Goal: Download file/media

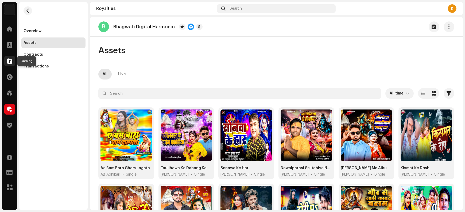
click at [10, 63] on span at bounding box center [9, 61] width 5 height 4
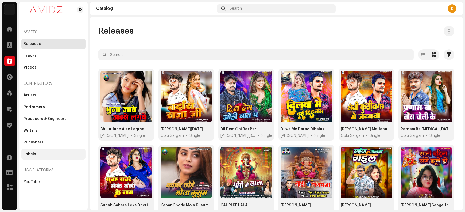
click at [43, 155] on div "Labels" at bounding box center [54, 154] width 60 height 4
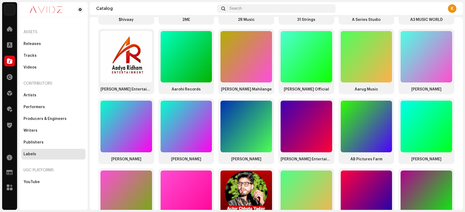
scroll to position [148, 0]
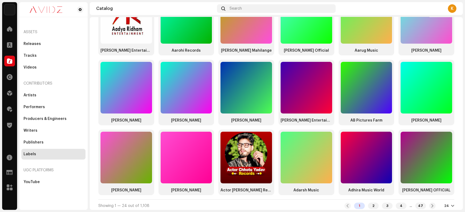
click at [451, 203] on div at bounding box center [452, 205] width 3 height 4
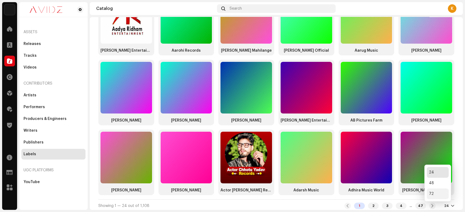
click at [435, 193] on div "72" at bounding box center [438, 193] width 22 height 11
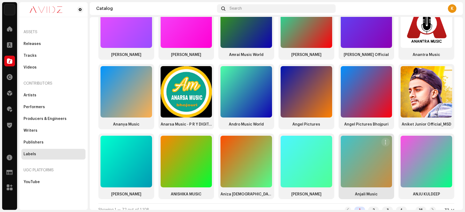
scroll to position [701, 0]
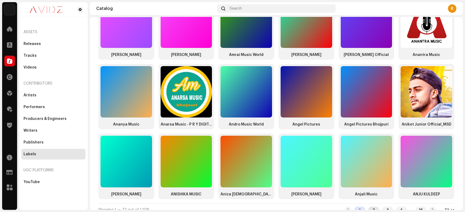
click at [368, 206] on div "2" at bounding box center [373, 209] width 11 height 6
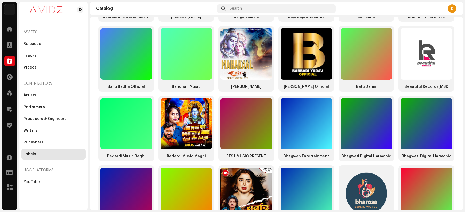
scroll to position [701, 0]
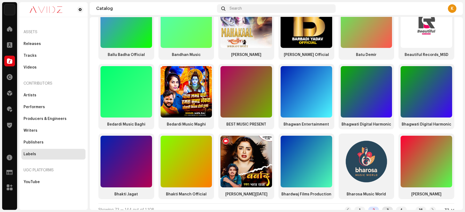
click at [384, 206] on div "3" at bounding box center [387, 209] width 11 height 6
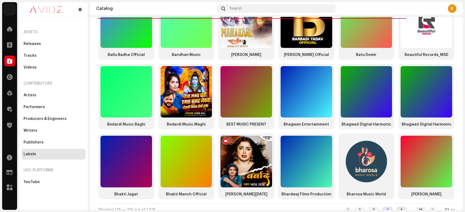
click at [397, 206] on div "4" at bounding box center [401, 209] width 11 height 6
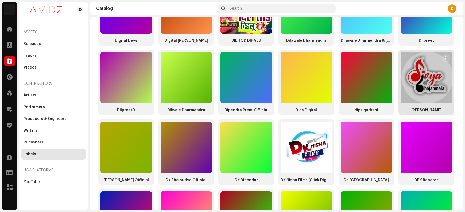
scroll to position [289, 0]
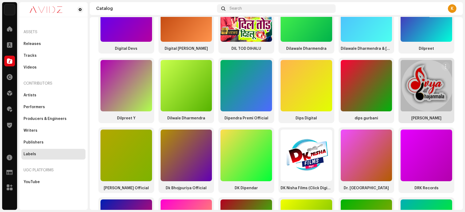
click at [419, 85] on div at bounding box center [427, 86] width 52 height 52
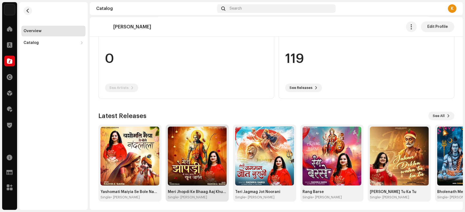
scroll to position [58, 0]
click at [433, 112] on span "See All" at bounding box center [439, 115] width 12 height 11
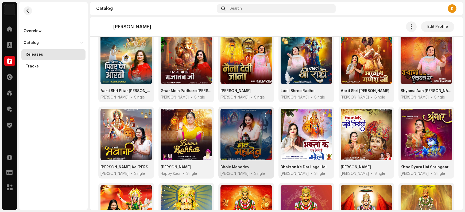
scroll to position [193, 0]
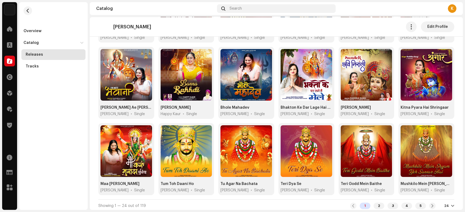
click at [451, 203] on div at bounding box center [452, 205] width 3 height 4
click at [440, 191] on div "72" at bounding box center [438, 193] width 22 height 11
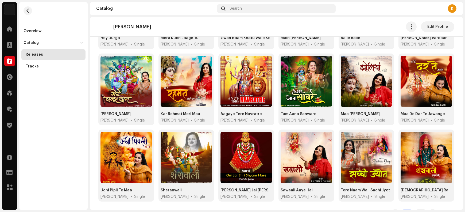
scroll to position [798, 0]
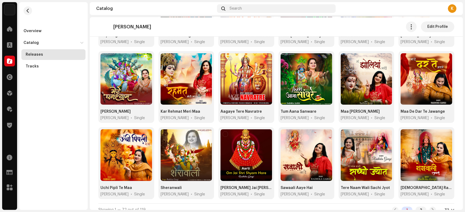
click at [451, 207] on div at bounding box center [452, 209] width 3 height 4
click at [438, 174] on div "24" at bounding box center [438, 172] width 22 height 11
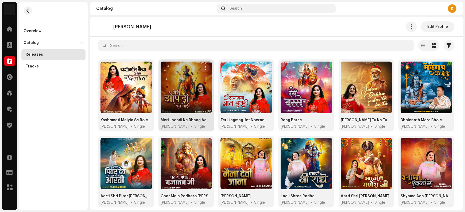
scroll to position [44, 0]
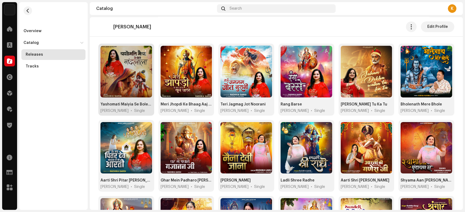
click at [145, 52] on span "button" at bounding box center [146, 52] width 4 height 4
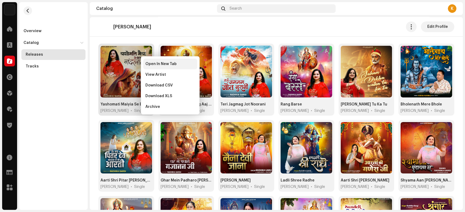
click at [150, 63] on span "Open In New Tab" at bounding box center [160, 64] width 31 height 4
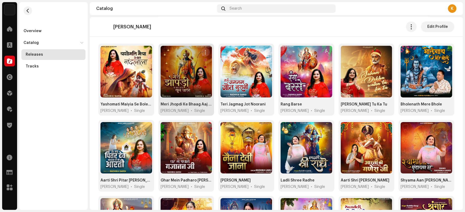
click at [204, 53] on span "button" at bounding box center [206, 52] width 4 height 4
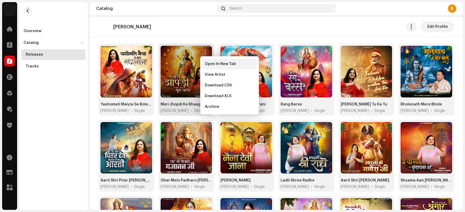
click at [211, 64] on span "Open In New Tab" at bounding box center [220, 64] width 31 height 4
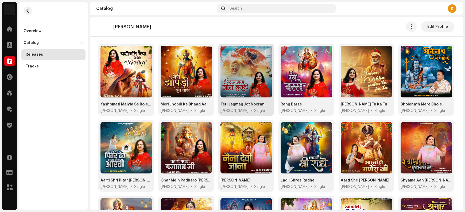
click at [267, 51] on button "button" at bounding box center [265, 52] width 9 height 9
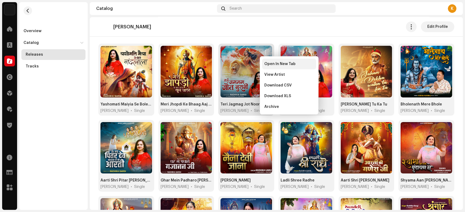
click at [272, 64] on span "Open In New Tab" at bounding box center [279, 64] width 31 height 4
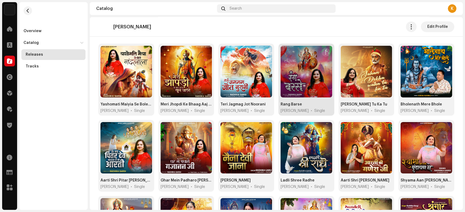
click at [324, 52] on span "button" at bounding box center [326, 52] width 4 height 4
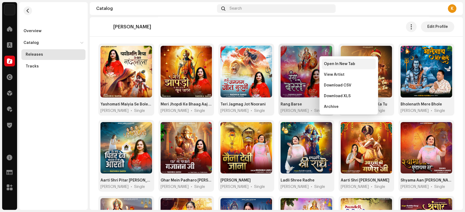
click at [328, 64] on span "Open In New Tab" at bounding box center [339, 64] width 31 height 4
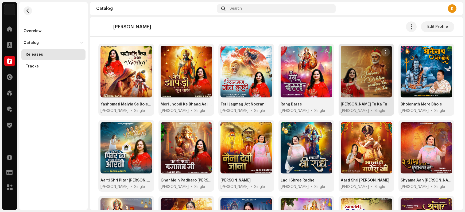
click at [384, 51] on span "button" at bounding box center [386, 52] width 4 height 4
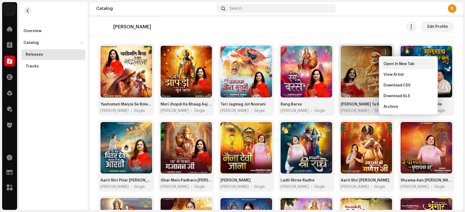
click at [389, 64] on span "Open In New Tab" at bounding box center [399, 64] width 31 height 4
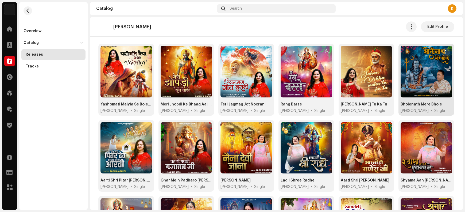
click at [444, 52] on span "button" at bounding box center [446, 52] width 4 height 4
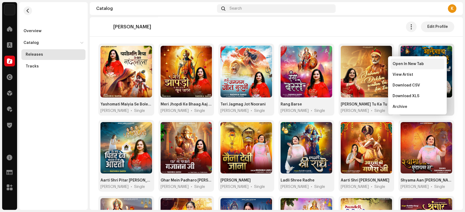
click at [430, 64] on div "Open In New Tab" at bounding box center [418, 64] width 50 height 4
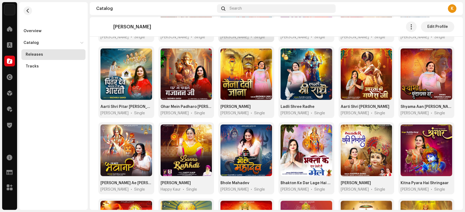
scroll to position [122, 0]
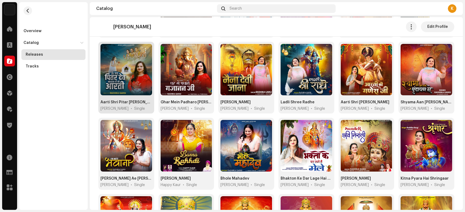
click at [146, 49] on span "button" at bounding box center [146, 50] width 4 height 4
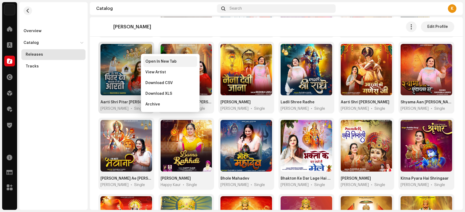
click at [153, 63] on span "Open In New Tab" at bounding box center [160, 61] width 31 height 4
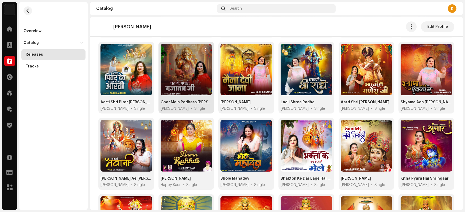
click at [204, 48] on span "button" at bounding box center [206, 50] width 4 height 4
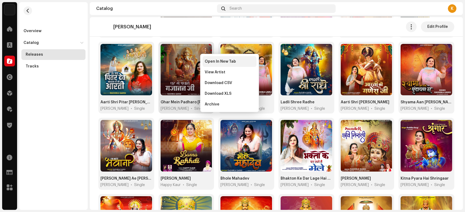
click at [212, 63] on span "Open In New Tab" at bounding box center [220, 61] width 31 height 4
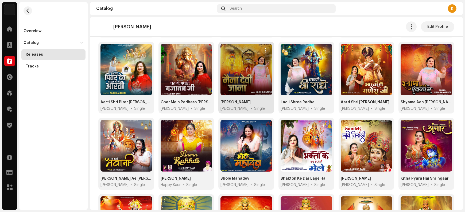
click at [264, 51] on span "button" at bounding box center [266, 50] width 4 height 4
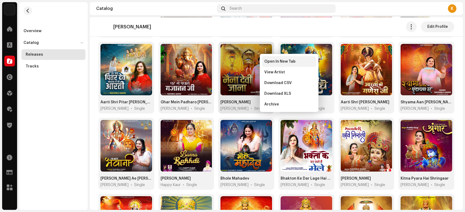
click at [272, 63] on span "Open In New Tab" at bounding box center [279, 61] width 31 height 4
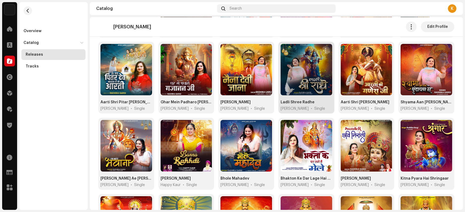
click at [326, 49] on span "button" at bounding box center [326, 50] width 4 height 4
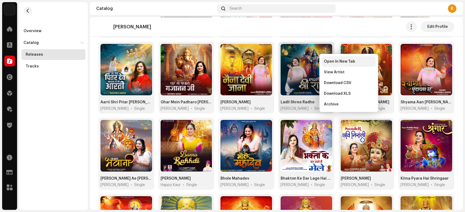
click at [329, 64] on div "Open In New Tab" at bounding box center [349, 61] width 54 height 11
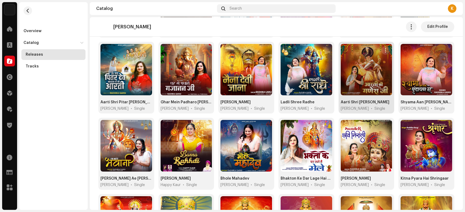
click at [384, 49] on span "button" at bounding box center [386, 50] width 4 height 4
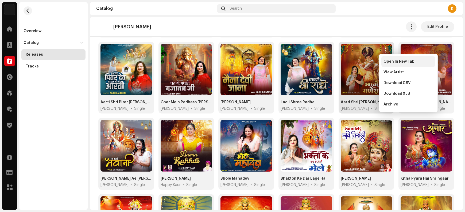
click at [387, 64] on div "Open In New Tab" at bounding box center [408, 61] width 54 height 11
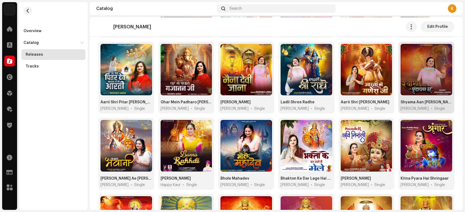
click at [444, 50] on span "button" at bounding box center [446, 50] width 4 height 4
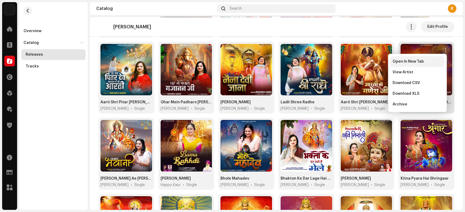
click at [433, 62] on div "Open In New Tab" at bounding box center [418, 61] width 50 height 4
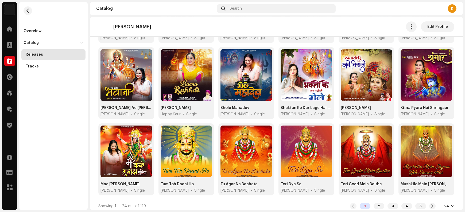
scroll to position [193, 0]
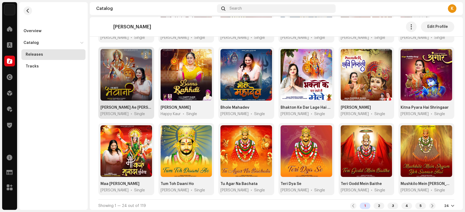
click at [147, 56] on span "button" at bounding box center [146, 55] width 4 height 4
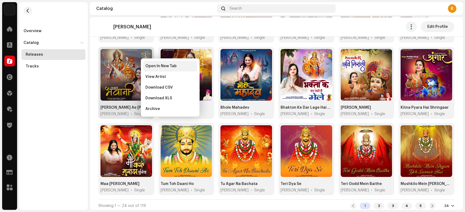
click at [154, 68] on span "Open In New Tab" at bounding box center [160, 66] width 31 height 4
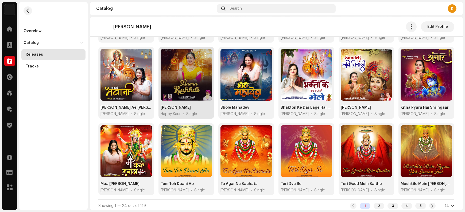
click at [205, 54] on span "button" at bounding box center [206, 55] width 4 height 4
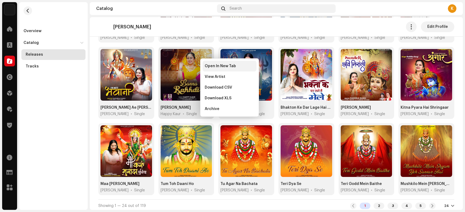
click at [212, 67] on span "Open In New Tab" at bounding box center [220, 66] width 31 height 4
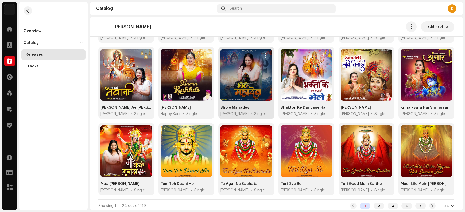
click at [266, 55] on span "button" at bounding box center [266, 55] width 4 height 4
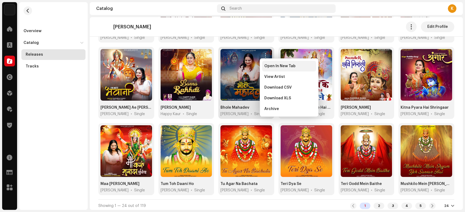
click at [271, 69] on div "Open In New Tab" at bounding box center [289, 66] width 54 height 11
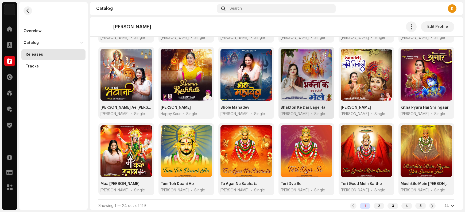
click at [324, 54] on span "button" at bounding box center [326, 55] width 4 height 4
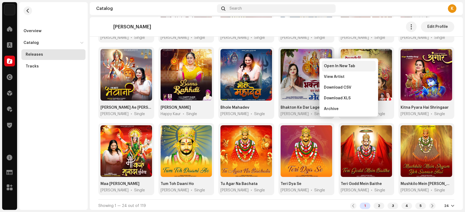
click at [326, 67] on span "Open In New Tab" at bounding box center [339, 66] width 31 height 4
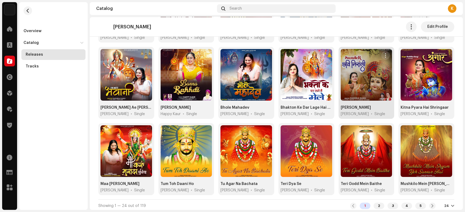
click at [384, 54] on span "button" at bounding box center [386, 55] width 4 height 4
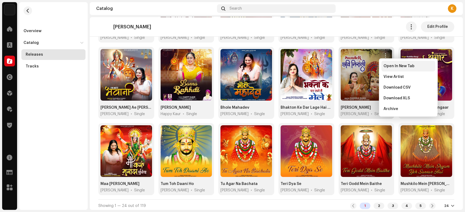
click at [387, 68] on div "Open In New Tab" at bounding box center [408, 66] width 54 height 11
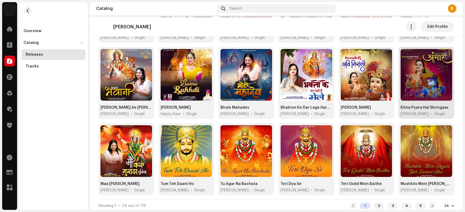
click at [444, 54] on span "button" at bounding box center [446, 55] width 4 height 4
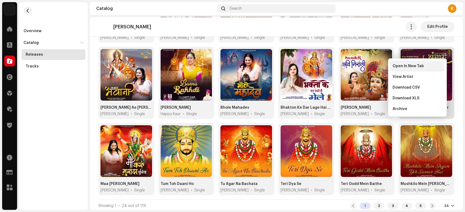
click at [426, 68] on div "Open In New Tab" at bounding box center [418, 66] width 54 height 11
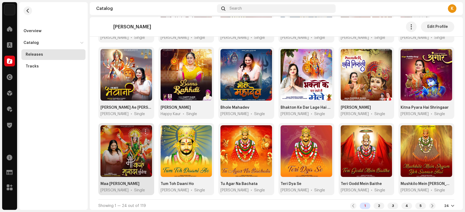
click at [145, 131] on span "button" at bounding box center [146, 131] width 4 height 4
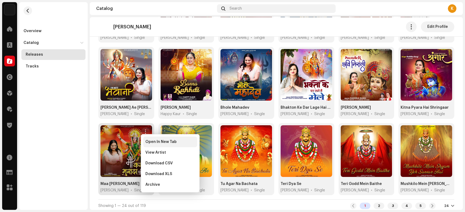
click at [163, 143] on span "Open In New Tab" at bounding box center [160, 142] width 31 height 4
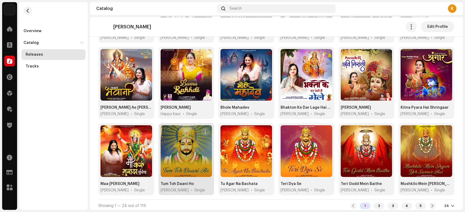
click at [207, 131] on button "button" at bounding box center [205, 131] width 9 height 9
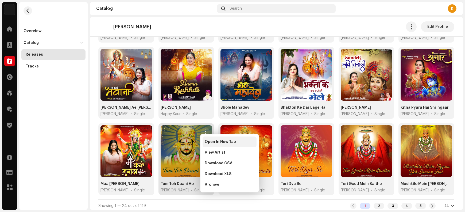
click at [213, 144] on div "Open In New Tab" at bounding box center [230, 141] width 54 height 11
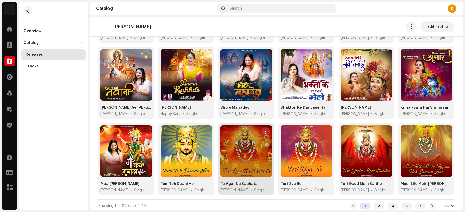
click at [266, 129] on span "button" at bounding box center [266, 131] width 4 height 4
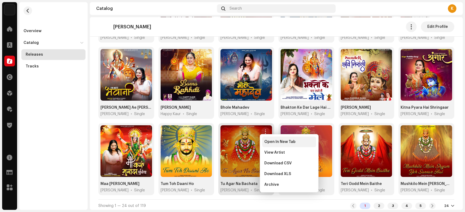
click at [272, 144] on div "Open In New Tab" at bounding box center [289, 141] width 54 height 11
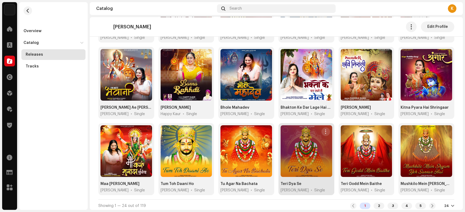
click at [324, 129] on span "button" at bounding box center [326, 131] width 4 height 4
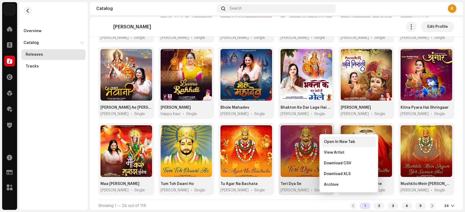
click at [329, 144] on div "Open In New Tab" at bounding box center [349, 141] width 54 height 11
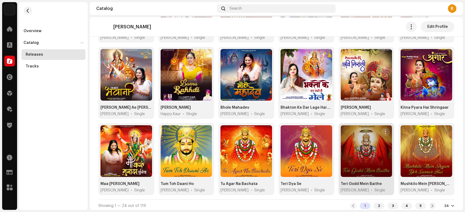
click at [384, 130] on span "button" at bounding box center [386, 131] width 4 height 4
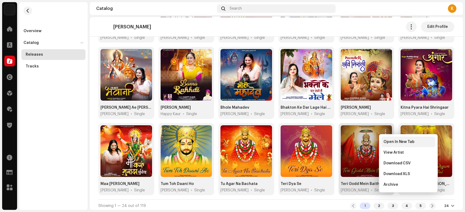
click at [393, 144] on div "Open In New Tab" at bounding box center [408, 141] width 54 height 11
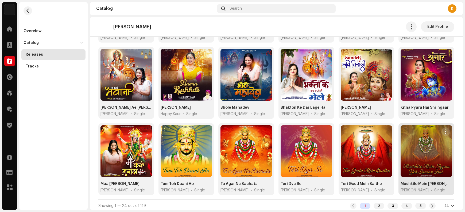
click at [444, 130] on span "button" at bounding box center [446, 131] width 4 height 4
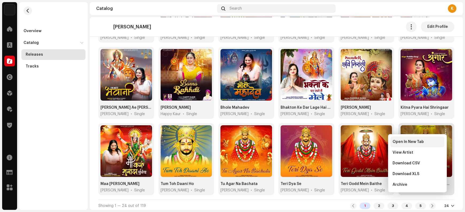
click at [419, 142] on span "Open In New Tab" at bounding box center [408, 142] width 31 height 4
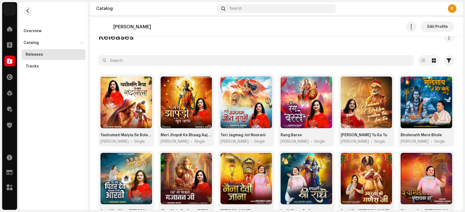
scroll to position [0, 0]
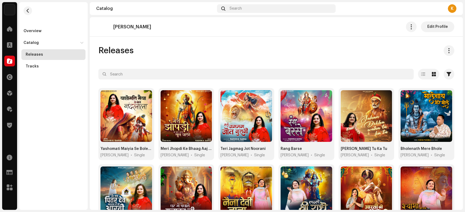
click at [120, 26] on p "[PERSON_NAME]" at bounding box center [132, 27] width 38 height 6
drag, startPoint x: 120, startPoint y: 26, endPoint x: 139, endPoint y: 23, distance: 18.9
click at [139, 23] on div "[PERSON_NAME]" at bounding box center [124, 26] width 53 height 11
copy p "[PERSON_NAME]"
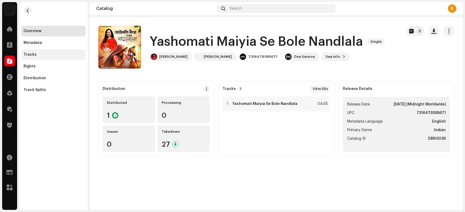
click at [44, 55] on div "Tracks" at bounding box center [54, 54] width 60 height 4
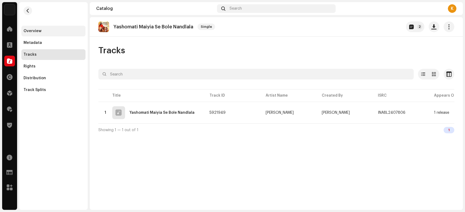
click at [54, 32] on div "Overview" at bounding box center [54, 31] width 60 height 4
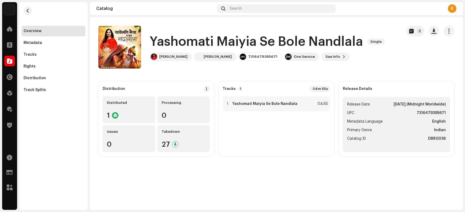
click at [184, 40] on h1 "Yashomati Maiyia Se Bole Nandlala" at bounding box center [256, 41] width 213 height 17
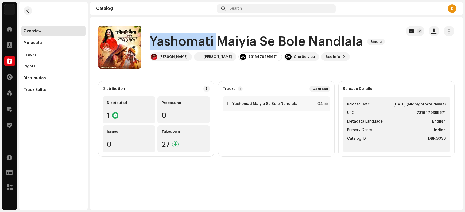
click at [184, 40] on h1 "Yashomati Maiyia Se Bole Nandlala" at bounding box center [256, 41] width 213 height 17
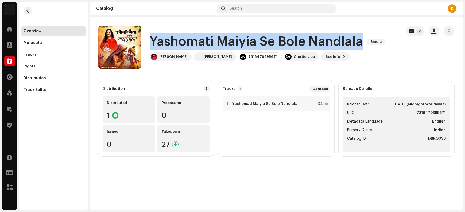
click at [184, 40] on h1 "Yashomati Maiyia Se Bole Nandlala" at bounding box center [256, 41] width 213 height 17
copy div "Yashomati Maiyia Se Bole Nandlala Single"
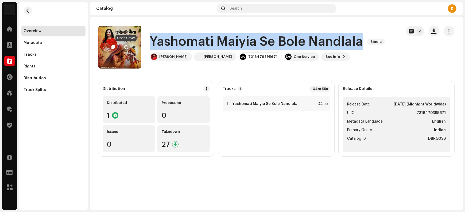
click at [126, 47] on span "button" at bounding box center [126, 47] width 4 height 4
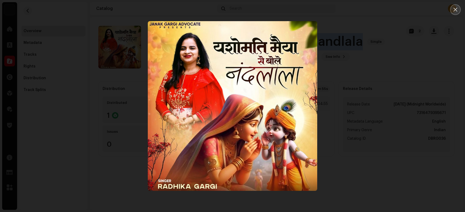
click at [372, 10] on icon "Close" at bounding box center [455, 9] width 5 height 5
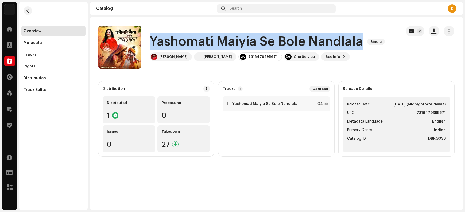
copy div "Yashomati Maiyia Se Bole Nandlala Single"
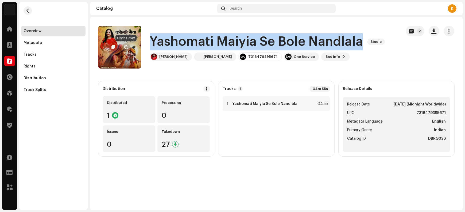
click at [126, 47] on span "button" at bounding box center [126, 47] width 4 height 4
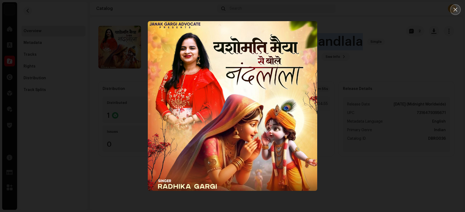
click at [372, 10] on icon "Close" at bounding box center [455, 9] width 5 height 5
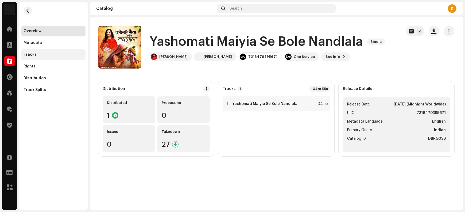
click at [49, 53] on div "Tracks" at bounding box center [54, 54] width 60 height 4
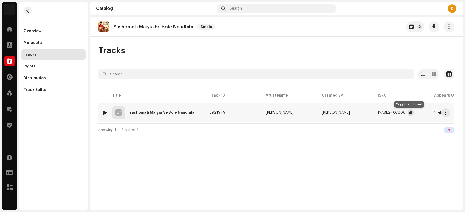
click at [372, 112] on span "button" at bounding box center [410, 112] width 3 height 4
click at [372, 111] on span "button" at bounding box center [446, 112] width 4 height 4
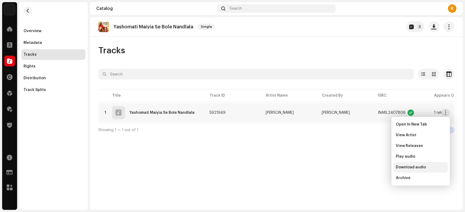
click at [372, 168] on div "Download audio" at bounding box center [421, 167] width 50 height 4
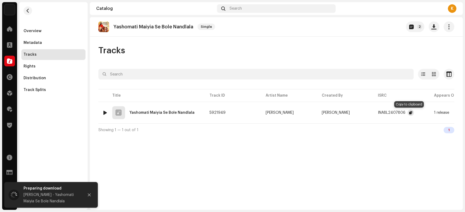
click at [372, 113] on span "button" at bounding box center [410, 112] width 3 height 4
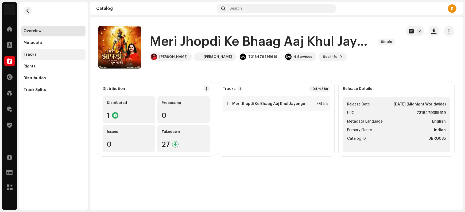
click at [45, 54] on div "Tracks" at bounding box center [54, 54] width 60 height 4
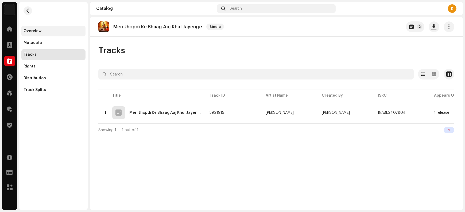
click at [42, 29] on div "Overview" at bounding box center [54, 31] width 60 height 4
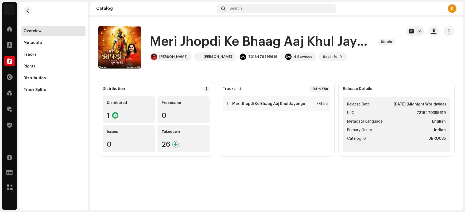
click at [164, 40] on h1 "Meri Jhopdi Ke Bhaag Aaj Khul Jayenge" at bounding box center [262, 41] width 224 height 17
click at [38, 56] on div "Tracks" at bounding box center [54, 54] width 60 height 4
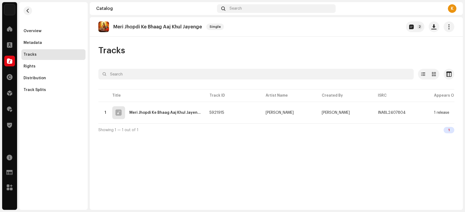
click at [118, 27] on p "Meri Jhopdi Ke Bhaag Aaj Khul Jayenge" at bounding box center [157, 27] width 89 height 6
copy re-o-release-hero "Meri Jhopdi Ke Bhaag Aaj Khul Jayenge Single 2"
click at [36, 29] on div "Overview" at bounding box center [33, 31] width 18 height 4
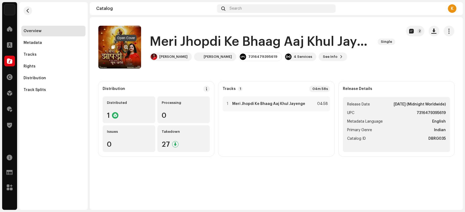
click at [125, 47] on span "button" at bounding box center [126, 47] width 4 height 4
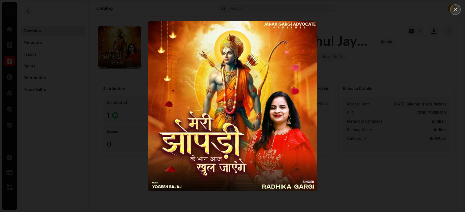
click at [372, 12] on button "Close" at bounding box center [455, 9] width 11 height 11
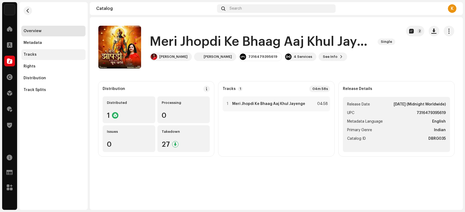
click at [37, 56] on div "Tracks" at bounding box center [54, 54] width 60 height 4
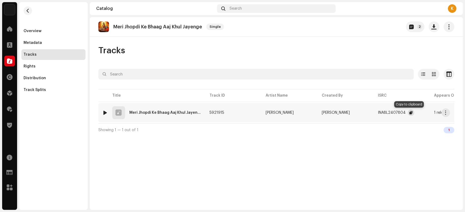
click at [372, 111] on span "button" at bounding box center [411, 112] width 3 height 4
click at [372, 114] on button "button" at bounding box center [446, 112] width 9 height 9
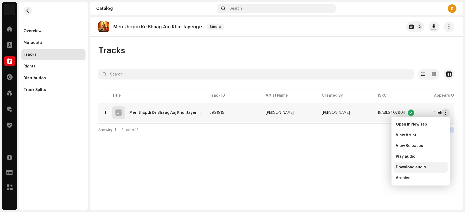
click at [372, 169] on div "Download audio" at bounding box center [421, 167] width 54 height 11
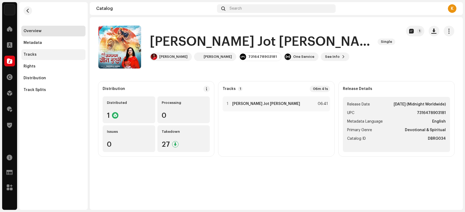
click at [47, 55] on div "Tracks" at bounding box center [54, 54] width 60 height 4
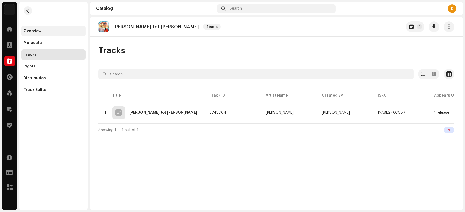
click at [53, 32] on div "Overview" at bounding box center [54, 31] width 60 height 4
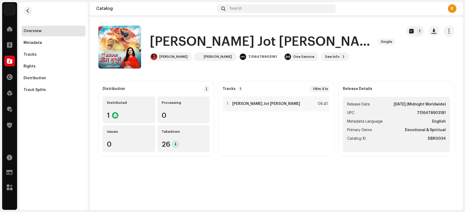
click at [166, 40] on h1 "[PERSON_NAME] Jot [PERSON_NAME]" at bounding box center [262, 41] width 224 height 17
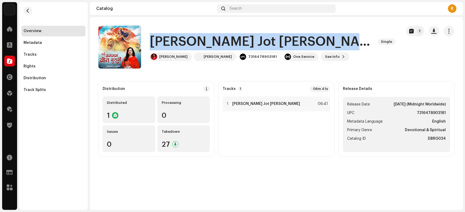
click at [166, 40] on h1 "[PERSON_NAME] Jot [PERSON_NAME]" at bounding box center [262, 41] width 224 height 17
copy div "[PERSON_NAME] Jot [PERSON_NAME] Single"
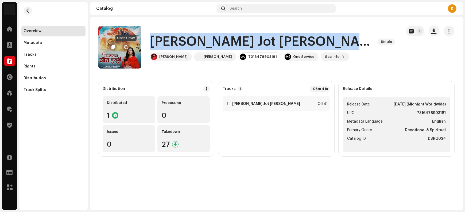
click at [125, 47] on span "button" at bounding box center [126, 47] width 4 height 4
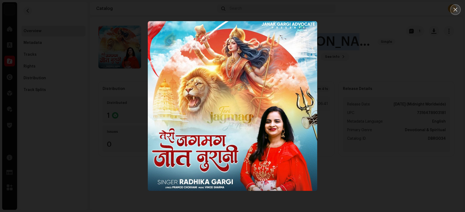
click at [372, 8] on icon "Close" at bounding box center [455, 9] width 5 height 5
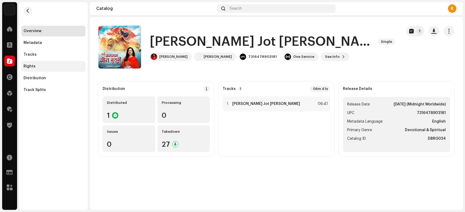
click at [51, 65] on div "Rights" at bounding box center [54, 66] width 60 height 4
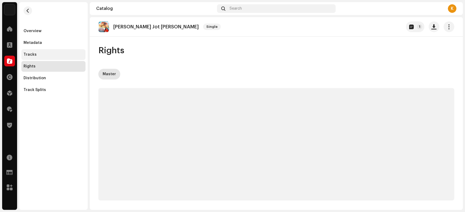
click at [52, 56] on div "Tracks" at bounding box center [53, 54] width 64 height 11
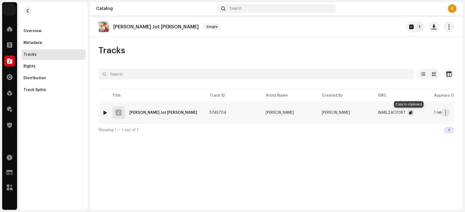
click at [372, 113] on span "button" at bounding box center [410, 112] width 3 height 4
click at [372, 114] on button "button" at bounding box center [446, 112] width 9 height 9
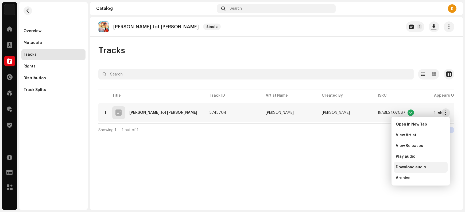
click at [372, 169] on div "Download audio" at bounding box center [421, 167] width 54 height 11
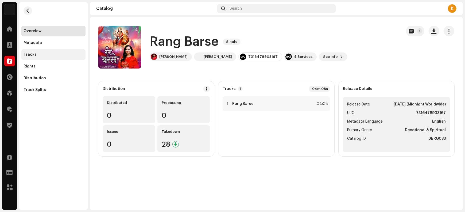
click at [46, 56] on div "Tracks" at bounding box center [54, 54] width 60 height 4
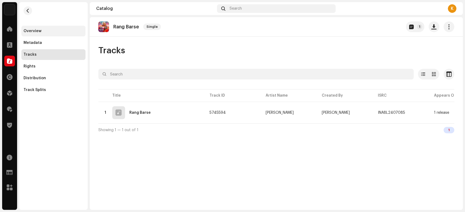
click at [49, 29] on div "Overview" at bounding box center [54, 31] width 60 height 4
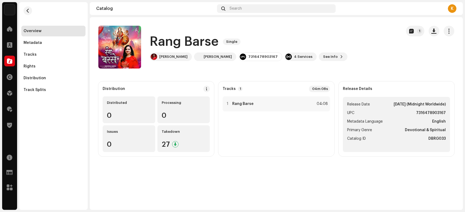
click at [164, 39] on h1 "Rang Barse" at bounding box center [184, 41] width 69 height 17
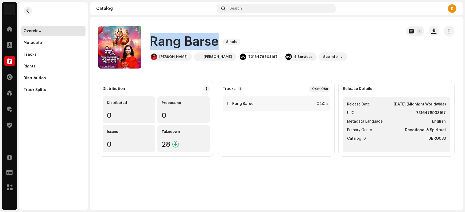
click at [164, 39] on h1 "Rang Barse" at bounding box center [184, 41] width 69 height 17
copy div "Rang Barse Single"
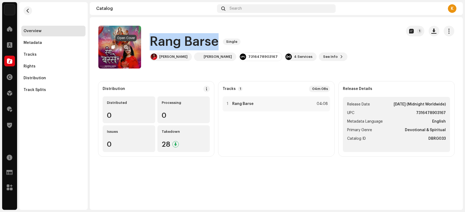
click at [126, 46] on span "button" at bounding box center [126, 47] width 4 height 4
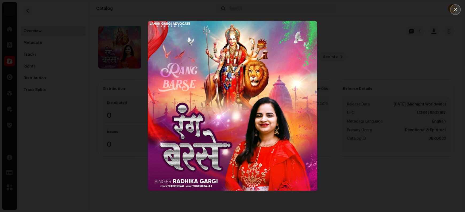
click at [372, 11] on icon "Close" at bounding box center [455, 9] width 5 height 5
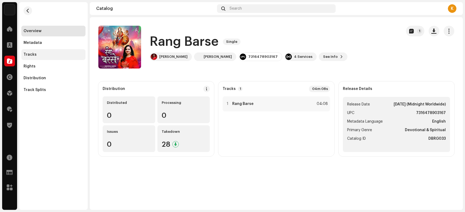
click at [47, 57] on div "Tracks" at bounding box center [53, 54] width 64 height 11
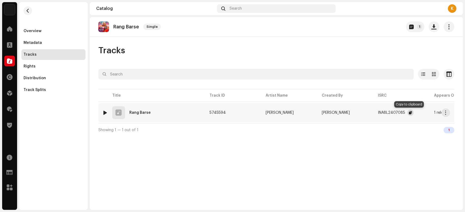
click at [372, 111] on span "button" at bounding box center [410, 112] width 3 height 4
click at [372, 113] on span "button" at bounding box center [446, 112] width 4 height 4
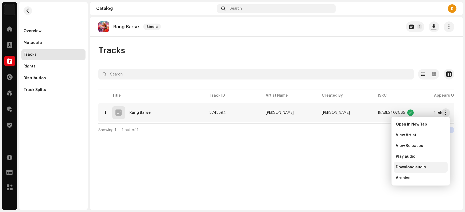
click at [372, 166] on span "Download audio" at bounding box center [411, 167] width 30 height 4
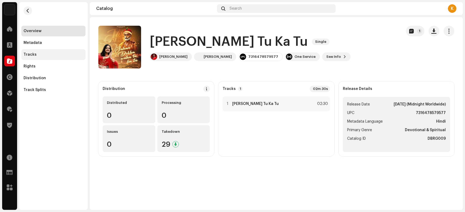
click at [46, 53] on div "Tracks" at bounding box center [54, 54] width 60 height 4
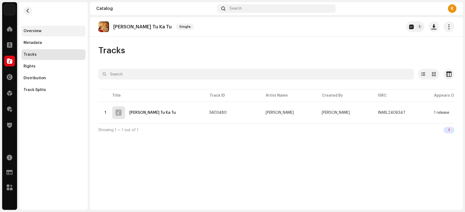
click at [49, 31] on div "Overview" at bounding box center [54, 31] width 60 height 4
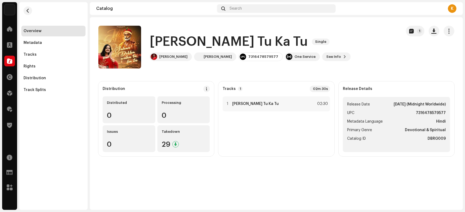
click at [169, 44] on h1 "[PERSON_NAME] Tu Ka Tu" at bounding box center [229, 41] width 158 height 17
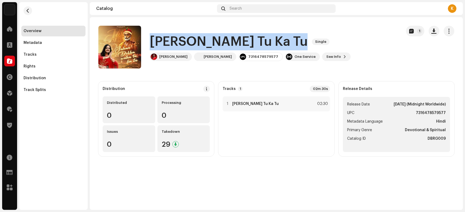
click at [169, 44] on h1 "Jahan Dekha Vahan Tu Ka Tu" at bounding box center [229, 41] width 158 height 17
copy div "Jahan Dekha Vahan Tu Ka Tu Single"
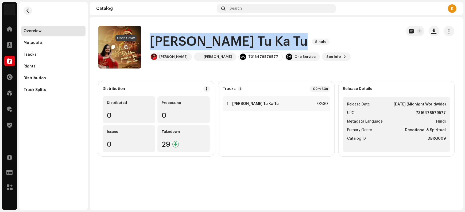
click at [124, 48] on span "button" at bounding box center [126, 47] width 4 height 4
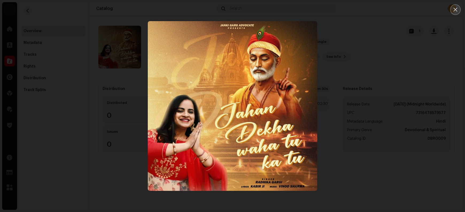
click at [372, 9] on icon "Close" at bounding box center [456, 10] width 4 height 4
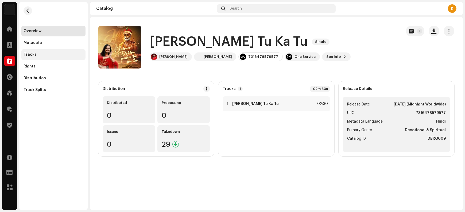
click at [37, 54] on div "Tracks" at bounding box center [54, 54] width 60 height 4
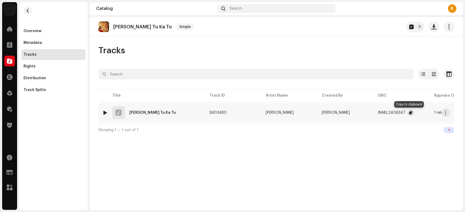
click at [372, 113] on button "button" at bounding box center [411, 112] width 6 height 6
click at [372, 112] on span "button" at bounding box center [446, 112] width 4 height 4
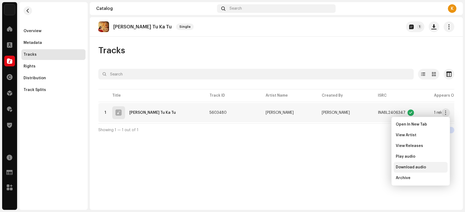
click at [372, 168] on span "Download audio" at bounding box center [411, 167] width 30 height 4
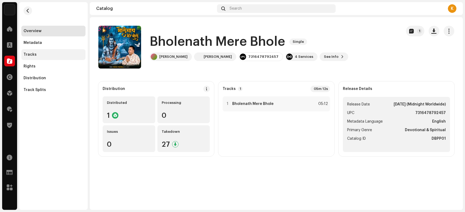
click at [49, 55] on div "Tracks" at bounding box center [54, 54] width 60 height 4
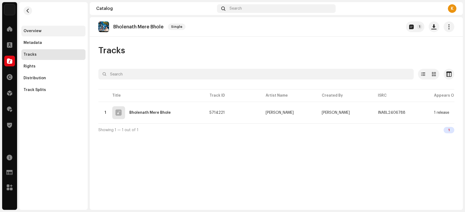
click at [51, 31] on div "Overview" at bounding box center [54, 31] width 60 height 4
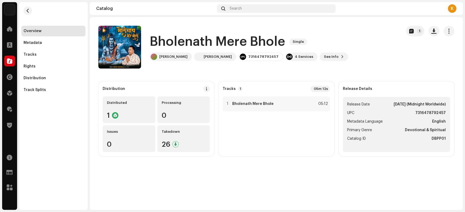
click at [164, 42] on h1 "Bholenath Mere Bhole" at bounding box center [218, 41] width 136 height 17
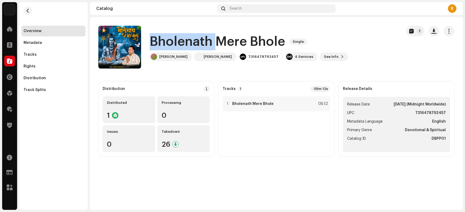
click at [164, 42] on h1 "Bholenath Mere Bhole" at bounding box center [218, 41] width 136 height 17
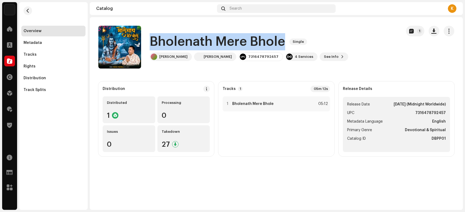
click at [164, 42] on h1 "Bholenath Mere Bhole" at bounding box center [218, 41] width 136 height 17
copy div "Bholenath Mere Bhole Single"
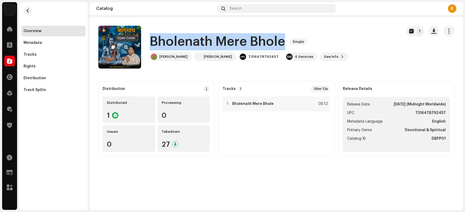
click at [126, 47] on span "button" at bounding box center [126, 47] width 4 height 4
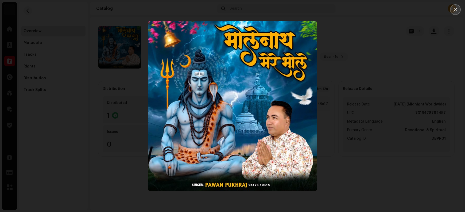
click at [372, 9] on button "Close" at bounding box center [455, 9] width 11 height 11
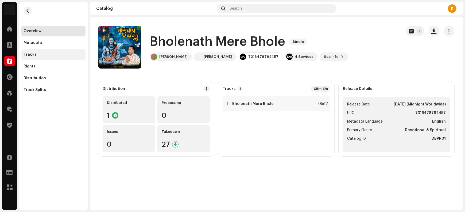
click at [38, 56] on div "Tracks" at bounding box center [53, 54] width 64 height 11
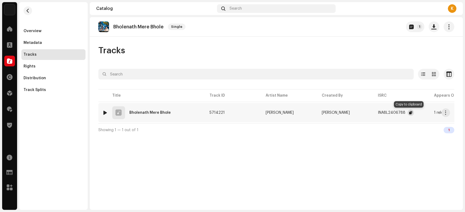
click at [372, 113] on span "button" at bounding box center [410, 112] width 3 height 4
click at [372, 114] on span "button" at bounding box center [446, 112] width 4 height 4
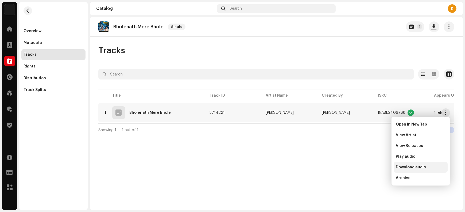
click at [372, 168] on span "Download audio" at bounding box center [411, 167] width 30 height 4
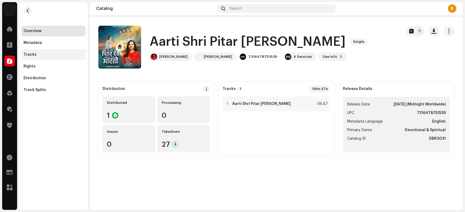
click at [42, 55] on div "Tracks" at bounding box center [54, 54] width 60 height 4
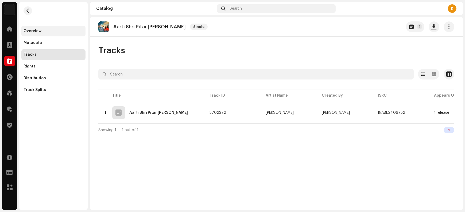
click at [49, 30] on div "Overview" at bounding box center [54, 31] width 60 height 4
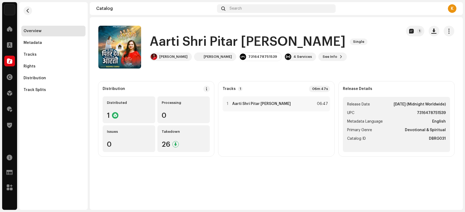
click at [169, 40] on h1 "Aarti Shri Pitar Dev Ji Maharaj" at bounding box center [248, 41] width 196 height 17
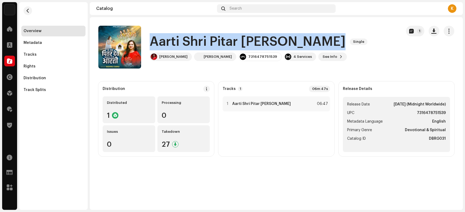
click at [169, 40] on h1 "Aarti Shri Pitar Dev Ji Maharaj" at bounding box center [248, 41] width 196 height 17
copy div "Aarti Shri Pitar Dev Ji Maharaj Single"
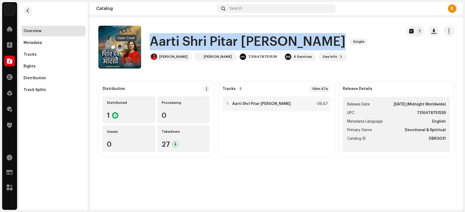
click at [126, 46] on span "button" at bounding box center [126, 47] width 4 height 4
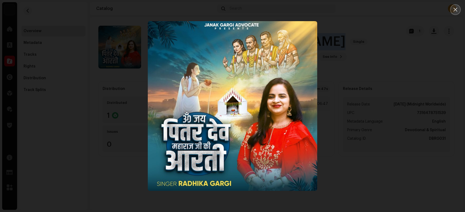
click at [372, 10] on icon "Close" at bounding box center [455, 9] width 5 height 5
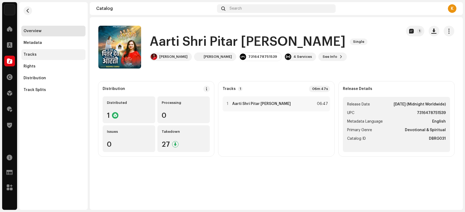
click at [46, 55] on div "Tracks" at bounding box center [54, 54] width 60 height 4
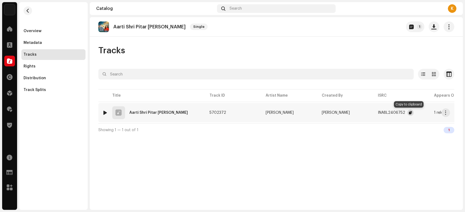
drag, startPoint x: 408, startPoint y: 113, endPoint x: 430, endPoint y: 119, distance: 22.7
click at [372, 113] on span "button" at bounding box center [410, 112] width 3 height 4
click at [372, 111] on span "button" at bounding box center [446, 112] width 4 height 4
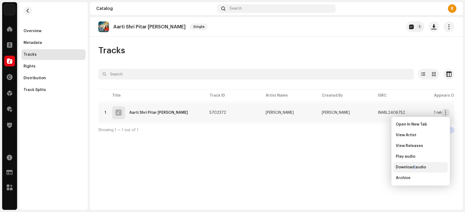
click at [372, 167] on span "Download audio" at bounding box center [411, 167] width 30 height 4
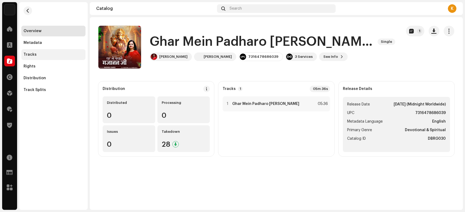
click at [47, 54] on div "Tracks" at bounding box center [54, 54] width 60 height 4
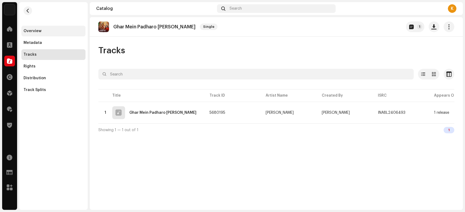
click at [65, 32] on div "Overview" at bounding box center [54, 31] width 60 height 4
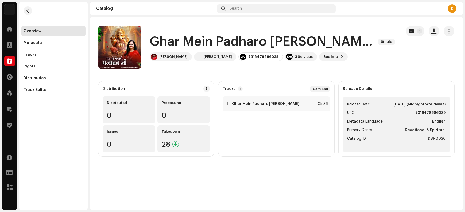
click at [172, 38] on h1 "Ghar Mein Padharo [PERSON_NAME]" at bounding box center [262, 41] width 224 height 17
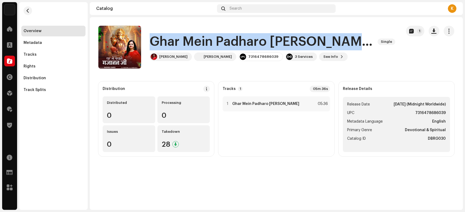
click at [172, 38] on h1 "Ghar Mein Padharo [PERSON_NAME]" at bounding box center [262, 41] width 224 height 17
copy div "Ghar Mein Padharo [PERSON_NAME] Single"
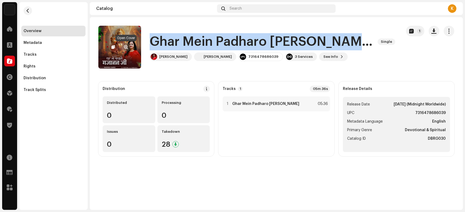
click at [127, 45] on span "button" at bounding box center [126, 47] width 4 height 4
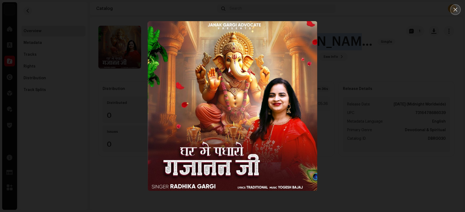
click at [372, 13] on button "Close" at bounding box center [455, 9] width 11 height 11
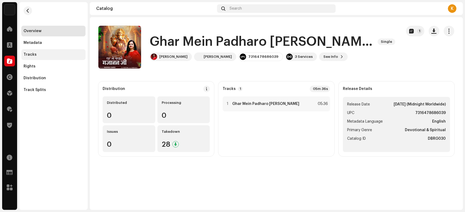
click at [47, 55] on div "Tracks" at bounding box center [54, 54] width 60 height 4
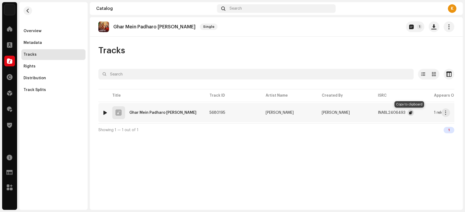
click at [372, 113] on span "button" at bounding box center [410, 112] width 3 height 4
click at [372, 112] on span "button" at bounding box center [446, 112] width 4 height 4
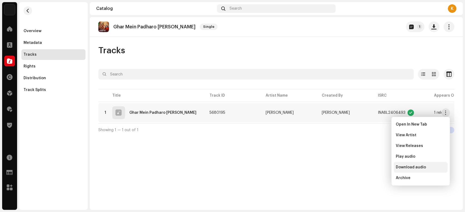
click at [372, 169] on span "Download audio" at bounding box center [411, 167] width 30 height 4
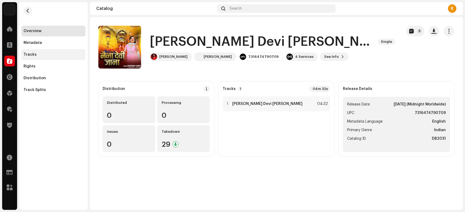
click at [41, 56] on div "Tracks" at bounding box center [54, 54] width 60 height 4
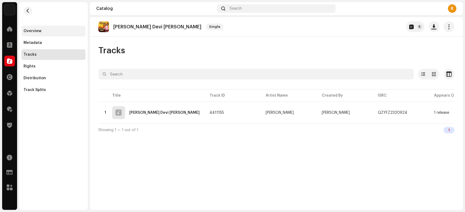
click at [52, 31] on div "Overview" at bounding box center [54, 31] width 60 height 4
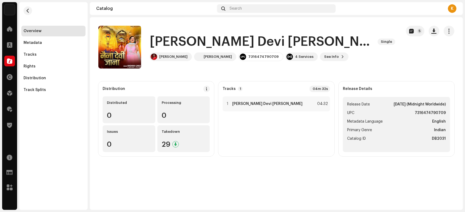
click at [166, 42] on h1 "Naina Devi Jana" at bounding box center [262, 41] width 224 height 17
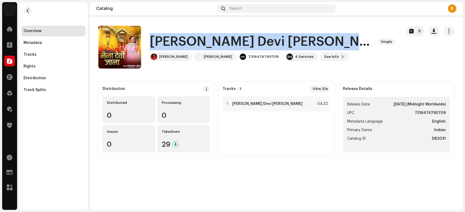
click at [166, 42] on h1 "Naina Devi Jana" at bounding box center [262, 41] width 224 height 17
copy div "Naina Devi Jana Single"
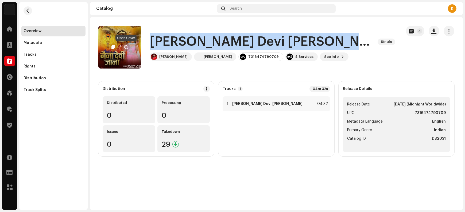
click at [127, 47] on span "button" at bounding box center [126, 47] width 4 height 4
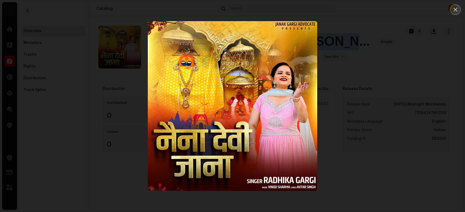
click at [372, 10] on icon "Close" at bounding box center [455, 9] width 5 height 5
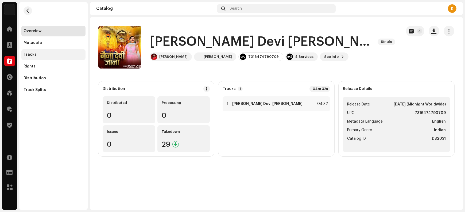
click at [38, 51] on div "Tracks" at bounding box center [53, 54] width 64 height 11
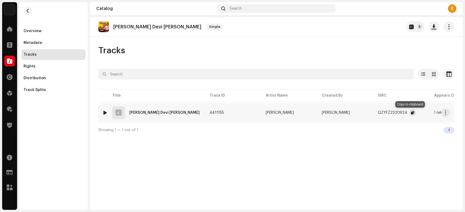
click at [372, 112] on span "button" at bounding box center [412, 112] width 3 height 4
click at [372, 113] on button "button" at bounding box center [446, 112] width 9 height 9
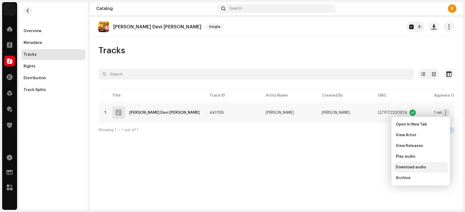
click at [372, 168] on span "Download audio" at bounding box center [411, 167] width 30 height 4
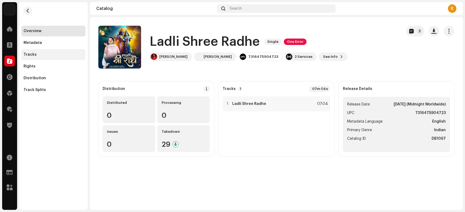
click at [36, 54] on div "Tracks" at bounding box center [54, 54] width 60 height 4
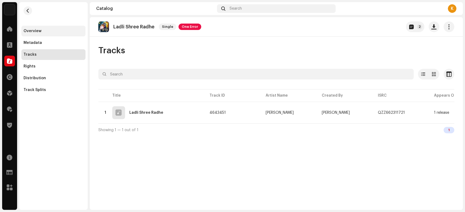
click at [46, 31] on div "Overview" at bounding box center [54, 31] width 60 height 4
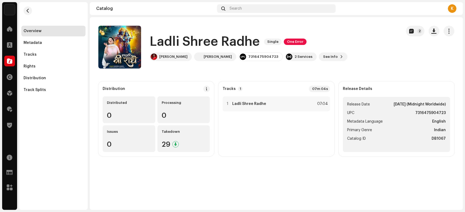
click at [165, 41] on h1 "Ladli Shree Radhe" at bounding box center [205, 41] width 110 height 17
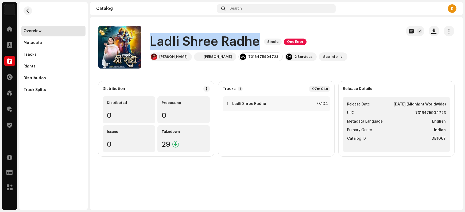
click at [165, 41] on h1 "Ladli Shree Radhe" at bounding box center [205, 41] width 110 height 17
copy div "Ladli Shree Radhe Single One Error"
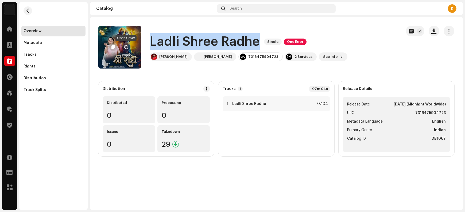
click at [126, 47] on span "button" at bounding box center [126, 47] width 4 height 4
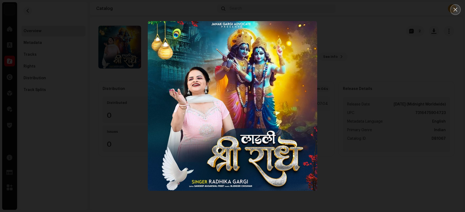
click at [372, 9] on icon "Close" at bounding box center [455, 9] width 5 height 5
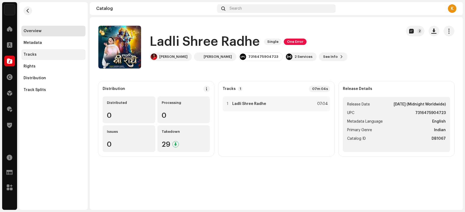
click at [48, 54] on div "Tracks" at bounding box center [54, 54] width 60 height 4
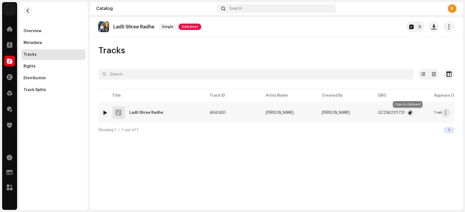
click at [372, 113] on button "button" at bounding box center [410, 112] width 6 height 6
click at [372, 114] on span "button" at bounding box center [446, 112] width 4 height 4
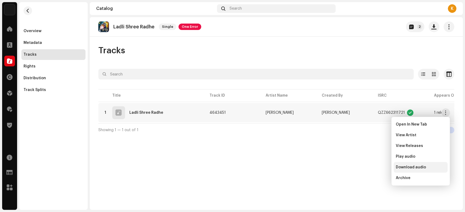
click at [372, 169] on div "Download audio" at bounding box center [421, 167] width 54 height 11
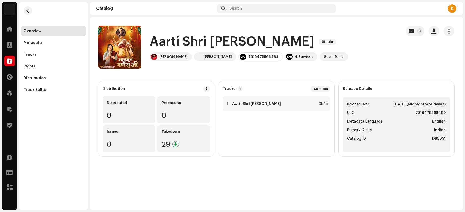
click at [168, 41] on h1 "Aarti Shri [PERSON_NAME]" at bounding box center [232, 41] width 165 height 17
click at [168, 41] on h1 "Aarti Shri Ganesh Ji" at bounding box center [232, 41] width 165 height 17
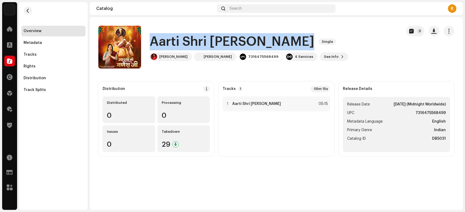
click at [168, 41] on h1 "Aarti Shri Ganesh Ji" at bounding box center [232, 41] width 165 height 17
copy div "Aarti Shri Ganesh Ji Single"
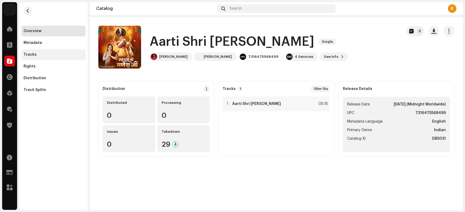
click at [43, 56] on div "Tracks" at bounding box center [54, 54] width 60 height 4
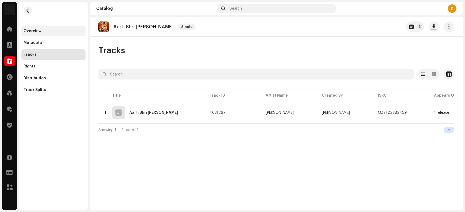
click at [48, 32] on div "Overview" at bounding box center [54, 31] width 60 height 4
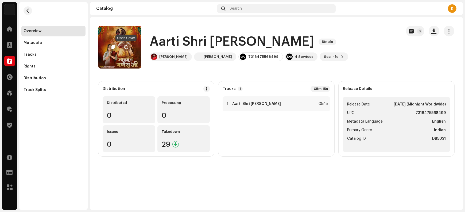
click at [124, 47] on span "button" at bounding box center [126, 47] width 4 height 4
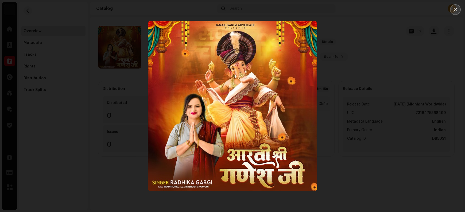
click at [372, 13] on button "Close" at bounding box center [455, 9] width 11 height 11
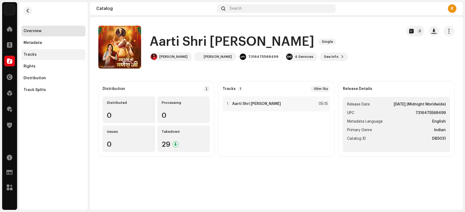
click at [40, 53] on div "Tracks" at bounding box center [54, 54] width 60 height 4
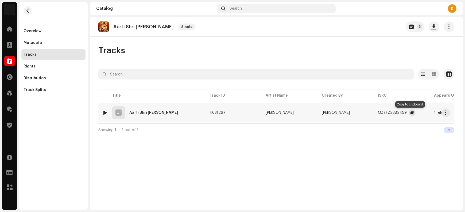
click at [372, 111] on span "button" at bounding box center [412, 112] width 3 height 4
click at [372, 113] on button "button" at bounding box center [446, 112] width 9 height 9
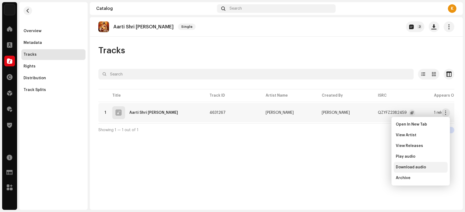
click at [372, 167] on span "Download audio" at bounding box center [411, 167] width 30 height 4
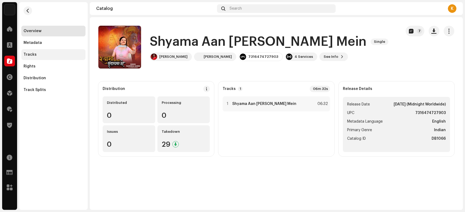
click at [40, 55] on div "Tracks" at bounding box center [54, 54] width 60 height 4
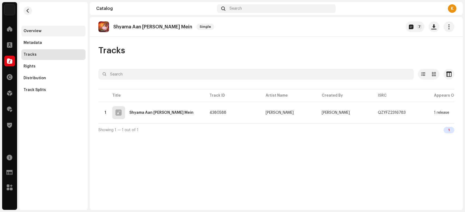
click at [42, 30] on div "Overview" at bounding box center [54, 31] width 60 height 4
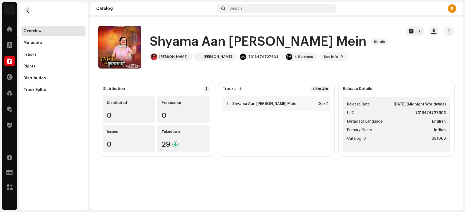
click at [163, 38] on h1 "Shyama Aan [PERSON_NAME] Mein" at bounding box center [258, 41] width 217 height 17
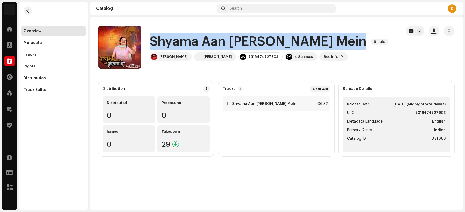
click at [163, 38] on h1 "Shyama Aan [PERSON_NAME] Mein" at bounding box center [258, 41] width 217 height 17
copy div "Shyama Aan [PERSON_NAME] Mein Single"
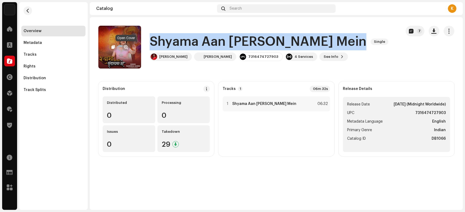
click at [127, 47] on span "button" at bounding box center [126, 47] width 4 height 4
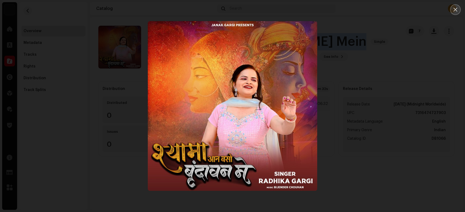
click at [372, 10] on icon "Close" at bounding box center [455, 9] width 5 height 5
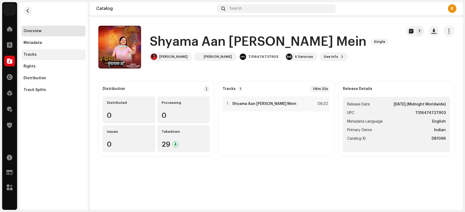
click at [35, 56] on div "Tracks" at bounding box center [54, 54] width 60 height 4
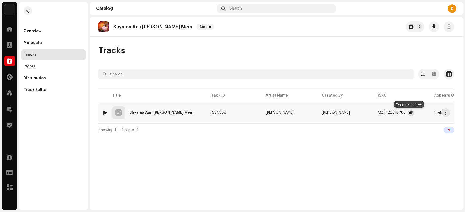
click at [372, 113] on span "button" at bounding box center [411, 112] width 3 height 4
click at [372, 112] on span "button" at bounding box center [446, 112] width 4 height 4
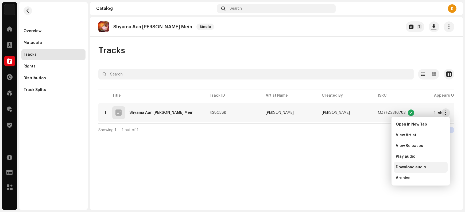
click at [372, 168] on span "Download audio" at bounding box center [411, 167] width 30 height 4
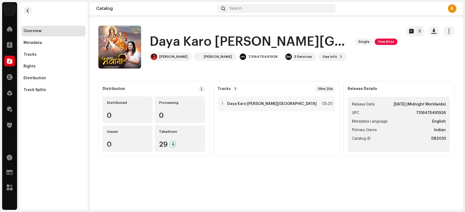
click at [164, 38] on h1 "Daya Karo [PERSON_NAME][GEOGRAPHIC_DATA]" at bounding box center [250, 41] width 201 height 17
click at [41, 54] on div "Tracks" at bounding box center [54, 54] width 60 height 4
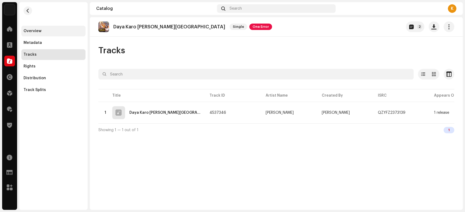
click at [46, 31] on div "Overview" at bounding box center [54, 31] width 60 height 4
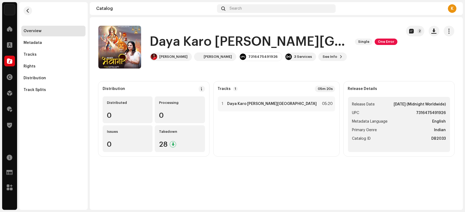
click at [166, 38] on h1 "Daya Karo [PERSON_NAME][GEOGRAPHIC_DATA]" at bounding box center [250, 41] width 201 height 17
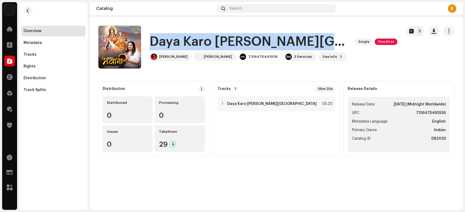
click at [166, 38] on h1 "Daya Karo [PERSON_NAME][GEOGRAPHIC_DATA]" at bounding box center [250, 41] width 201 height 17
copy div "Daya Karo [PERSON_NAME] Single One Error"
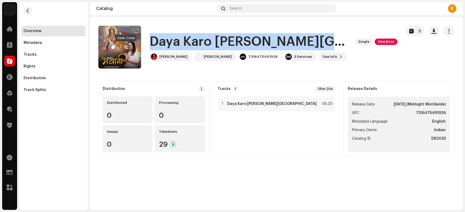
click at [126, 45] on span "button" at bounding box center [126, 47] width 4 height 4
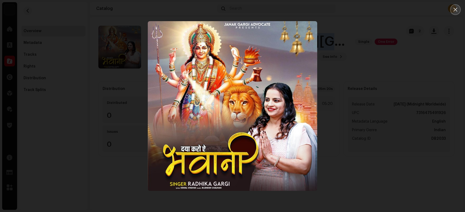
click at [372, 9] on icon "Close" at bounding box center [455, 9] width 5 height 5
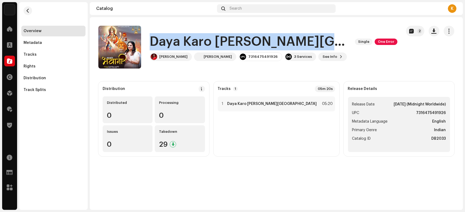
copy div "Daya Karo [PERSON_NAME] Single One Error"
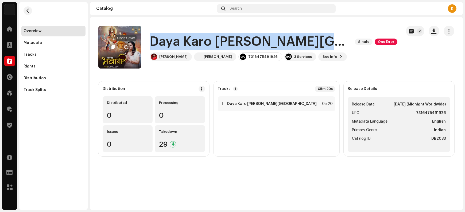
click at [128, 45] on span "button" at bounding box center [126, 47] width 4 height 4
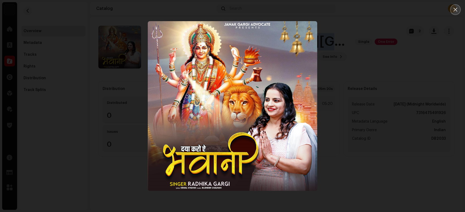
click at [372, 10] on icon "Close" at bounding box center [455, 9] width 5 height 5
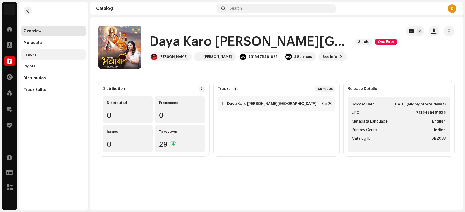
click at [36, 55] on div "Tracks" at bounding box center [54, 54] width 60 height 4
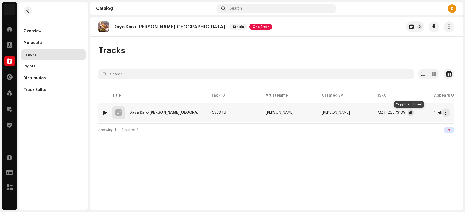
click at [372, 113] on span "button" at bounding box center [410, 112] width 3 height 4
click at [372, 111] on span "button" at bounding box center [446, 112] width 4 height 4
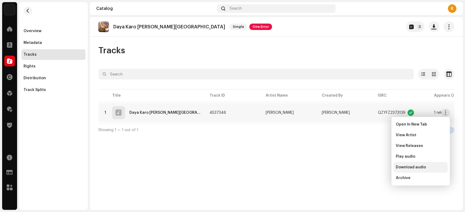
click at [372, 169] on span "Download audio" at bounding box center [411, 167] width 30 height 4
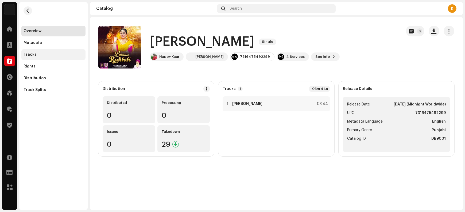
click at [58, 56] on div "Tracks" at bounding box center [54, 54] width 60 height 4
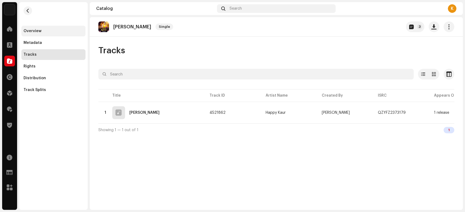
click at [48, 33] on div "Overview" at bounding box center [54, 31] width 60 height 4
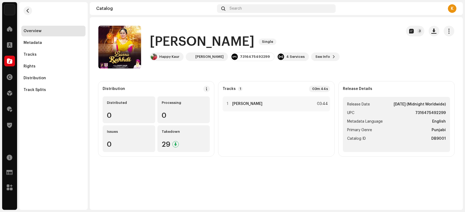
click at [163, 40] on h1 "Banna Rakhdi" at bounding box center [202, 41] width 105 height 17
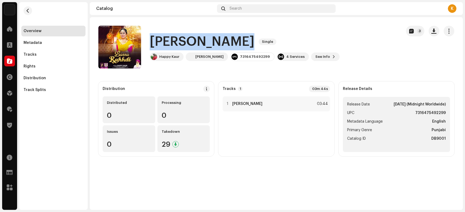
click at [163, 40] on h1 "Banna Rakhdi" at bounding box center [202, 41] width 105 height 17
copy div "Banna Rakhdi Single"
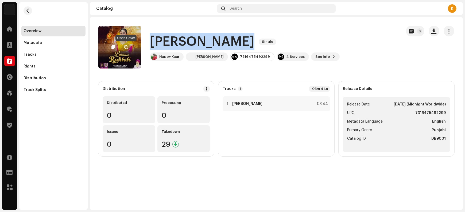
click at [125, 47] on span "button" at bounding box center [126, 47] width 4 height 4
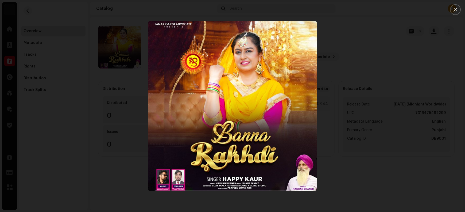
click at [372, 9] on icon "Close" at bounding box center [455, 9] width 5 height 5
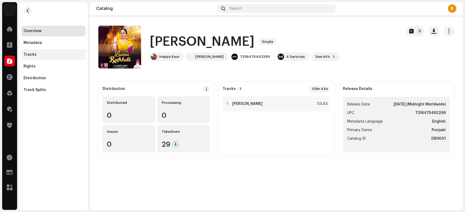
click at [45, 53] on div "Tracks" at bounding box center [54, 54] width 60 height 4
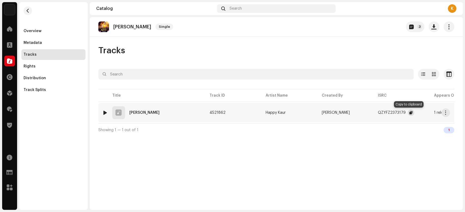
click at [372, 113] on span "button" at bounding box center [411, 112] width 3 height 4
click at [372, 115] on button "button" at bounding box center [446, 112] width 9 height 9
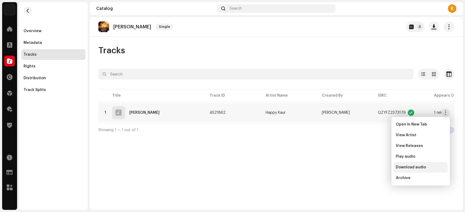
click at [372, 168] on span "Download audio" at bounding box center [411, 167] width 30 height 4
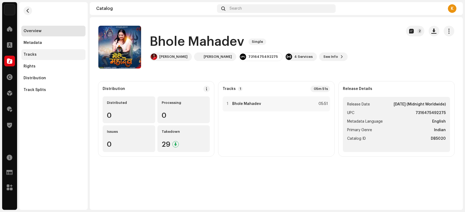
click at [49, 55] on div "Tracks" at bounding box center [54, 54] width 60 height 4
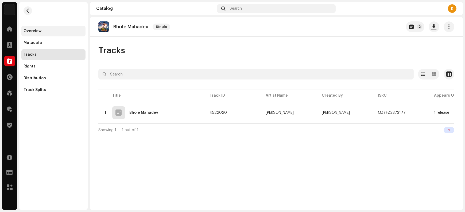
click at [47, 32] on div "Overview" at bounding box center [54, 31] width 60 height 4
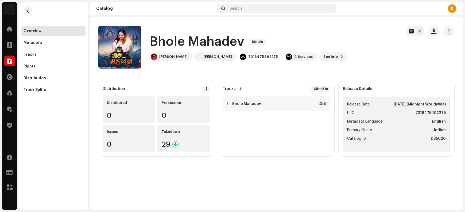
click at [169, 42] on h1 "Bhole Mahadev" at bounding box center [197, 41] width 95 height 17
click at [168, 42] on h1 "Bhole Mahadev" at bounding box center [197, 41] width 95 height 17
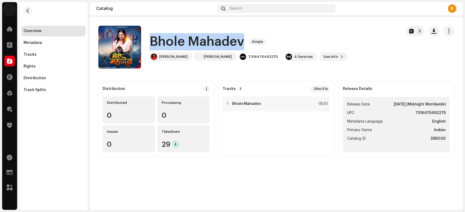
click at [168, 42] on h1 "Bhole Mahadev" at bounding box center [197, 41] width 95 height 17
copy div "Bhole Mahadev Single"
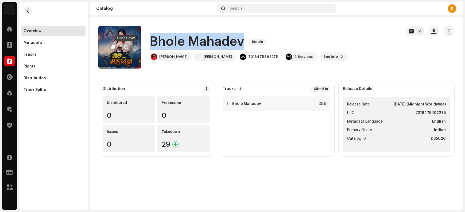
click at [126, 47] on span "button" at bounding box center [126, 47] width 4 height 4
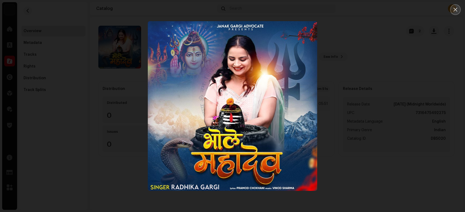
click at [372, 12] on button "Close" at bounding box center [455, 9] width 11 height 11
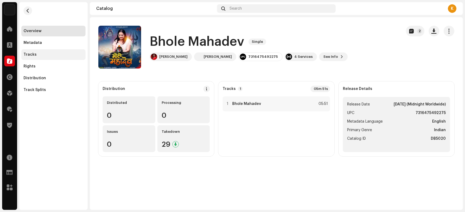
click at [35, 55] on div "Tracks" at bounding box center [54, 54] width 60 height 4
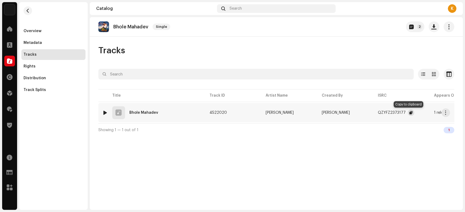
click at [372, 112] on span "button" at bounding box center [411, 112] width 3 height 4
click at [372, 111] on span "button" at bounding box center [446, 112] width 4 height 4
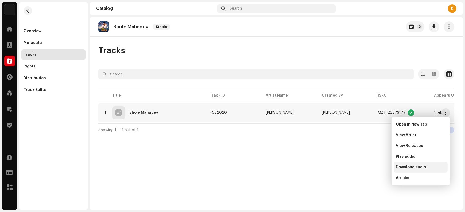
click at [372, 167] on span "Download audio" at bounding box center [411, 167] width 30 height 4
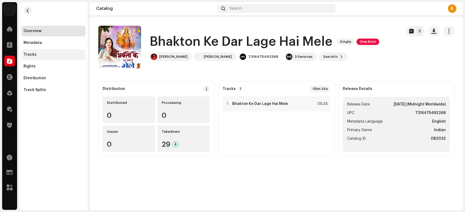
click at [44, 55] on div "Tracks" at bounding box center [54, 54] width 60 height 4
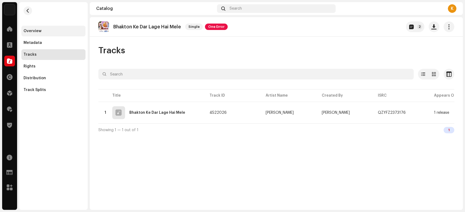
click at [52, 32] on div "Overview" at bounding box center [54, 31] width 60 height 4
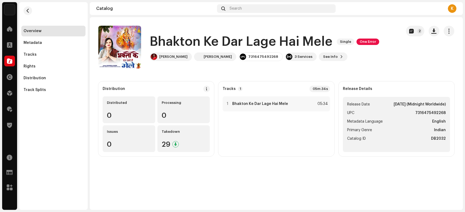
click at [175, 41] on h1 "Bhakton Ke Dar Lage Hai Mele" at bounding box center [241, 41] width 183 height 17
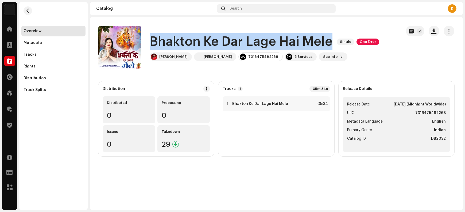
click at [175, 41] on h1 "Bhakton Ke Dar Lage Hai Mele" at bounding box center [241, 41] width 183 height 17
copy div "Bhakton Ke Dar Lage Hai Mele Single One Error"
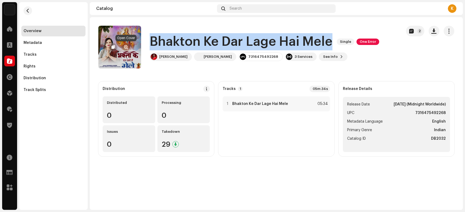
click at [126, 48] on span "button" at bounding box center [126, 47] width 4 height 4
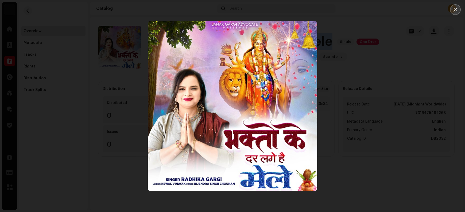
click at [372, 7] on icon "Close" at bounding box center [455, 9] width 5 height 5
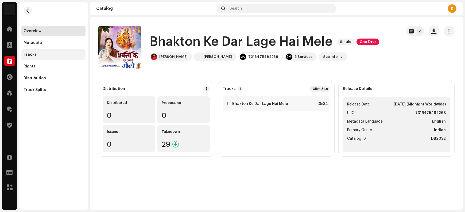
click at [40, 56] on div "Tracks" at bounding box center [54, 54] width 60 height 4
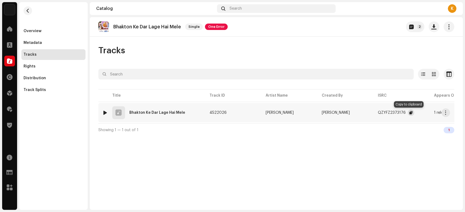
click at [372, 114] on span "button" at bounding box center [411, 112] width 3 height 4
click at [372, 113] on span "button" at bounding box center [446, 112] width 4 height 4
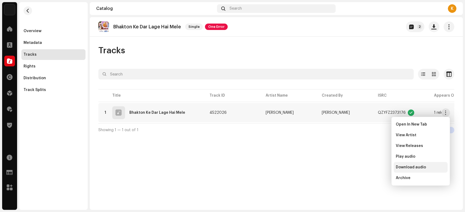
click at [372, 167] on span "Download audio" at bounding box center [411, 167] width 30 height 4
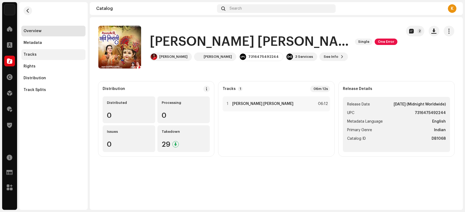
click at [40, 52] on div "Tracks" at bounding box center [54, 54] width 60 height 4
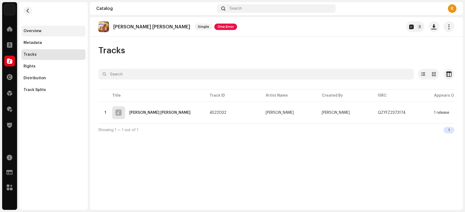
click at [48, 29] on div "Overview" at bounding box center [54, 31] width 60 height 4
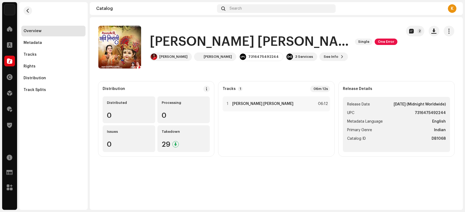
click at [172, 42] on h1 "[PERSON_NAME] [PERSON_NAME]" at bounding box center [250, 41] width 201 height 17
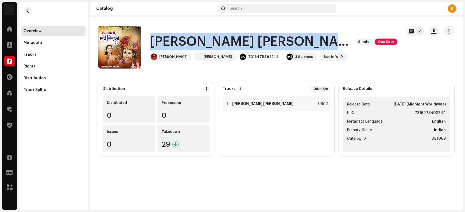
click at [172, 42] on h1 "[PERSON_NAME] [PERSON_NAME]" at bounding box center [250, 41] width 201 height 17
copy div "[PERSON_NAME] [PERSON_NAME] Single One Error"
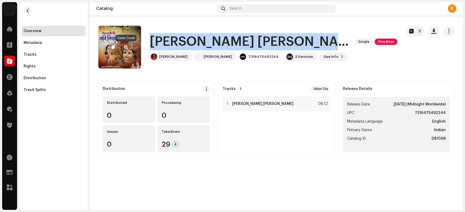
click at [126, 46] on span "button" at bounding box center [126, 47] width 4 height 4
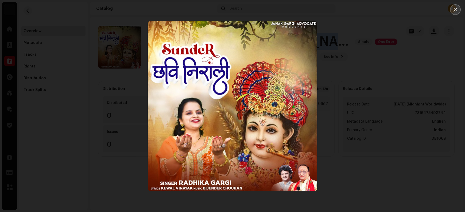
click at [372, 7] on icon "Close" at bounding box center [455, 9] width 5 height 5
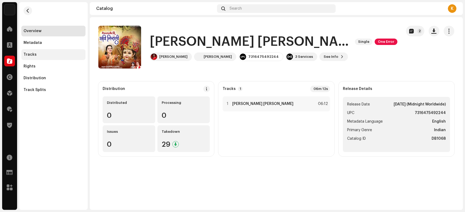
click at [30, 55] on div "Tracks" at bounding box center [30, 54] width 13 height 4
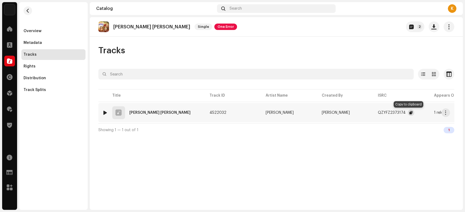
click at [372, 111] on span "button" at bounding box center [411, 112] width 3 height 4
click at [372, 114] on span "button" at bounding box center [446, 112] width 4 height 4
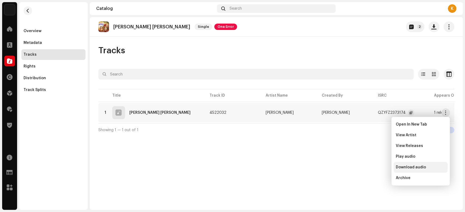
click at [372, 166] on span "Download audio" at bounding box center [411, 167] width 30 height 4
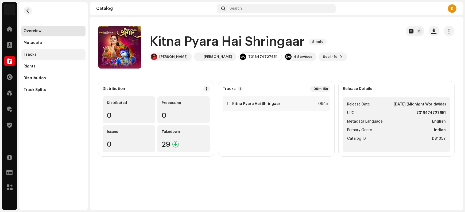
click at [36, 53] on div "Tracks" at bounding box center [54, 54] width 60 height 4
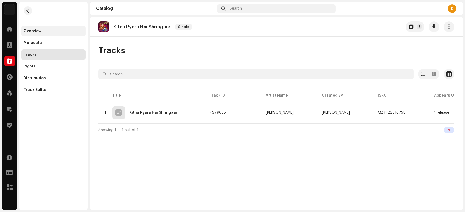
click at [41, 31] on div "Overview" at bounding box center [54, 31] width 60 height 4
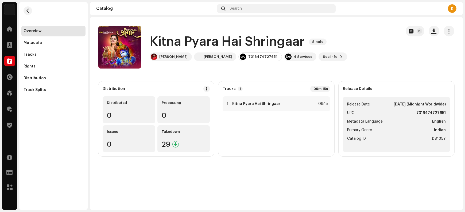
click at [166, 38] on h1 "Kitna Pyara Hai Shringaar" at bounding box center [227, 41] width 155 height 17
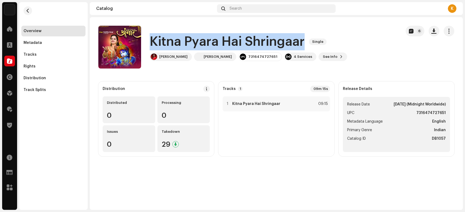
click at [166, 38] on h1 "Kitna Pyara Hai Shringaar" at bounding box center [227, 41] width 155 height 17
copy div "Kitna Pyara Hai Shringaar Single"
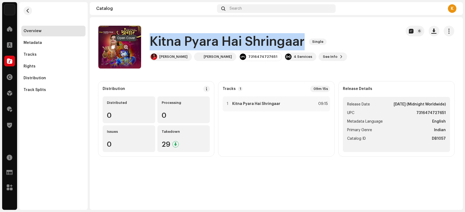
click at [126, 47] on span "button" at bounding box center [126, 47] width 4 height 4
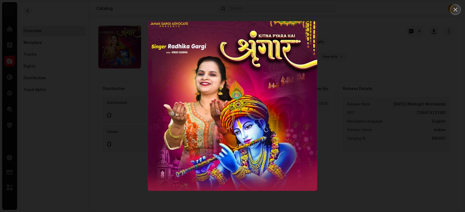
click at [372, 9] on icon "Close" at bounding box center [455, 9] width 5 height 5
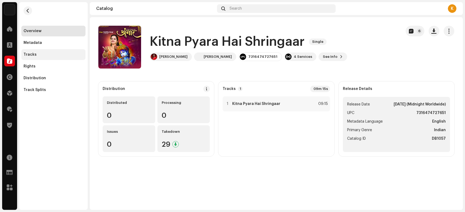
click at [42, 56] on div "Tracks" at bounding box center [54, 54] width 60 height 4
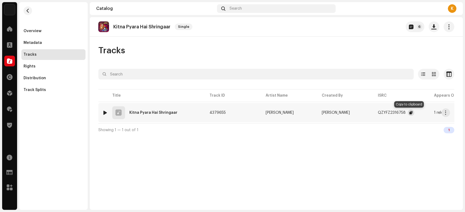
click at [372, 111] on span "button" at bounding box center [411, 112] width 3 height 4
click at [372, 115] on button "button" at bounding box center [446, 112] width 9 height 9
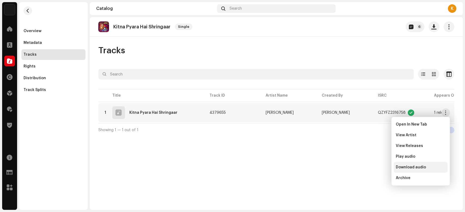
click at [372, 167] on span "Download audio" at bounding box center [411, 167] width 30 height 4
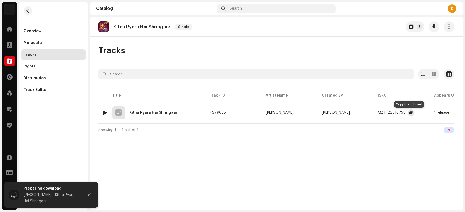
click at [372, 113] on span "button" at bounding box center [411, 112] width 3 height 4
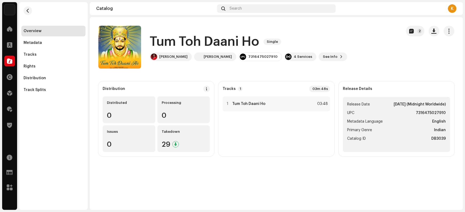
click at [165, 41] on h1 "Tum Toh Daani Ho" at bounding box center [205, 41] width 110 height 17
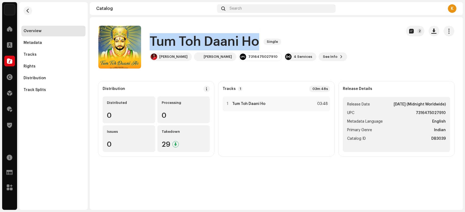
click at [165, 41] on h1 "Tum Toh Daani Ho" at bounding box center [205, 41] width 110 height 17
copy div "Tum Toh Daani Ho Single"
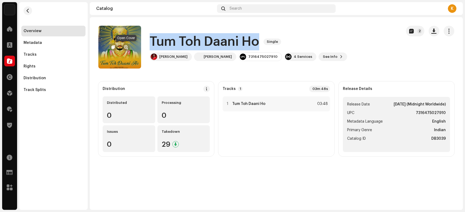
click at [125, 47] on span "button" at bounding box center [126, 47] width 4 height 4
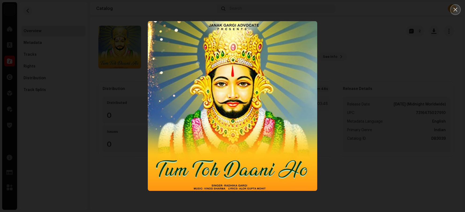
click at [372, 10] on icon "Close" at bounding box center [455, 9] width 5 height 5
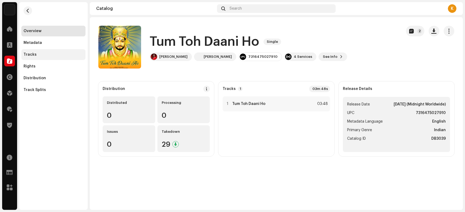
click at [33, 57] on div "Tracks" at bounding box center [53, 54] width 64 height 11
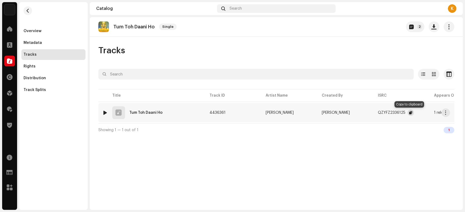
click at [372, 113] on button "button" at bounding box center [411, 112] width 6 height 6
click at [372, 112] on button "button" at bounding box center [446, 112] width 9 height 9
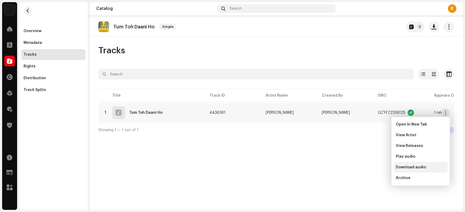
click at [372, 166] on span "Download audio" at bounding box center [411, 167] width 30 height 4
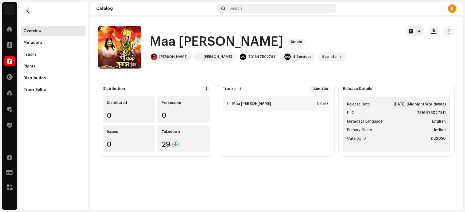
click at [163, 45] on h1 "Maa [PERSON_NAME]" at bounding box center [217, 41] width 134 height 17
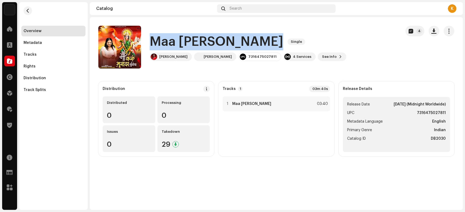
click at [163, 45] on h1 "Maa [PERSON_NAME]" at bounding box center [217, 41] width 134 height 17
copy div "Maa [PERSON_NAME] Single"
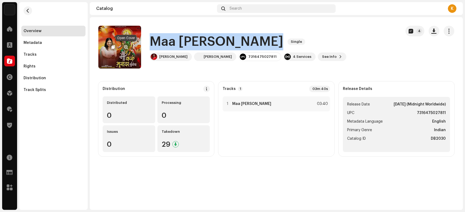
click at [127, 46] on span "button" at bounding box center [126, 47] width 4 height 4
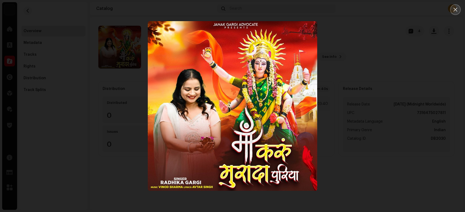
click at [372, 12] on button "Close" at bounding box center [455, 9] width 11 height 11
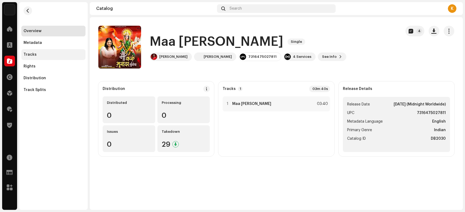
click at [36, 56] on div "Tracks" at bounding box center [54, 54] width 60 height 4
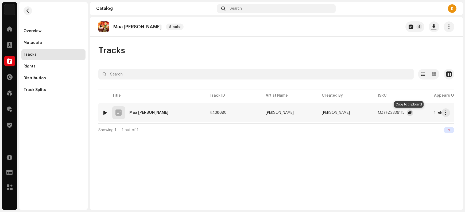
click at [372, 112] on button "button" at bounding box center [410, 112] width 6 height 6
click at [372, 113] on span "button" at bounding box center [446, 112] width 4 height 4
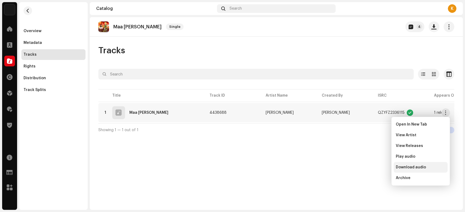
click at [372, 167] on span "Download audio" at bounding box center [411, 167] width 30 height 4
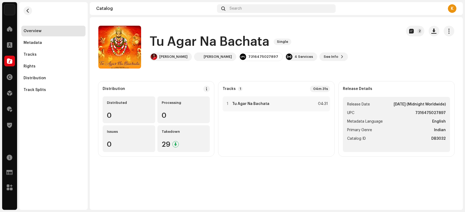
click at [178, 42] on h1 "Tu Agar Na Bachata" at bounding box center [210, 41] width 120 height 17
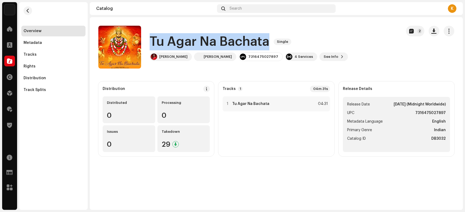
click at [178, 42] on h1 "Tu Agar Na Bachata" at bounding box center [210, 41] width 120 height 17
copy div "Tu Agar Na Bachata Single"
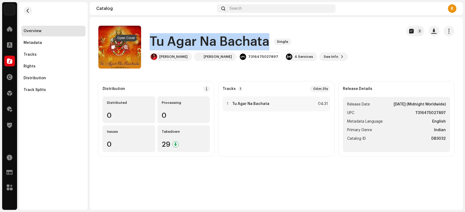
click at [126, 47] on span "button" at bounding box center [126, 47] width 4 height 4
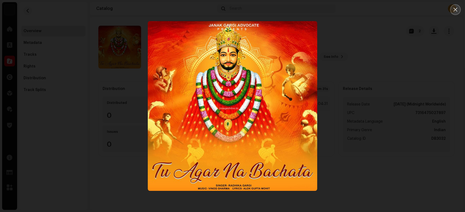
click at [458, 13] on button "Close" at bounding box center [455, 9] width 11 height 11
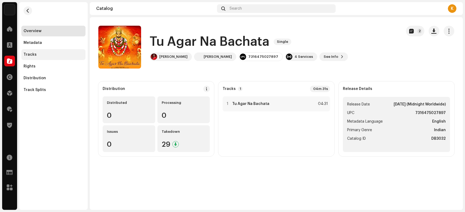
click at [36, 56] on div "Tracks" at bounding box center [54, 54] width 60 height 4
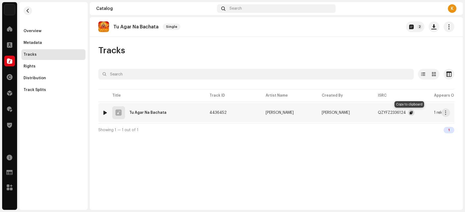
click at [410, 113] on span "button" at bounding box center [411, 112] width 3 height 4
click at [445, 112] on span "button" at bounding box center [446, 112] width 4 height 4
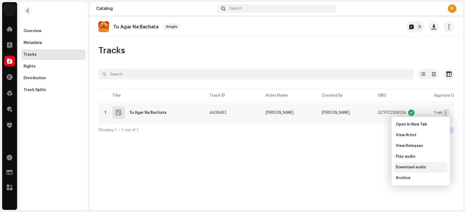
click at [410, 167] on span "Download audio" at bounding box center [411, 167] width 30 height 4
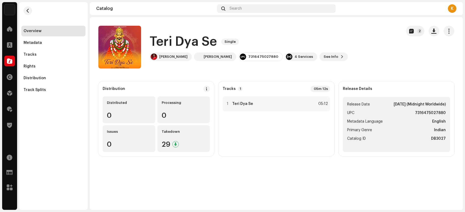
click at [166, 41] on h1 "Teri Dya Se" at bounding box center [183, 41] width 67 height 17
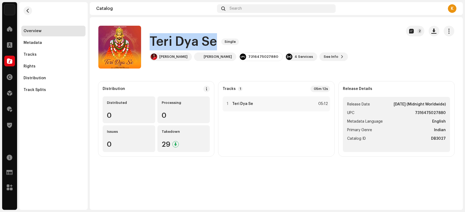
click at [166, 41] on h1 "Teri Dya Se" at bounding box center [183, 41] width 67 height 17
copy div "Teri Dya Se Single"
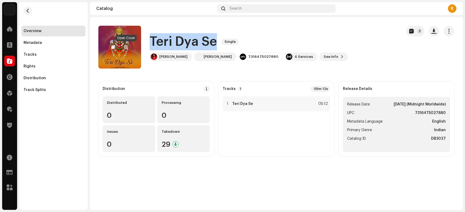
click at [127, 47] on span "button" at bounding box center [126, 47] width 4 height 4
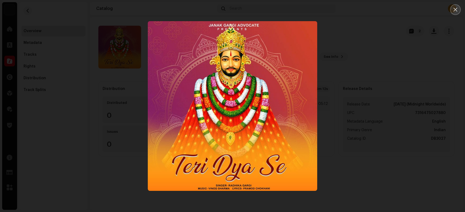
click at [457, 10] on icon "Close" at bounding box center [455, 9] width 5 height 5
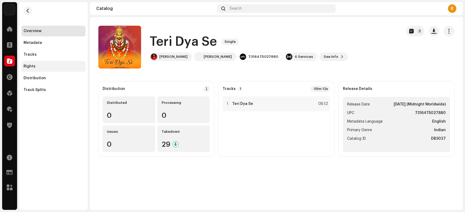
drag, startPoint x: 37, startPoint y: 54, endPoint x: 34, endPoint y: 62, distance: 8.1
click at [37, 54] on div "Tracks" at bounding box center [54, 54] width 60 height 4
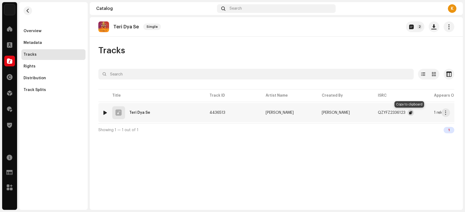
click at [411, 110] on span "button" at bounding box center [410, 112] width 3 height 4
click at [446, 113] on span "button" at bounding box center [446, 112] width 4 height 4
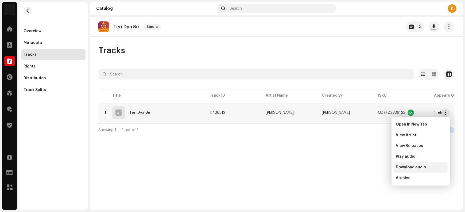
click at [423, 165] on span "Download audio" at bounding box center [411, 167] width 30 height 4
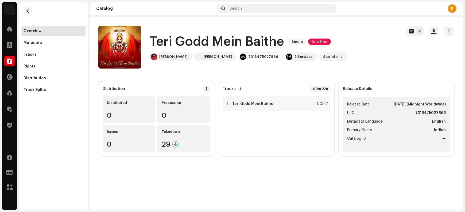
click at [162, 41] on h1 "Teri Godd Mein Baithe" at bounding box center [217, 41] width 134 height 17
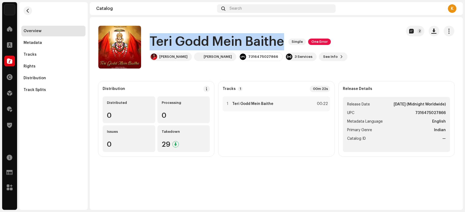
click at [162, 41] on h1 "Teri Godd Mein Baithe" at bounding box center [217, 41] width 134 height 17
copy div "[PERSON_NAME] Mein Baithe Single One Error"
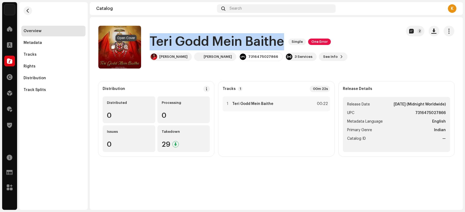
click at [125, 45] on span "button" at bounding box center [126, 47] width 4 height 4
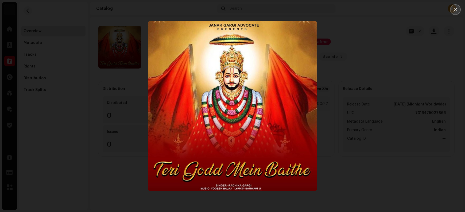
click at [452, 12] on button "Close" at bounding box center [455, 9] width 11 height 11
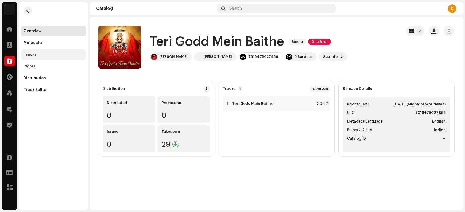
click at [39, 55] on div "Tracks" at bounding box center [54, 54] width 60 height 4
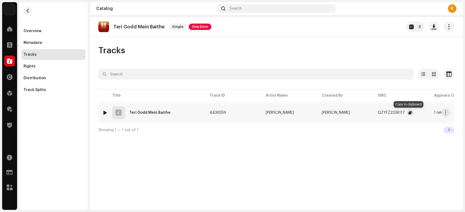
click at [409, 113] on span "button" at bounding box center [410, 112] width 3 height 4
click at [447, 112] on span "button" at bounding box center [446, 112] width 4 height 4
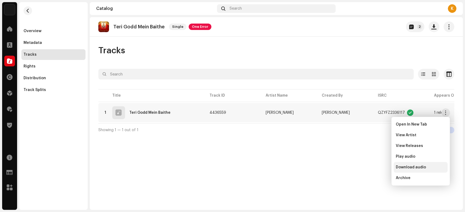
click at [419, 168] on span "Download audio" at bounding box center [411, 167] width 30 height 4
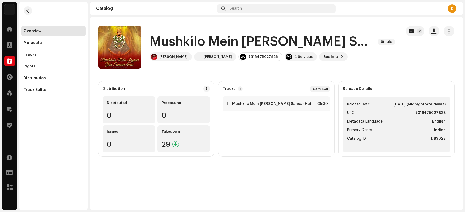
click at [166, 40] on h1 "Mushkilo Mein [PERSON_NAME] Sansar Hai" at bounding box center [262, 41] width 224 height 17
click at [41, 53] on div "Tracks" at bounding box center [54, 54] width 60 height 4
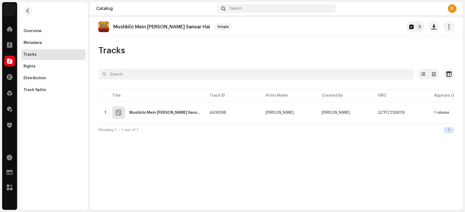
click at [140, 26] on p "Mushkilo Mein [PERSON_NAME] Sansar Hai" at bounding box center [161, 27] width 97 height 6
copy re-o-release-hero "Mushkilo Mein Shyam Yeh Sansar Hai Single 2"
click at [41, 30] on div "Overview" at bounding box center [54, 31] width 60 height 4
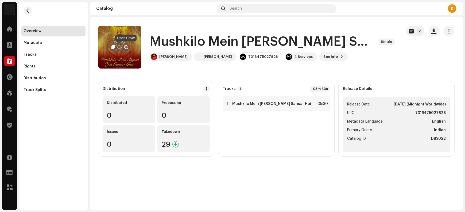
click at [126, 46] on span "button" at bounding box center [126, 47] width 4 height 4
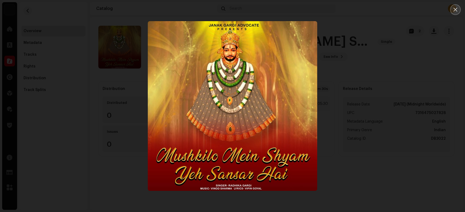
click at [454, 11] on icon "Close" at bounding box center [455, 9] width 5 height 5
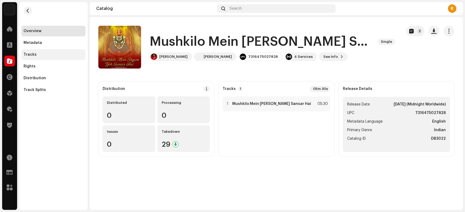
click at [35, 54] on div "Tracks" at bounding box center [54, 54] width 60 height 4
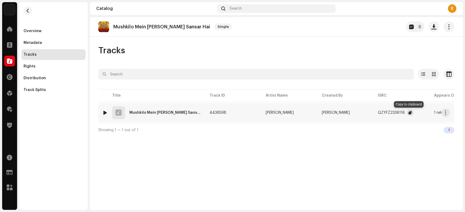
click at [407, 113] on button "button" at bounding box center [410, 112] width 6 height 6
click at [446, 112] on span "button" at bounding box center [446, 112] width 4 height 4
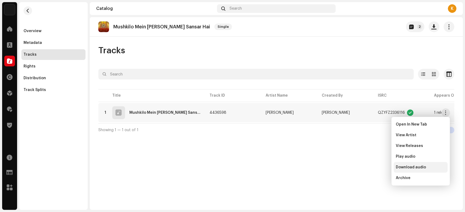
click at [415, 167] on span "Download audio" at bounding box center [411, 167] width 30 height 4
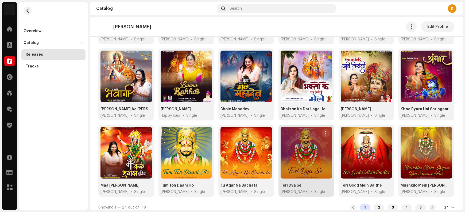
scroll to position [193, 0]
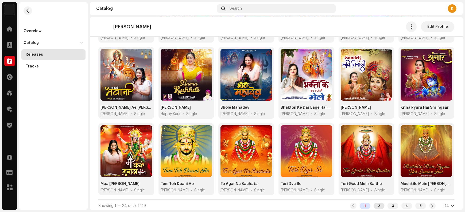
click at [375, 204] on div "2" at bounding box center [379, 205] width 11 height 6
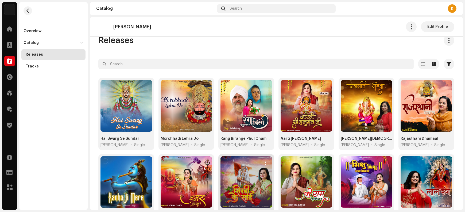
scroll to position [33, 0]
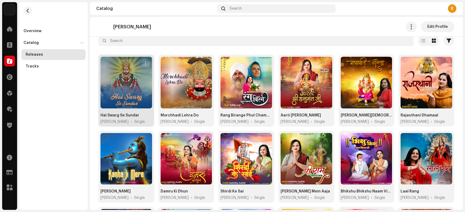
click at [145, 62] on span "button" at bounding box center [146, 63] width 4 height 4
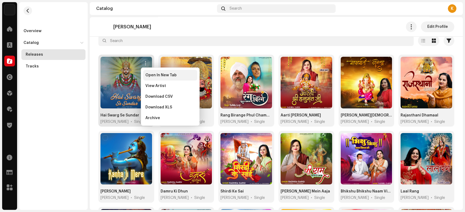
click at [152, 75] on span "Open In New Tab" at bounding box center [160, 75] width 31 height 4
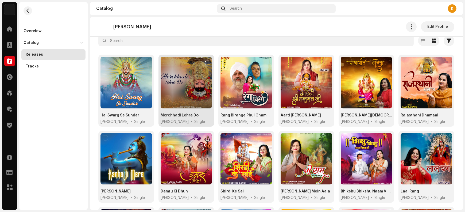
click at [204, 63] on span "button" at bounding box center [206, 63] width 4 height 4
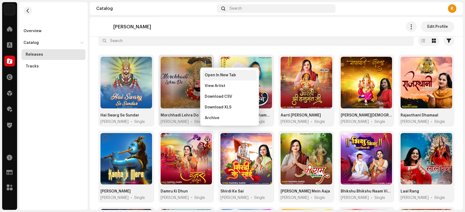
click at [209, 75] on span "Open In New Tab" at bounding box center [220, 75] width 31 height 4
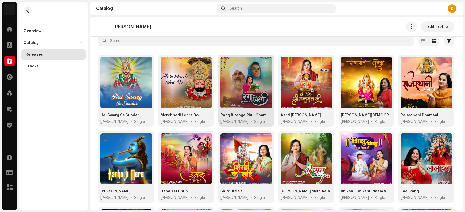
click at [266, 63] on span "button" at bounding box center [266, 63] width 4 height 4
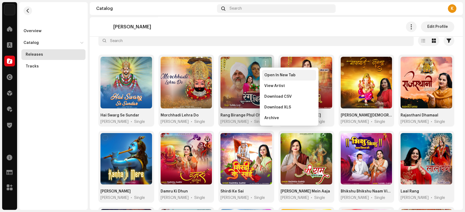
click at [268, 76] on span "Open In New Tab" at bounding box center [279, 75] width 31 height 4
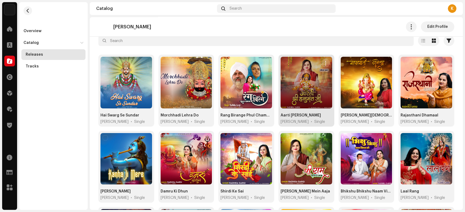
click at [324, 63] on span "button" at bounding box center [326, 63] width 4 height 4
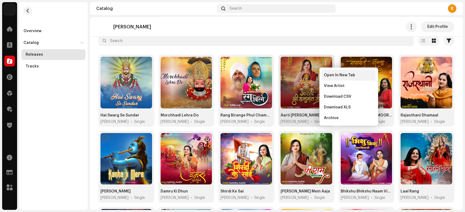
click at [329, 76] on span "Open In New Tab" at bounding box center [339, 75] width 31 height 4
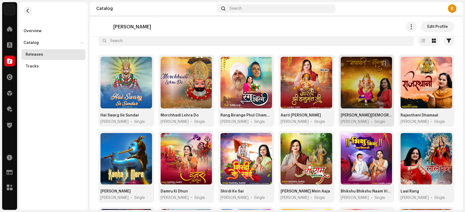
click at [384, 61] on span "button" at bounding box center [386, 63] width 4 height 4
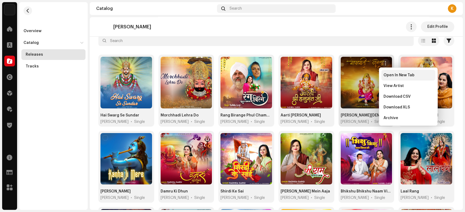
click at [388, 76] on span "Open In New Tab" at bounding box center [399, 75] width 31 height 4
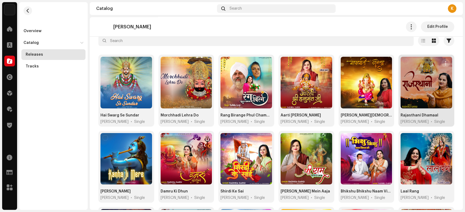
click at [444, 65] on span "button" at bounding box center [446, 63] width 4 height 4
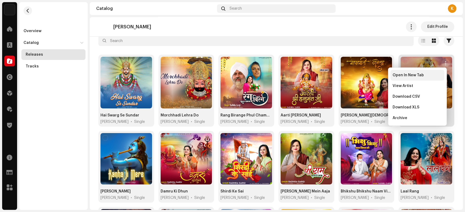
click at [421, 77] on span "Open In New Tab" at bounding box center [408, 75] width 31 height 4
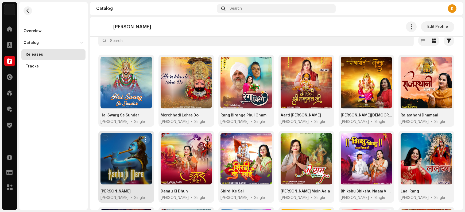
click at [147, 139] on span "button" at bounding box center [146, 139] width 4 height 4
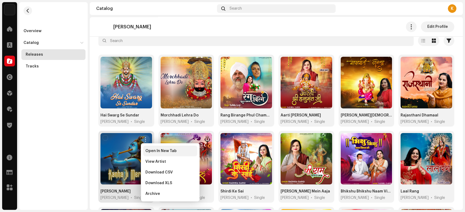
click at [154, 150] on span "Open In New Tab" at bounding box center [160, 151] width 31 height 4
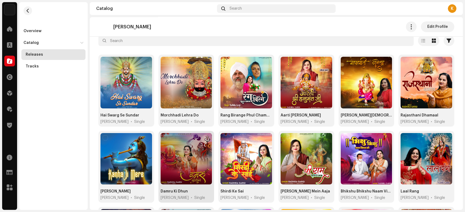
click at [204, 139] on span "button" at bounding box center [206, 139] width 4 height 4
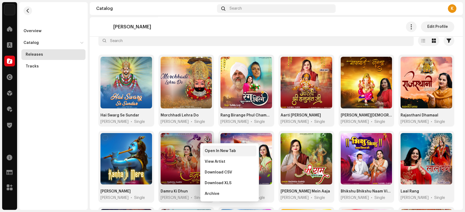
click at [213, 153] on div "Open In New Tab" at bounding box center [230, 150] width 54 height 11
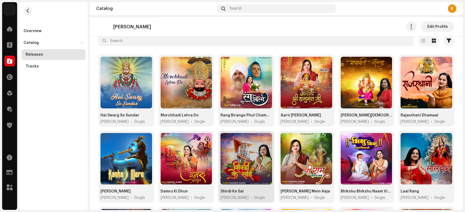
click at [268, 140] on button "button" at bounding box center [265, 139] width 9 height 9
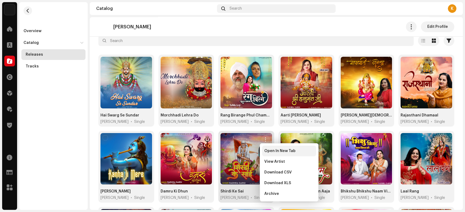
click at [269, 151] on span "Open In New Tab" at bounding box center [279, 151] width 31 height 4
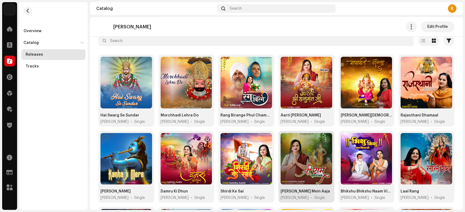
click at [324, 140] on span "button" at bounding box center [326, 139] width 4 height 4
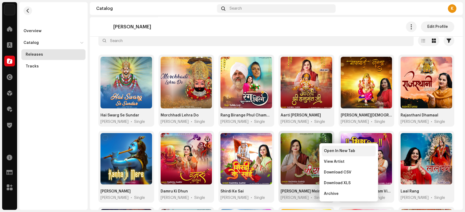
click at [326, 153] on div "Open In New Tab" at bounding box center [349, 150] width 54 height 11
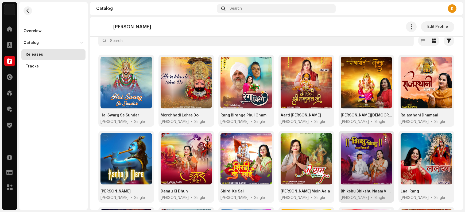
click at [384, 139] on span "button" at bounding box center [386, 139] width 4 height 4
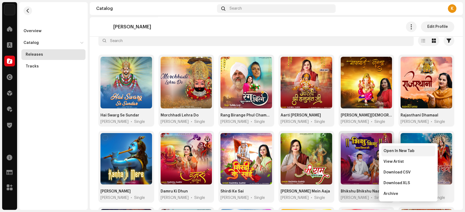
click at [386, 151] on span "Open In New Tab" at bounding box center [399, 151] width 31 height 4
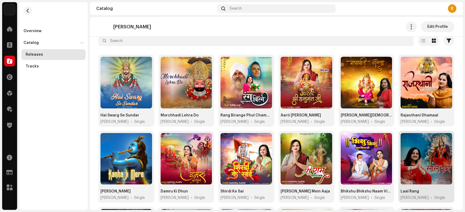
click at [444, 138] on span "button" at bounding box center [446, 139] width 4 height 4
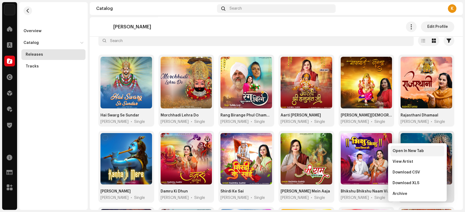
click at [419, 150] on span "Open In New Tab" at bounding box center [408, 151] width 31 height 4
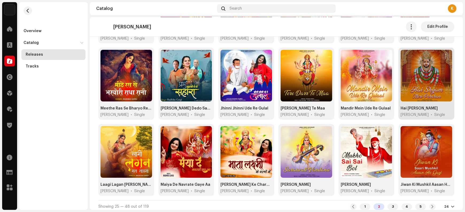
scroll to position [193, 0]
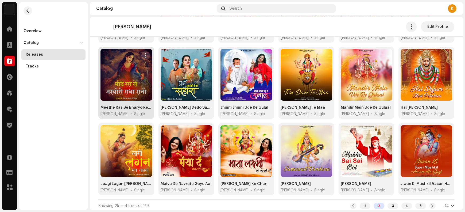
click at [146, 51] on button "button" at bounding box center [145, 55] width 9 height 9
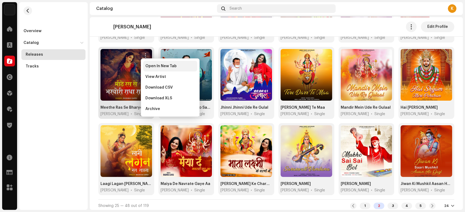
click at [150, 65] on span "Open In New Tab" at bounding box center [160, 66] width 31 height 4
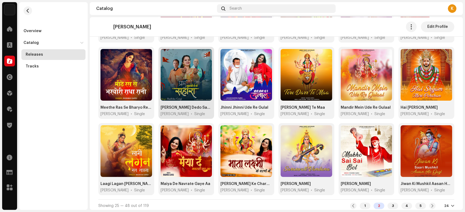
click at [204, 53] on span "button" at bounding box center [206, 55] width 4 height 4
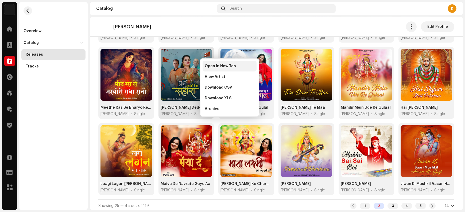
click at [213, 69] on div "Open In New Tab" at bounding box center [230, 66] width 54 height 11
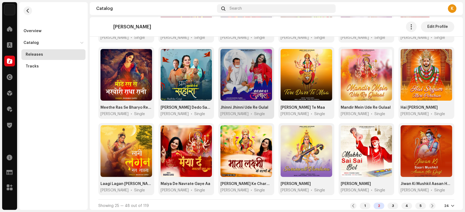
click at [264, 53] on span "button" at bounding box center [266, 55] width 4 height 4
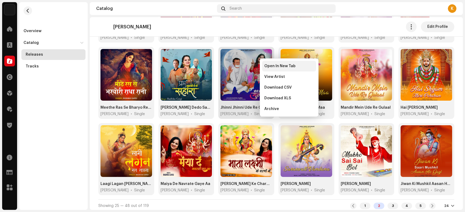
click at [269, 68] on span "Open In New Tab" at bounding box center [279, 66] width 31 height 4
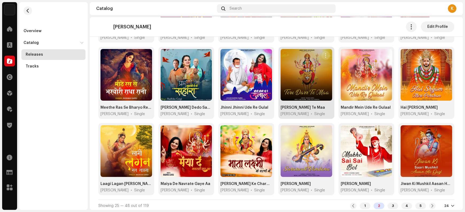
click at [322, 55] on button "button" at bounding box center [326, 55] width 9 height 9
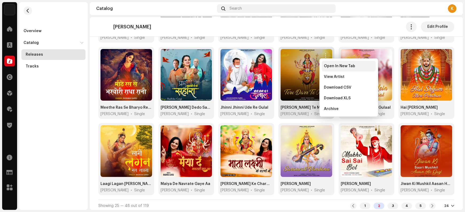
click at [329, 67] on span "Open In New Tab" at bounding box center [339, 66] width 31 height 4
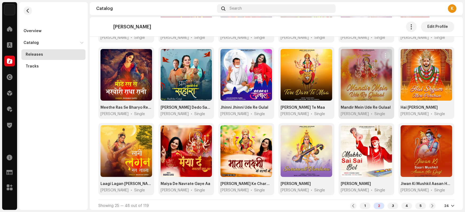
click at [381, 54] on button "button" at bounding box center [385, 55] width 9 height 9
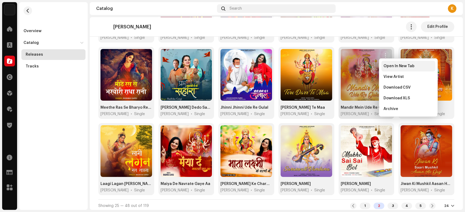
click at [387, 68] on div "Open In New Tab" at bounding box center [408, 66] width 54 height 11
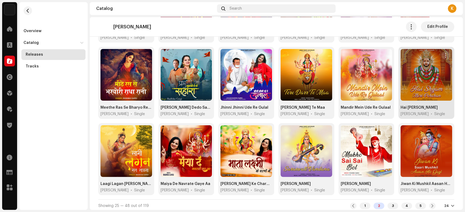
click at [444, 54] on span "button" at bounding box center [446, 55] width 4 height 4
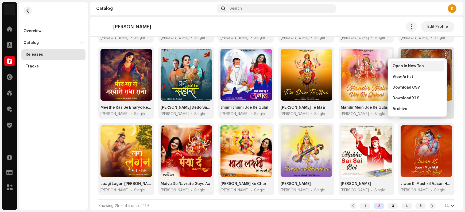
click at [422, 67] on span "Open In New Tab" at bounding box center [408, 66] width 31 height 4
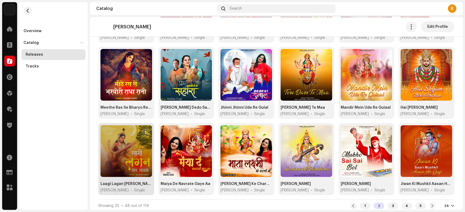
click at [145, 130] on span "button" at bounding box center [146, 131] width 4 height 4
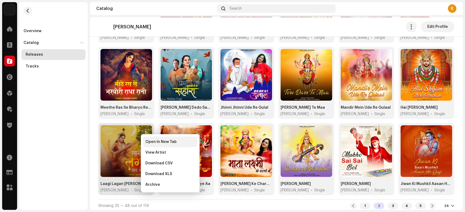
click at [151, 142] on span "Open In New Tab" at bounding box center [160, 142] width 31 height 4
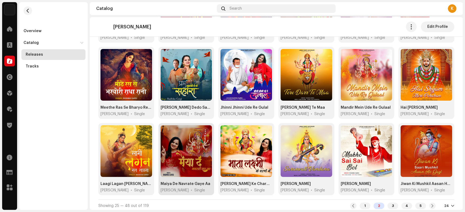
click at [204, 130] on span "button" at bounding box center [206, 131] width 4 height 4
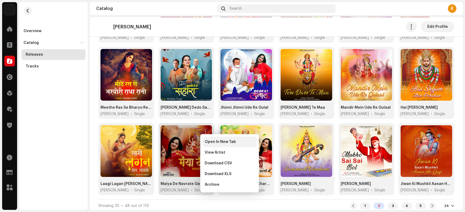
click at [210, 144] on div "Open In New Tab" at bounding box center [230, 141] width 54 height 11
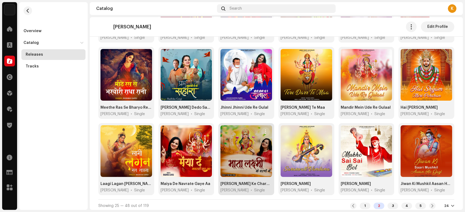
click at [264, 130] on span "button" at bounding box center [266, 131] width 4 height 4
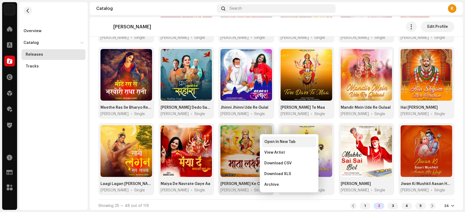
click at [266, 144] on span "Open In New Tab" at bounding box center [279, 142] width 31 height 4
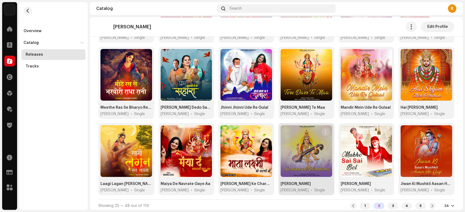
click at [324, 131] on span "button" at bounding box center [326, 131] width 4 height 4
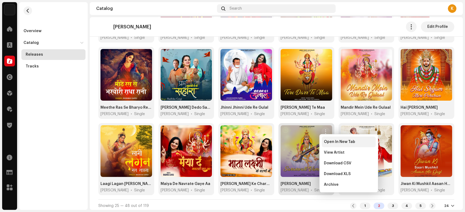
click at [326, 144] on span "Open In New Tab" at bounding box center [339, 142] width 31 height 4
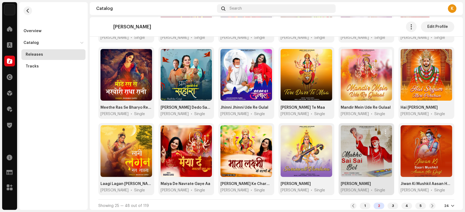
click at [384, 131] on span "button" at bounding box center [386, 131] width 4 height 4
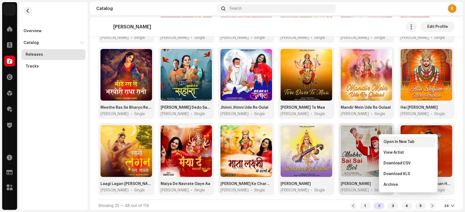
click at [385, 143] on span "Open In New Tab" at bounding box center [399, 142] width 31 height 4
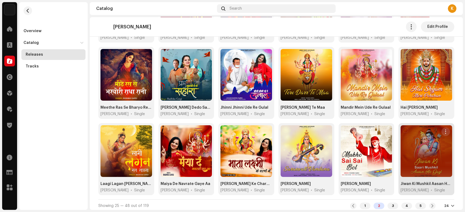
click at [444, 130] on span "button" at bounding box center [446, 131] width 4 height 4
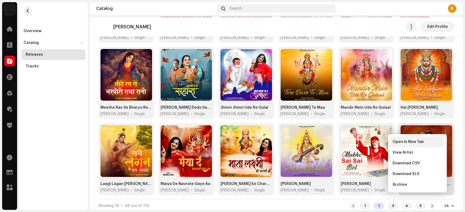
click at [427, 144] on div "Open In New Tab" at bounding box center [418, 142] width 50 height 4
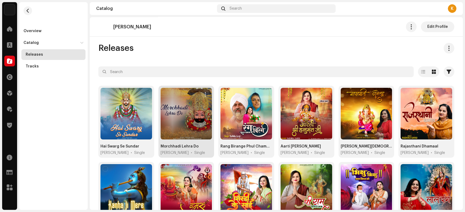
scroll to position [0, 0]
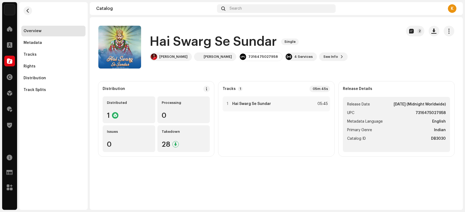
click at [164, 40] on h1 "Hai Swarg Se Sundar" at bounding box center [213, 41] width 127 height 17
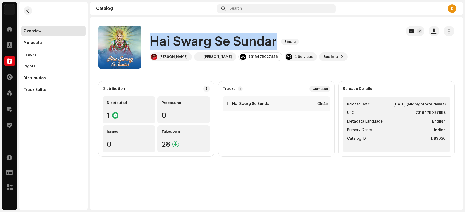
click at [164, 40] on h1 "Hai Swarg Se Sundar" at bounding box center [213, 41] width 127 height 17
copy div "Hai Swarg [PERSON_NAME] Single"
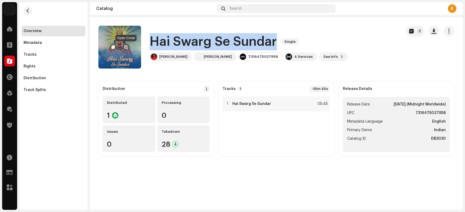
click at [126, 48] on span "button" at bounding box center [126, 47] width 4 height 4
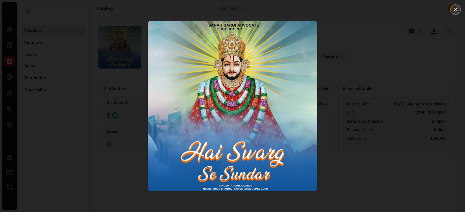
click at [372, 10] on icon "Close" at bounding box center [455, 9] width 5 height 5
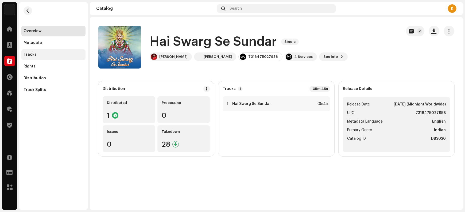
click at [39, 53] on div "Tracks" at bounding box center [54, 54] width 60 height 4
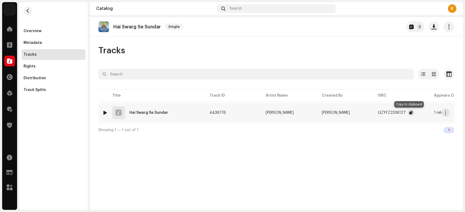
click at [372, 113] on span "button" at bounding box center [411, 112] width 3 height 4
click at [372, 113] on span "button" at bounding box center [446, 112] width 4 height 4
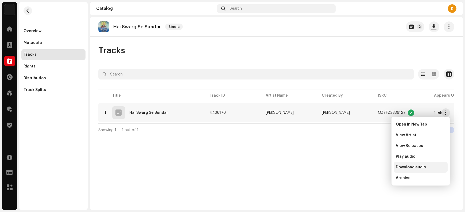
click at [372, 168] on span "Download audio" at bounding box center [411, 167] width 30 height 4
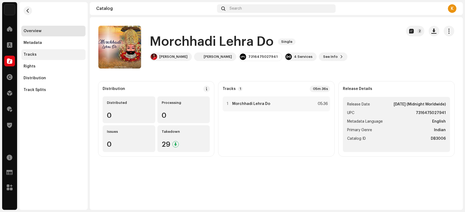
click at [44, 52] on div "Tracks" at bounding box center [54, 54] width 60 height 4
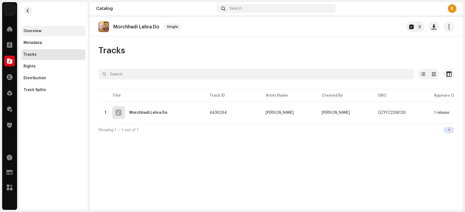
click at [53, 31] on div "Overview" at bounding box center [54, 31] width 60 height 4
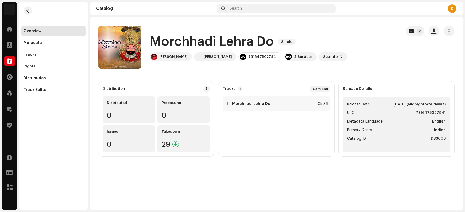
click at [169, 42] on h1 "Morchhadi Lehra Do" at bounding box center [212, 41] width 124 height 17
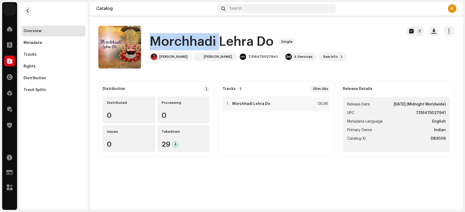
click at [169, 42] on h1 "Morchhadi Lehra Do" at bounding box center [212, 41] width 124 height 17
copy div "Morchhadi Lehra Do Single"
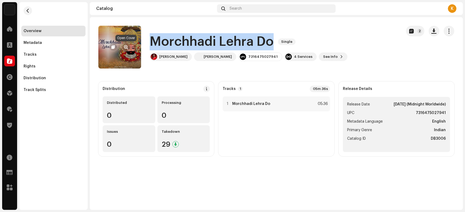
click at [128, 47] on span "button" at bounding box center [126, 47] width 4 height 4
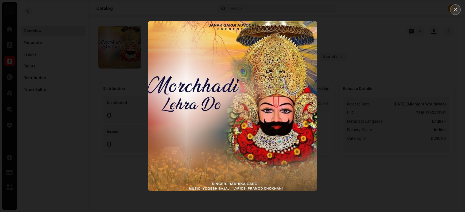
click at [372, 11] on icon "Close" at bounding box center [455, 9] width 5 height 5
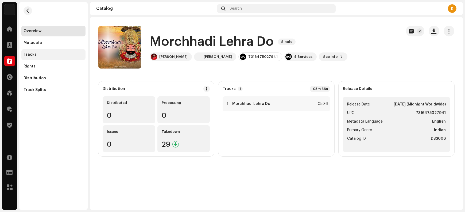
click at [42, 56] on div "Tracks" at bounding box center [53, 54] width 64 height 11
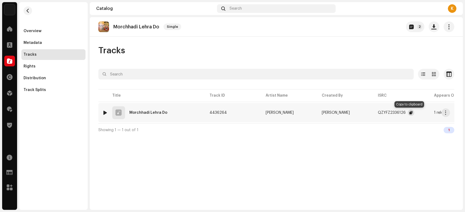
click at [372, 112] on span "button" at bounding box center [411, 112] width 3 height 4
click at [372, 113] on span "button" at bounding box center [446, 112] width 4 height 4
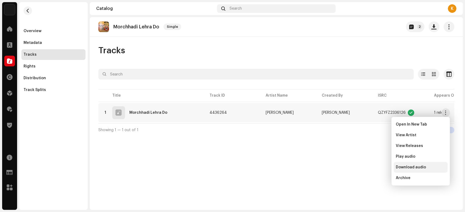
click at [372, 167] on span "Download audio" at bounding box center [411, 167] width 30 height 4
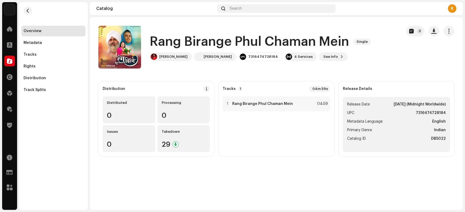
click at [168, 41] on h1 "Rang Birange Phul Chaman Mein" at bounding box center [249, 41] width 199 height 17
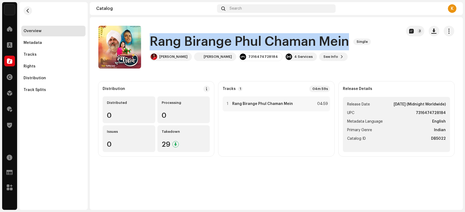
click at [168, 41] on h1 "Rang Birange Phul Chaman Mein" at bounding box center [249, 41] width 199 height 17
copy div "Rang Birange Phul Chaman Mein Single"
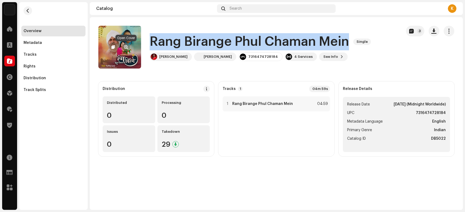
click at [126, 46] on span "button" at bounding box center [126, 47] width 4 height 4
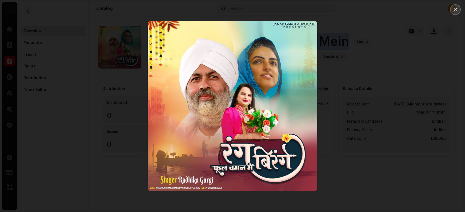
click at [372, 11] on button "Close" at bounding box center [455, 9] width 11 height 11
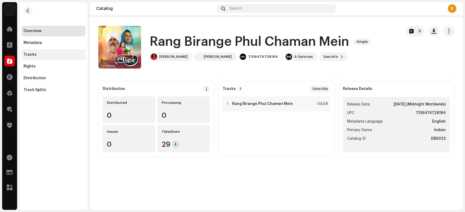
click at [41, 55] on div "Tracks" at bounding box center [54, 54] width 60 height 4
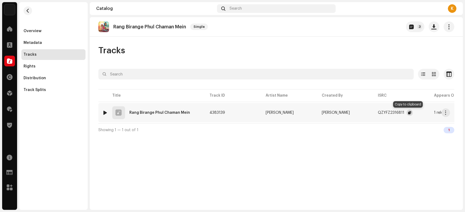
click at [372, 112] on span "button" at bounding box center [409, 112] width 3 height 4
click at [372, 111] on span "button" at bounding box center [446, 112] width 4 height 4
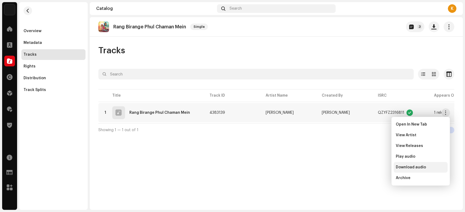
click at [372, 168] on span "Download audio" at bounding box center [411, 167] width 30 height 4
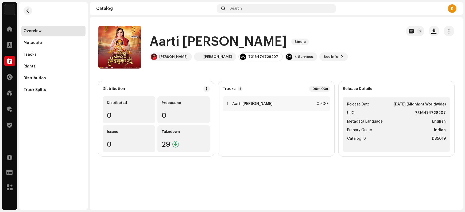
click at [167, 42] on h1 "Aarti [PERSON_NAME]" at bounding box center [218, 41] width 137 height 17
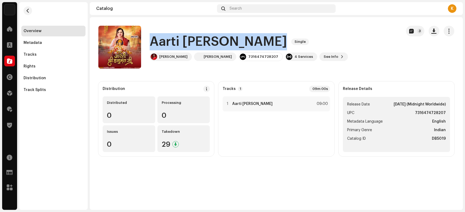
click at [167, 42] on h1 "Aarti [PERSON_NAME]" at bounding box center [218, 41] width 137 height 17
copy div "Aarti [PERSON_NAME] Ji Single"
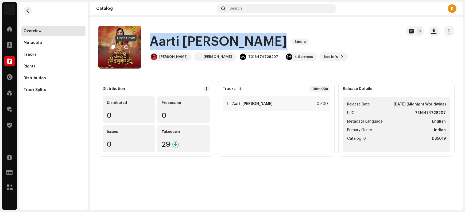
click at [125, 48] on span "button" at bounding box center [126, 47] width 4 height 4
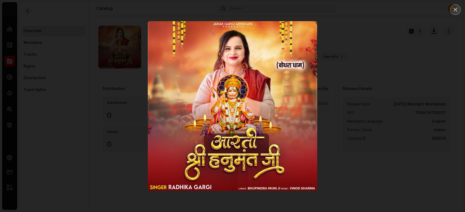
click at [372, 10] on button "Close" at bounding box center [455, 9] width 11 height 11
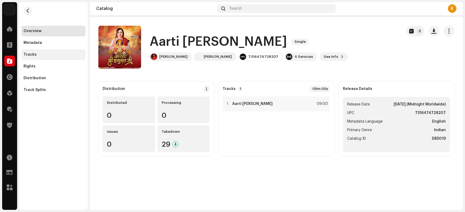
click at [37, 56] on div "Tracks" at bounding box center [54, 54] width 60 height 4
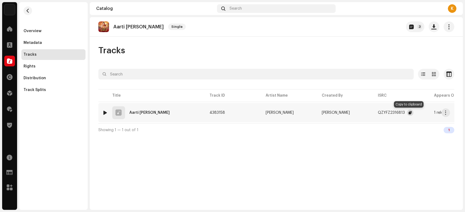
click at [372, 113] on button "button" at bounding box center [410, 112] width 6 height 6
click at [372, 113] on span "button" at bounding box center [446, 112] width 4 height 4
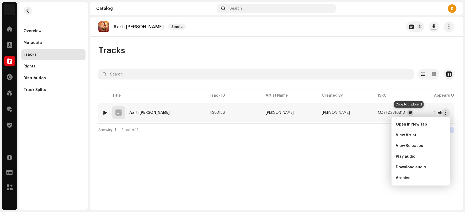
click at [372, 110] on span "button" at bounding box center [410, 112] width 3 height 4
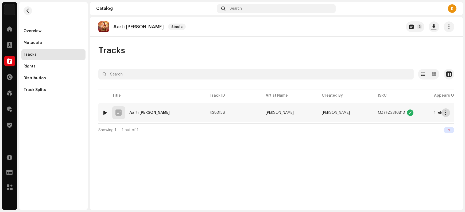
click at [372, 112] on button "button" at bounding box center [446, 112] width 9 height 9
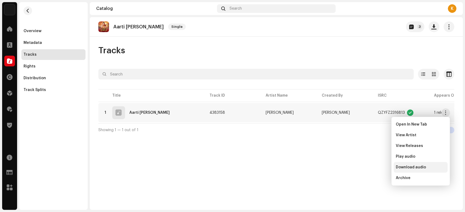
click at [372, 167] on span "Download audio" at bounding box center [411, 167] width 30 height 4
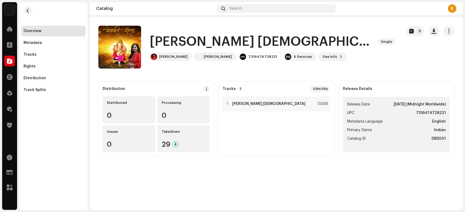
click at [165, 43] on h1 "[PERSON_NAME] [DEMOGRAPHIC_DATA]" at bounding box center [262, 41] width 224 height 17
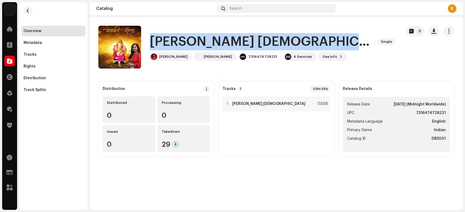
click at [165, 43] on h1 "[PERSON_NAME] [DEMOGRAPHIC_DATA]" at bounding box center [262, 41] width 224 height 17
copy div "[PERSON_NAME] Ganesha Single"
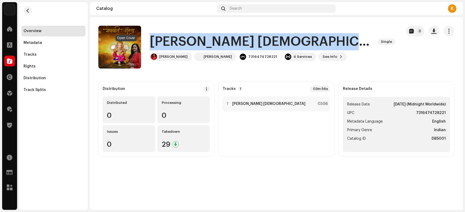
click at [126, 46] on span "button" at bounding box center [126, 47] width 4 height 4
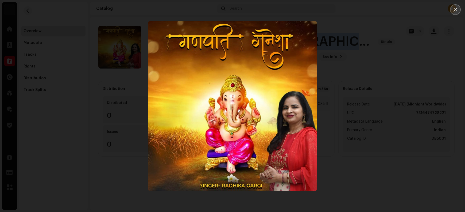
click at [372, 12] on icon "Close" at bounding box center [455, 9] width 5 height 5
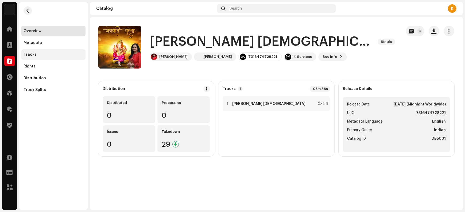
click at [42, 54] on div "Tracks" at bounding box center [54, 54] width 60 height 4
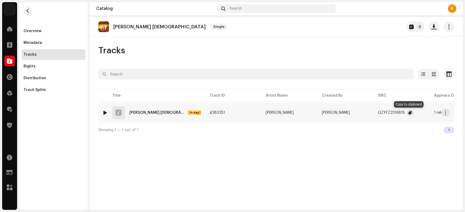
click at [372, 113] on span "button" at bounding box center [410, 112] width 3 height 4
drag, startPoint x: 408, startPoint y: 113, endPoint x: 412, endPoint y: 118, distance: 6.2
click at [372, 114] on button "button" at bounding box center [410, 112] width 6 height 6
click at [372, 112] on span "button" at bounding box center [446, 112] width 4 height 4
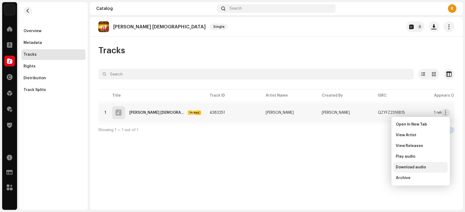
click at [372, 167] on span "Download audio" at bounding box center [411, 167] width 30 height 4
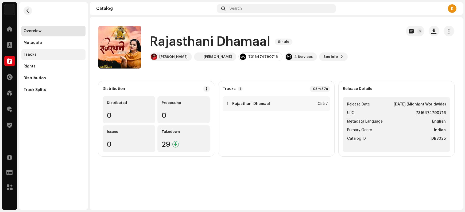
click at [41, 54] on div "Tracks" at bounding box center [54, 54] width 60 height 4
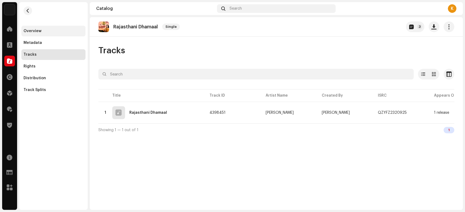
click at [45, 29] on div "Overview" at bounding box center [54, 31] width 60 height 4
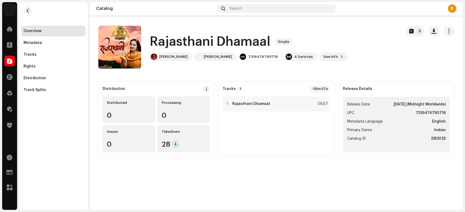
click at [165, 40] on h1 "Rajasthani Dhamaal" at bounding box center [210, 41] width 121 height 17
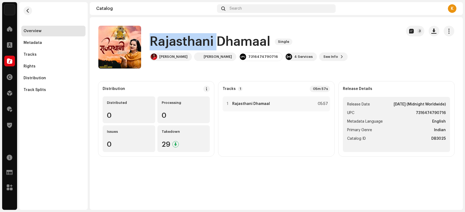
click at [165, 40] on h1 "Rajasthani Dhamaal" at bounding box center [210, 41] width 121 height 17
copy div "Rajasthani Dhamaal Single"
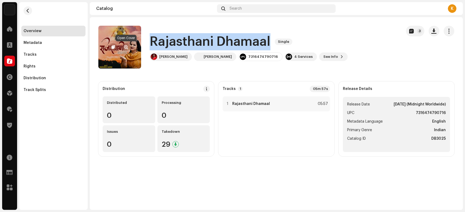
click at [126, 47] on span "button" at bounding box center [126, 47] width 4 height 4
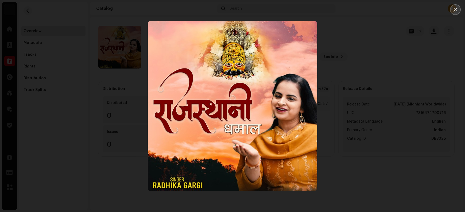
click at [372, 13] on button "Close" at bounding box center [455, 9] width 11 height 11
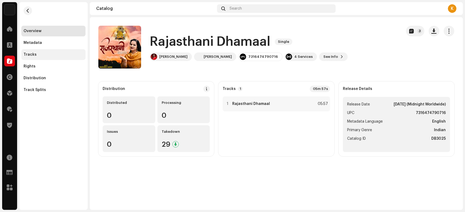
click at [45, 56] on div "Tracks" at bounding box center [53, 54] width 64 height 11
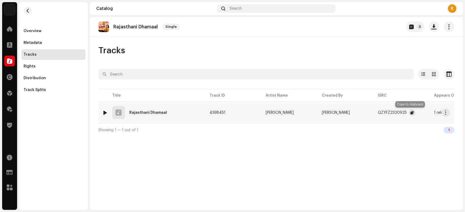
click at [372, 113] on button "button" at bounding box center [412, 112] width 6 height 6
click at [372, 113] on span "button" at bounding box center [446, 112] width 4 height 4
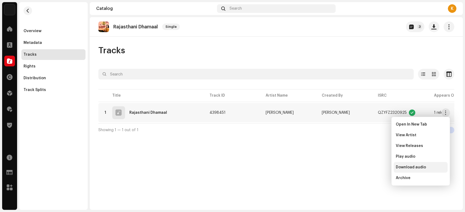
click at [372, 166] on span "Download audio" at bounding box center [411, 167] width 30 height 4
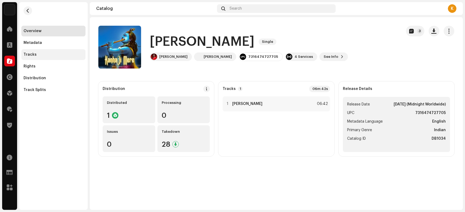
click at [30, 53] on div "Tracks" at bounding box center [30, 54] width 13 height 4
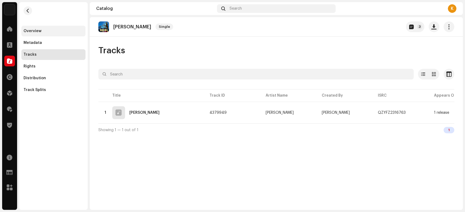
click at [48, 33] on div "Overview" at bounding box center [54, 31] width 60 height 4
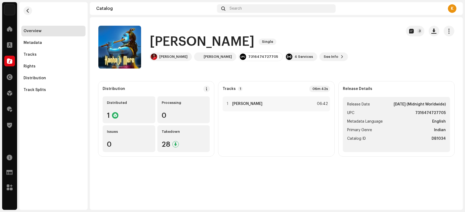
click at [176, 42] on h1 "[PERSON_NAME]" at bounding box center [202, 41] width 105 height 17
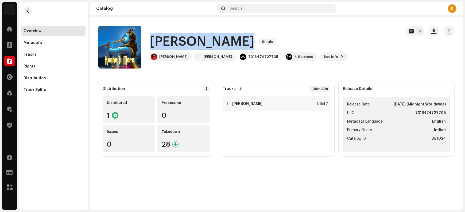
click at [176, 42] on h1 "Kanha Ji Mere" at bounding box center [202, 41] width 105 height 17
copy div "Kanha Ji Mere Single"
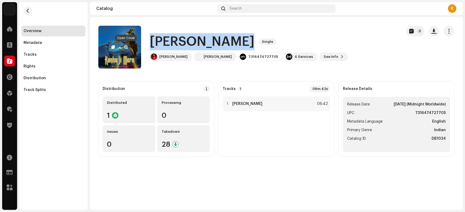
click at [126, 48] on span "button" at bounding box center [126, 47] width 4 height 4
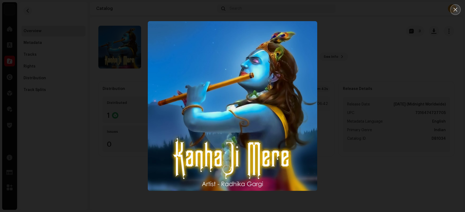
click at [372, 10] on icon "Close" at bounding box center [455, 9] width 5 height 5
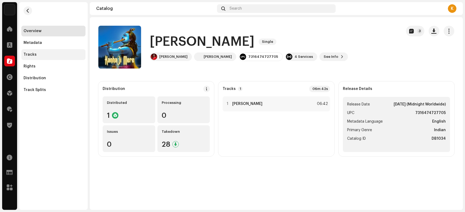
click at [52, 56] on div "Tracks" at bounding box center [53, 54] width 64 height 11
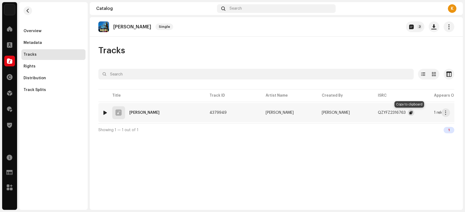
click at [372, 112] on span "button" at bounding box center [411, 112] width 3 height 4
click at [372, 113] on span "button" at bounding box center [446, 112] width 4 height 4
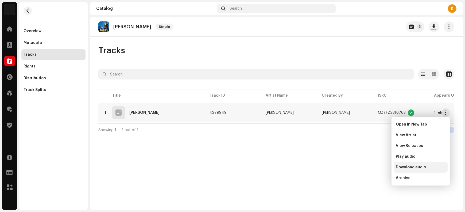
click at [372, 169] on div "Download audio" at bounding box center [421, 167] width 54 height 11
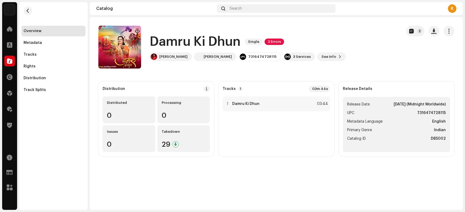
click at [172, 43] on h1 "Damru Ki Dhun" at bounding box center [195, 41] width 91 height 17
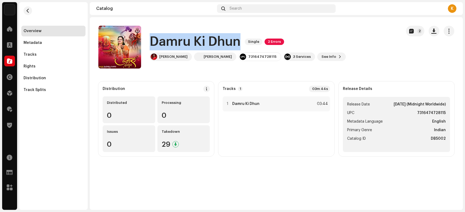
drag, startPoint x: 172, startPoint y: 43, endPoint x: 213, endPoint y: 43, distance: 41.4
click at [213, 43] on h1 "Damru Ki Dhun" at bounding box center [195, 41] width 91 height 17
copy h1 "Damru Ki Dhun"
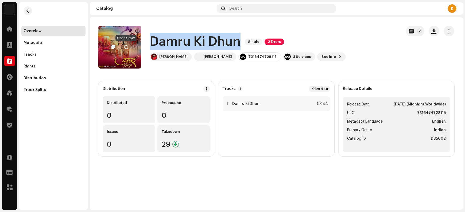
click at [127, 47] on span "button" at bounding box center [126, 47] width 4 height 4
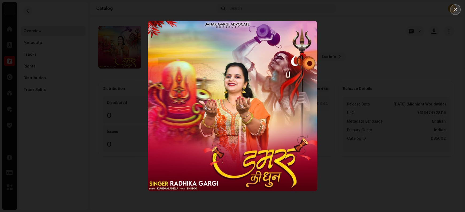
click at [372, 11] on icon "Close" at bounding box center [455, 9] width 5 height 5
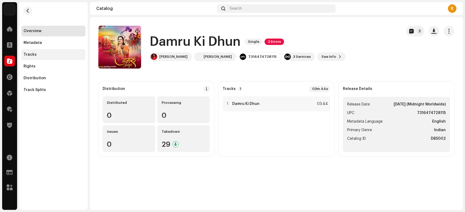
click at [39, 54] on div "Tracks" at bounding box center [54, 54] width 60 height 4
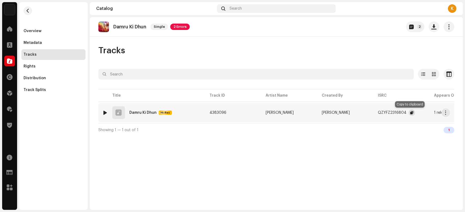
click at [372, 113] on span "button" at bounding box center [411, 112] width 3 height 4
click at [372, 112] on span "button" at bounding box center [446, 112] width 4 height 4
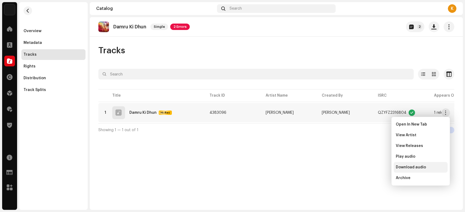
click at [372, 168] on span "Download audio" at bounding box center [411, 167] width 30 height 4
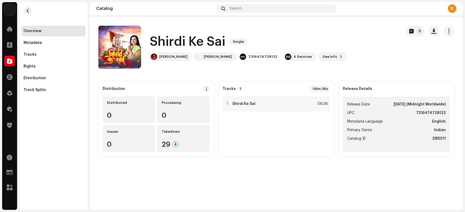
click at [172, 39] on h1 "Shirdi Ke Sai" at bounding box center [188, 41] width 76 height 17
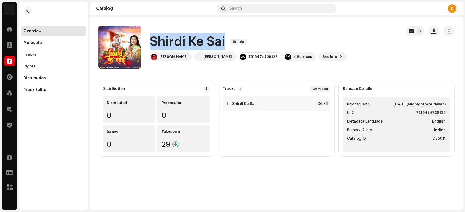
click at [172, 39] on h1 "Shirdi Ke Sai" at bounding box center [188, 41] width 76 height 17
copy div "Shirdi Ke Sai Single"
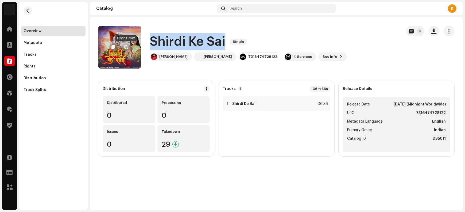
click at [125, 49] on span "button" at bounding box center [126, 47] width 4 height 4
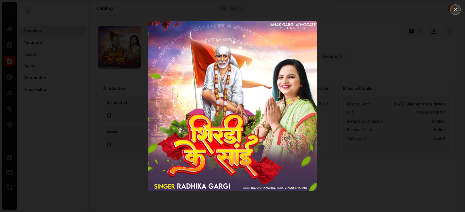
click at [372, 9] on icon "Close" at bounding box center [455, 9] width 5 height 5
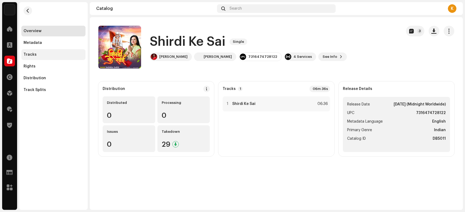
click at [32, 56] on div "Tracks" at bounding box center [30, 54] width 13 height 4
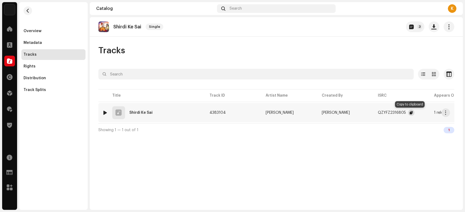
click at [372, 113] on span "button" at bounding box center [411, 112] width 3 height 4
click at [372, 111] on span "button" at bounding box center [446, 112] width 4 height 4
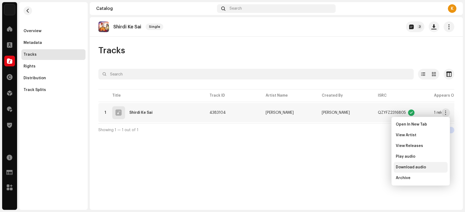
click at [372, 169] on span "Download audio" at bounding box center [411, 167] width 30 height 4
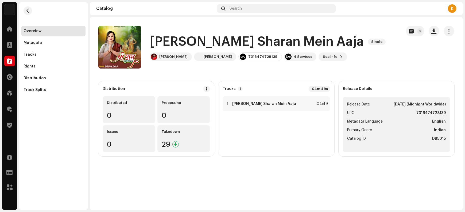
click at [162, 40] on h1 "Shri Ram Sharan Mein Aaja" at bounding box center [257, 41] width 214 height 17
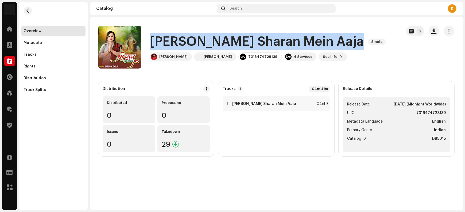
click at [162, 40] on h1 "Shri Ram Sharan Mein Aaja" at bounding box center [257, 41] width 214 height 17
copy div "Shri Ram Sharan Mein Aaja Single"
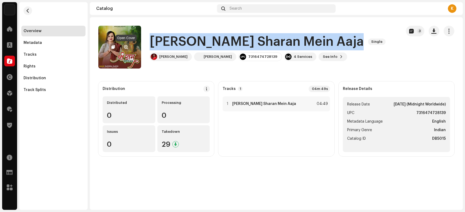
click at [125, 44] on button "button" at bounding box center [126, 47] width 9 height 9
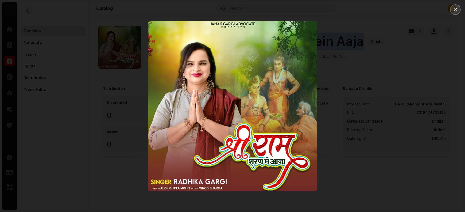
click at [372, 10] on icon "Close" at bounding box center [456, 10] width 4 height 4
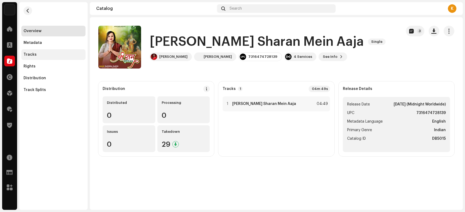
click at [40, 55] on div "Tracks" at bounding box center [54, 54] width 60 height 4
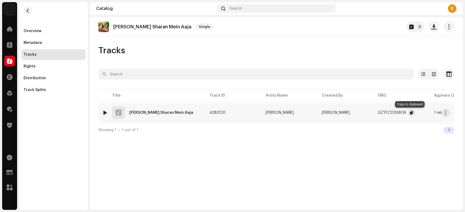
click at [372, 112] on span "button" at bounding box center [411, 112] width 3 height 4
click at [372, 112] on span "button" at bounding box center [446, 112] width 4 height 4
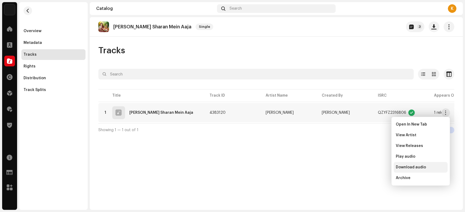
click at [372, 167] on span "Download audio" at bounding box center [411, 167] width 30 height 4
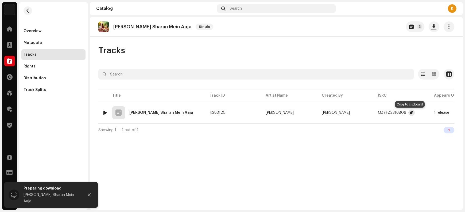
click at [372, 114] on span "button" at bounding box center [411, 112] width 3 height 4
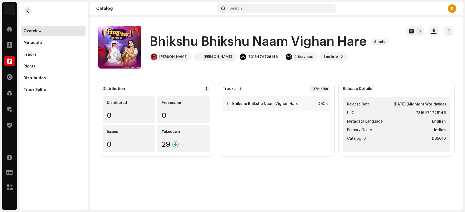
click at [176, 41] on h1 "Bhikshu Bhikshu Naam Vighan Hare" at bounding box center [258, 41] width 217 height 17
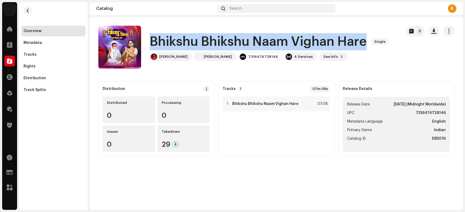
click at [176, 41] on h1 "Bhikshu Bhikshu Naam Vighan Hare" at bounding box center [258, 41] width 217 height 17
copy div "Bhikshu Bhikshu Naam Vighan Hare Single"
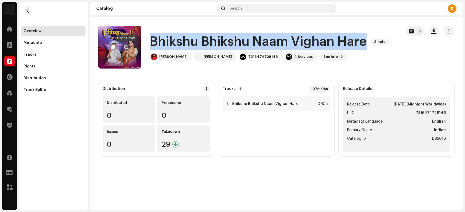
click at [128, 46] on span "button" at bounding box center [126, 47] width 4 height 4
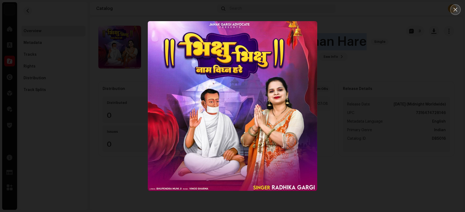
click at [372, 9] on icon "Close" at bounding box center [455, 9] width 5 height 5
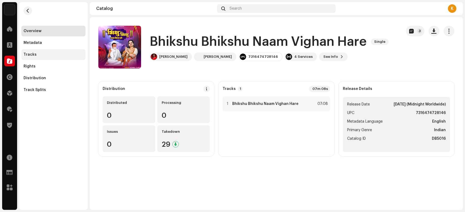
click at [41, 55] on div "Tracks" at bounding box center [54, 54] width 60 height 4
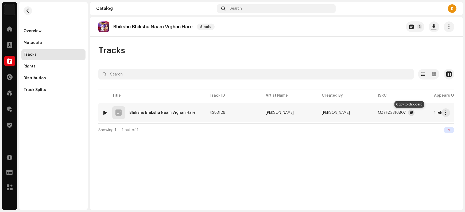
click at [372, 111] on span "button" at bounding box center [411, 112] width 3 height 4
click at [372, 114] on span "button" at bounding box center [446, 112] width 4 height 4
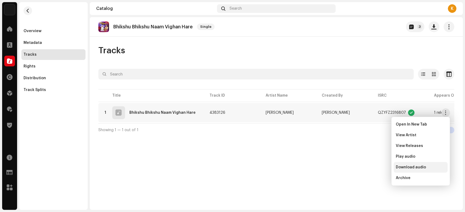
click at [372, 167] on span "Download audio" at bounding box center [411, 167] width 30 height 4
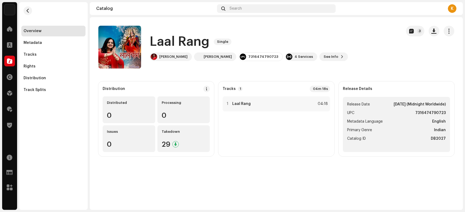
click at [158, 41] on h1 "Laal Rang" at bounding box center [180, 41] width 60 height 17
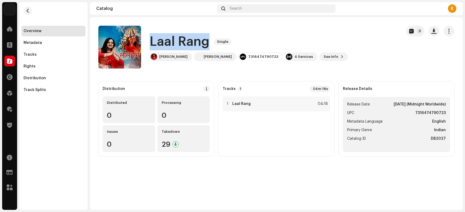
click at [158, 41] on h1 "Laal Rang" at bounding box center [180, 41] width 60 height 17
copy div "Laal Rang Single"
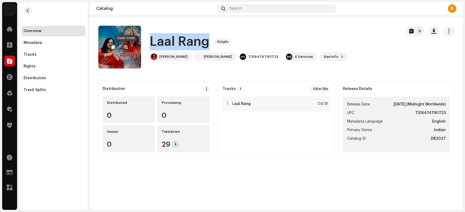
click at [125, 46] on span "button" at bounding box center [126, 47] width 4 height 4
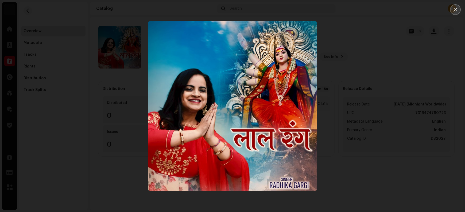
click at [452, 10] on button "Close" at bounding box center [455, 9] width 11 height 11
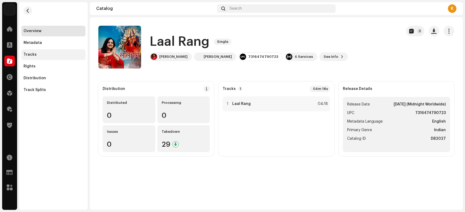
click at [45, 55] on div "Tracks" at bounding box center [54, 54] width 60 height 4
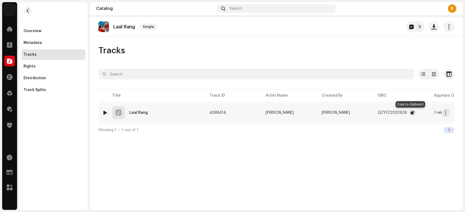
click at [411, 114] on span "button" at bounding box center [412, 112] width 3 height 4
click at [445, 111] on span "button" at bounding box center [446, 112] width 4 height 4
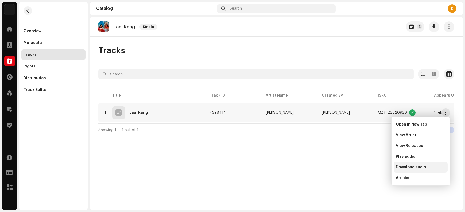
click at [419, 169] on div "Download audio" at bounding box center [421, 167] width 54 height 11
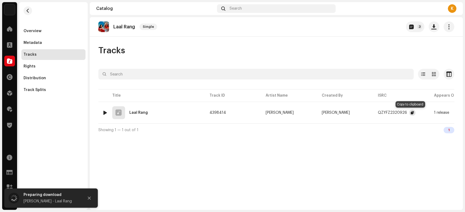
click at [411, 112] on span "button" at bounding box center [412, 112] width 3 height 4
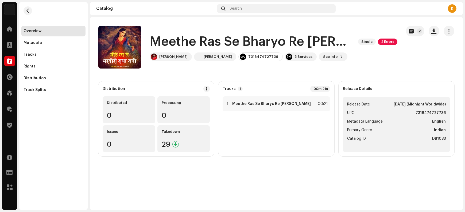
click at [172, 42] on h1 "Meethe Ras Se Bharyo Re Radha Rani" at bounding box center [252, 41] width 204 height 17
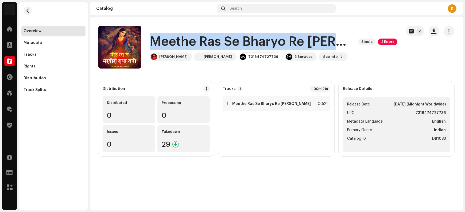
click at [172, 42] on h1 "Meethe Ras Se Bharyo Re Radha Rani" at bounding box center [252, 41] width 204 height 17
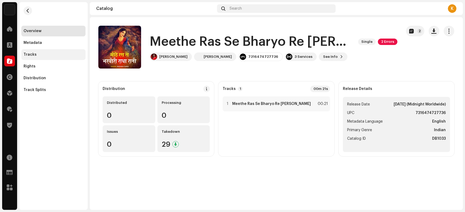
click at [38, 53] on div "Tracks" at bounding box center [54, 54] width 60 height 4
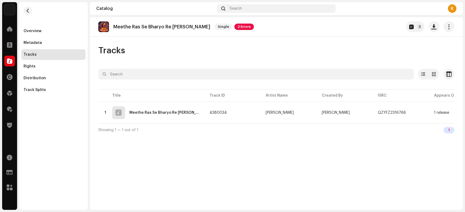
click at [121, 26] on p "Meethe Ras Se Bharyo Re Radha Rani" at bounding box center [161, 27] width 97 height 6
copy re-o-release-hero "Meethe Ras Se Bharyo Re Radha Rani Single 2 Errors 2"
click at [38, 31] on div "Overview" at bounding box center [33, 31] width 18 height 4
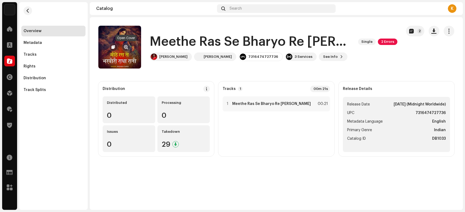
click at [125, 46] on span "button" at bounding box center [126, 47] width 4 height 4
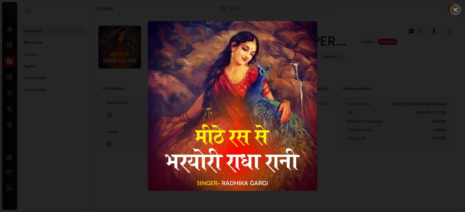
click at [455, 11] on icon "Close" at bounding box center [455, 9] width 5 height 5
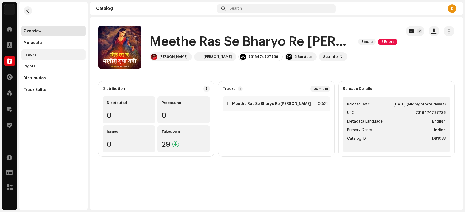
click at [34, 53] on div "Tracks" at bounding box center [30, 54] width 13 height 4
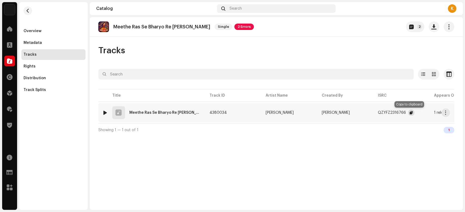
click at [410, 113] on span "button" at bounding box center [411, 112] width 3 height 4
click at [446, 110] on span "button" at bounding box center [446, 112] width 4 height 4
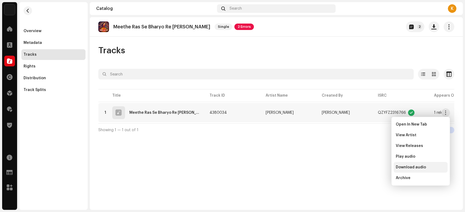
click at [410, 169] on div "Download audio" at bounding box center [421, 167] width 54 height 11
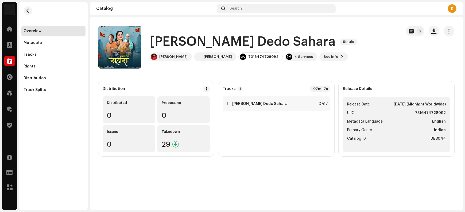
click at [169, 43] on h1 "[PERSON_NAME] Dedo Sahara" at bounding box center [243, 41] width 186 height 17
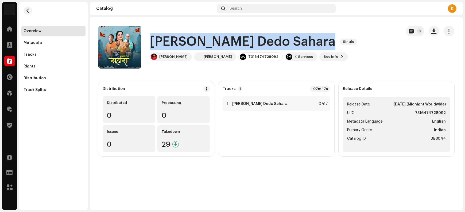
click at [169, 43] on h1 "[PERSON_NAME] Dedo Sahara" at bounding box center [243, 41] width 186 height 17
copy div "[PERSON_NAME] Dedo Sahara Single"
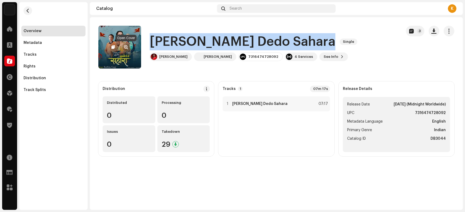
click at [127, 46] on span "button" at bounding box center [126, 47] width 4 height 4
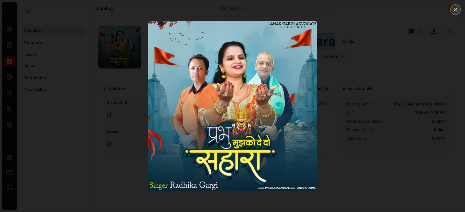
click at [452, 11] on button "Close" at bounding box center [455, 9] width 11 height 11
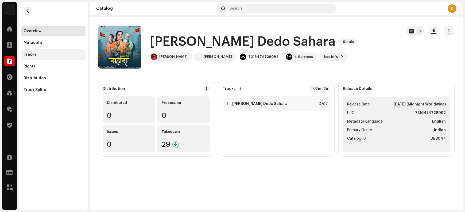
click at [34, 53] on div "Tracks" at bounding box center [30, 54] width 13 height 4
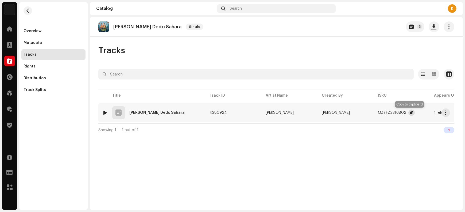
click at [410, 113] on span "button" at bounding box center [411, 112] width 3 height 4
click at [445, 110] on span "button" at bounding box center [446, 112] width 4 height 4
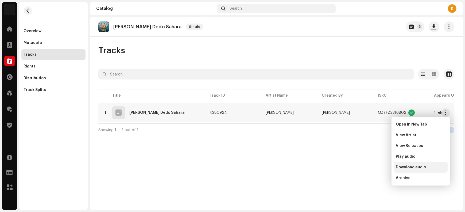
click at [411, 169] on div "Download audio" at bounding box center [421, 167] width 54 height 11
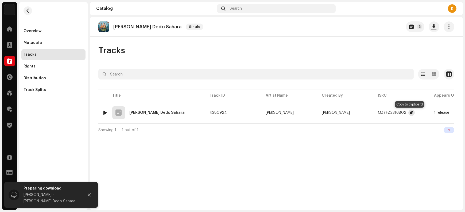
click at [408, 111] on button "button" at bounding box center [411, 112] width 6 height 6
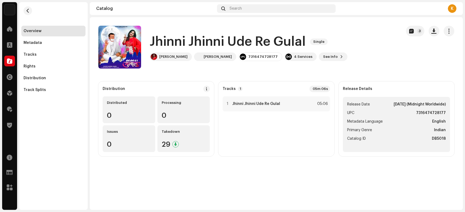
click at [167, 42] on h1 "Jhinni Jhinni Ude Re Gulal" at bounding box center [228, 41] width 156 height 17
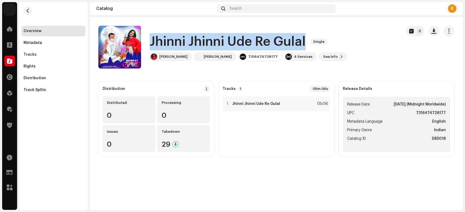
click at [167, 42] on h1 "Jhinni Jhinni Ude Re Gulal" at bounding box center [228, 41] width 156 height 17
copy div "Jhinni Jhinni Ude Re Gulal Single"
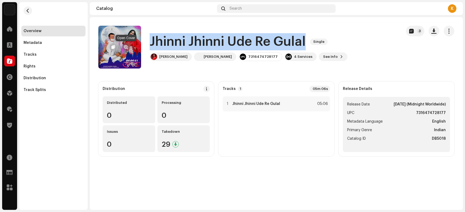
click at [126, 48] on span "button" at bounding box center [126, 47] width 4 height 4
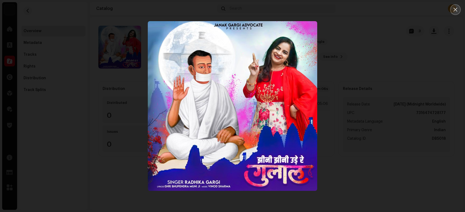
click at [455, 13] on button "Close" at bounding box center [455, 9] width 11 height 11
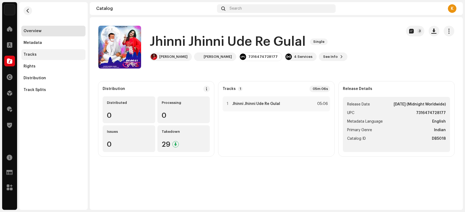
click at [46, 54] on div "Tracks" at bounding box center [54, 54] width 60 height 4
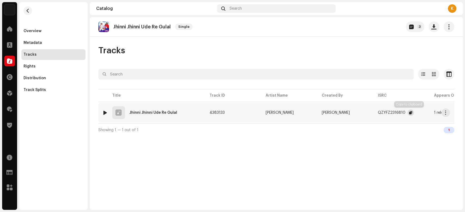
click at [411, 114] on span "button" at bounding box center [410, 112] width 3 height 4
click at [448, 113] on span "button" at bounding box center [446, 112] width 4 height 4
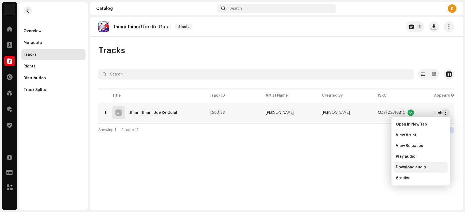
click at [416, 169] on div "Download audio" at bounding box center [421, 167] width 54 height 11
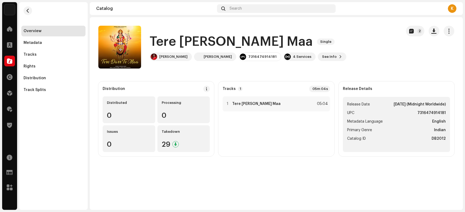
click at [171, 39] on h1 "Tere Darr Te Maa" at bounding box center [231, 41] width 163 height 17
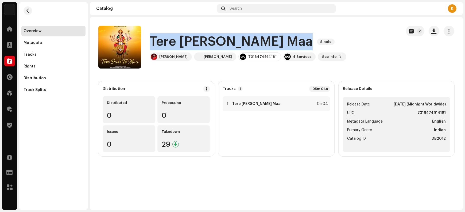
click at [171, 39] on h1 "Tere Darr Te Maa" at bounding box center [231, 41] width 163 height 17
copy div "Tere Darr Te Maa Single"
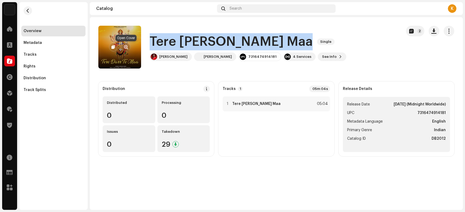
copy div "Tere Darr Te Maa Single"
click at [127, 47] on span "button" at bounding box center [126, 47] width 4 height 4
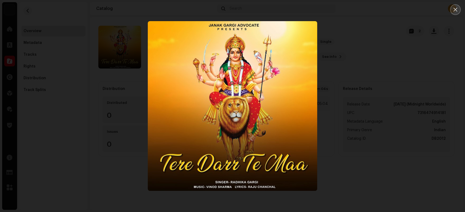
click at [455, 9] on icon "Close" at bounding box center [456, 10] width 4 height 4
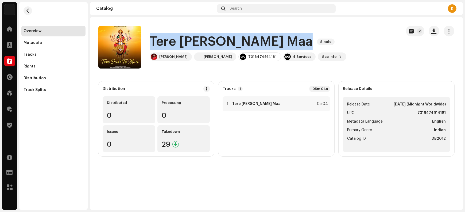
click at [169, 42] on h1 "Tere Darr Te Maa" at bounding box center [231, 41] width 163 height 17
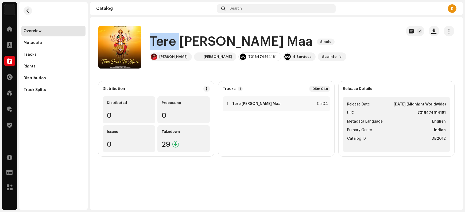
click at [169, 42] on h1 "Tere Darr Te Maa" at bounding box center [231, 41] width 163 height 17
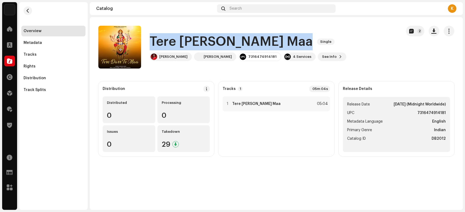
click at [169, 42] on h1 "Tere Darr Te Maa" at bounding box center [231, 41] width 163 height 17
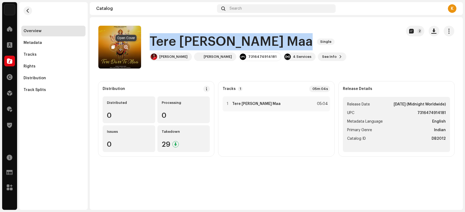
click at [126, 46] on span "button" at bounding box center [126, 47] width 4 height 4
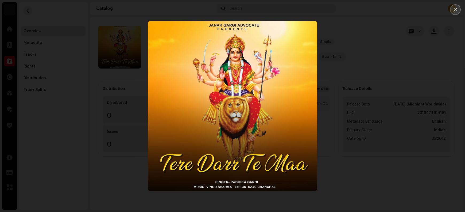
click at [455, 12] on button "Close" at bounding box center [455, 9] width 11 height 11
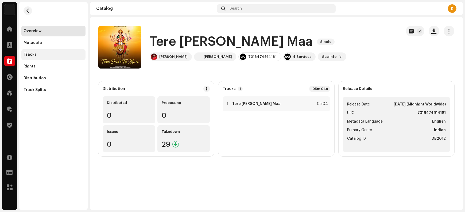
click at [34, 55] on div "Tracks" at bounding box center [30, 54] width 13 height 4
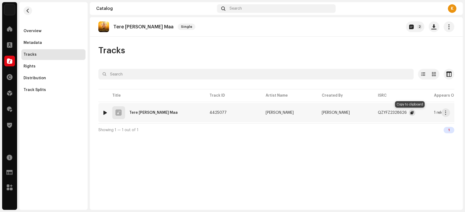
click at [411, 113] on span "button" at bounding box center [412, 112] width 3 height 4
click at [447, 112] on span "button" at bounding box center [446, 112] width 4 height 4
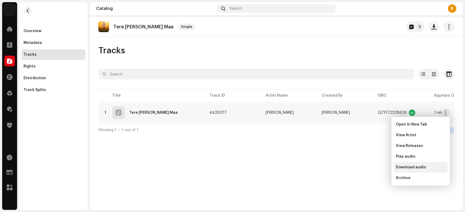
click at [420, 168] on span "Download audio" at bounding box center [411, 167] width 30 height 4
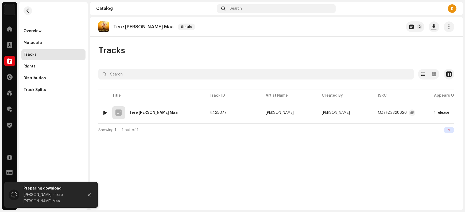
click at [409, 115] on re-a-clipboard-btn at bounding box center [412, 112] width 6 height 6
click at [411, 112] on span "button" at bounding box center [412, 112] width 3 height 4
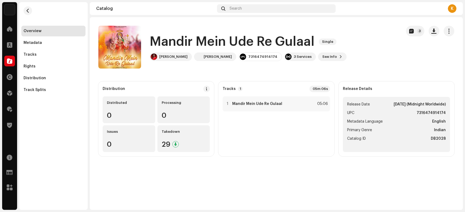
click at [168, 48] on h1 "Mandir Mein Ude Re Gulaal" at bounding box center [232, 41] width 165 height 17
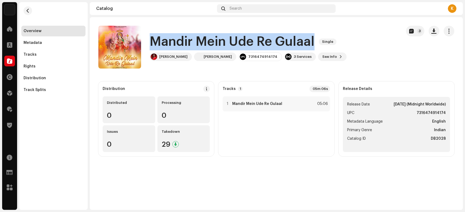
click at [168, 48] on h1 "Mandir Mein Ude Re Gulaal" at bounding box center [232, 41] width 165 height 17
copy div "Mandir Mein Ude Re Gulaal Single"
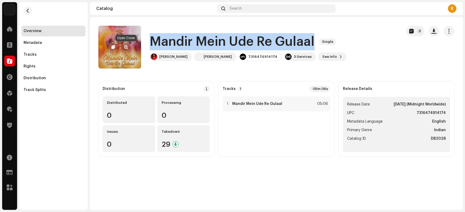
click at [126, 46] on span "button" at bounding box center [126, 47] width 4 height 4
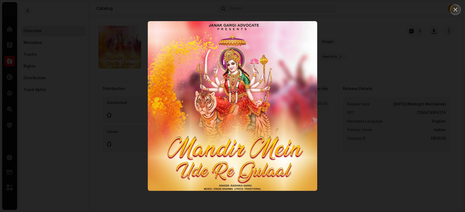
click at [456, 10] on icon "Close" at bounding box center [456, 10] width 4 height 4
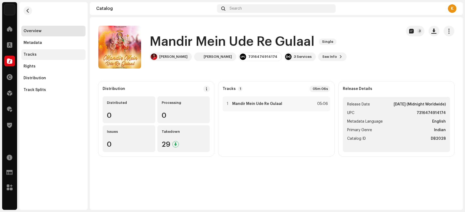
click at [44, 53] on div "Tracks" at bounding box center [54, 54] width 60 height 4
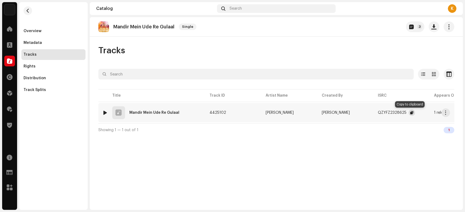
click at [411, 113] on span "button" at bounding box center [411, 112] width 3 height 4
click at [445, 113] on span "button" at bounding box center [446, 112] width 4 height 4
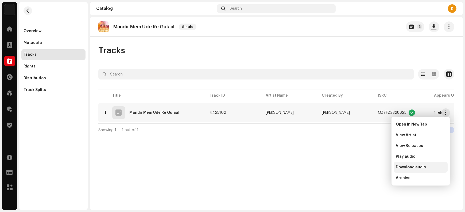
click at [414, 167] on span "Download audio" at bounding box center [411, 167] width 30 height 4
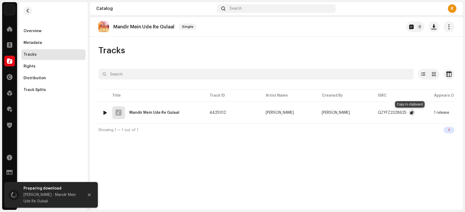
click at [410, 113] on span "button" at bounding box center [411, 112] width 3 height 4
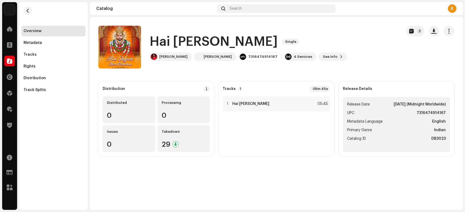
click at [164, 44] on h1 "Hai [PERSON_NAME]" at bounding box center [214, 41] width 128 height 17
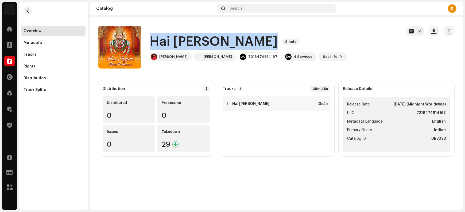
click at [164, 44] on h1 "Hai [PERSON_NAME]" at bounding box center [214, 41] width 128 height 17
copy div "Hai [PERSON_NAME] Pehchan Single"
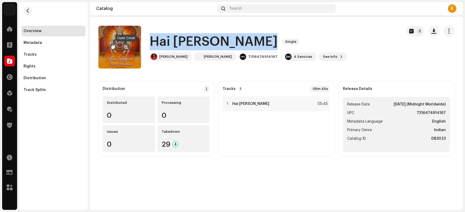
click at [126, 46] on span "button" at bounding box center [126, 47] width 4 height 4
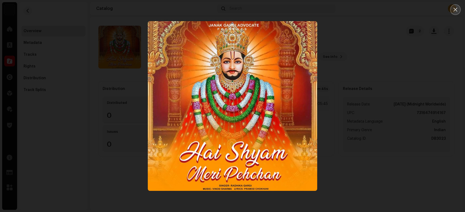
click at [454, 9] on icon "Close" at bounding box center [455, 9] width 5 height 5
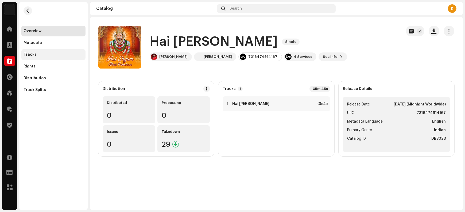
click at [35, 56] on div "Tracks" at bounding box center [53, 54] width 64 height 11
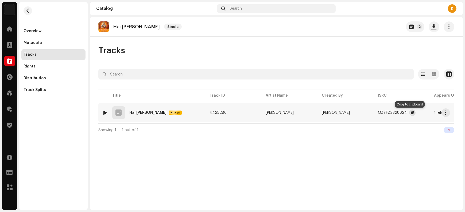
click at [411, 112] on span "button" at bounding box center [412, 112] width 3 height 4
click at [446, 113] on span "button" at bounding box center [446, 112] width 4 height 4
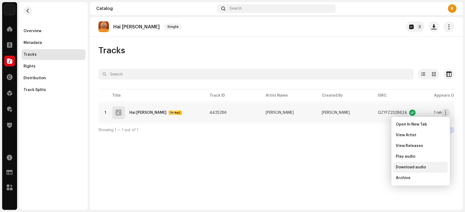
click at [414, 168] on span "Download audio" at bounding box center [411, 167] width 30 height 4
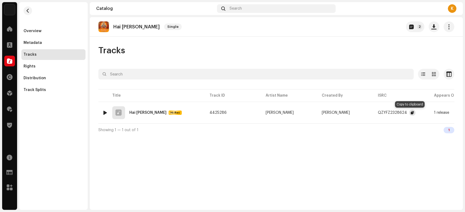
click at [411, 113] on span "button" at bounding box center [412, 112] width 3 height 4
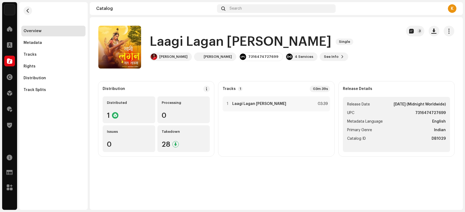
click at [168, 38] on h1 "Laagi Lagan [PERSON_NAME]" at bounding box center [241, 41] width 182 height 17
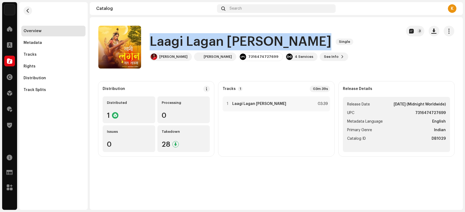
click at [168, 38] on h1 "Laagi Lagan [PERSON_NAME]" at bounding box center [241, 41] width 182 height 17
copy div "Laagi Lagan Mat Todna Single"
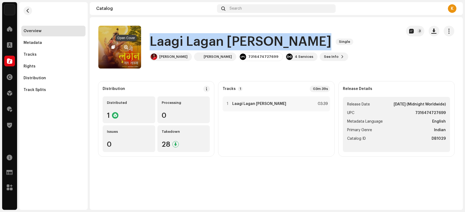
click at [126, 47] on span "button" at bounding box center [126, 47] width 4 height 4
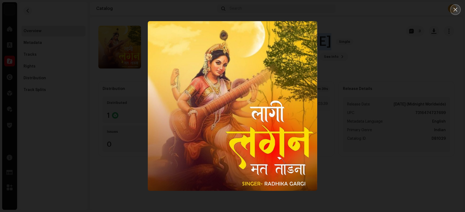
click at [455, 13] on button "Close" at bounding box center [455, 9] width 11 height 11
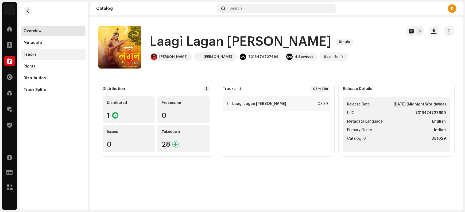
click at [49, 56] on div "Tracks" at bounding box center [54, 54] width 60 height 4
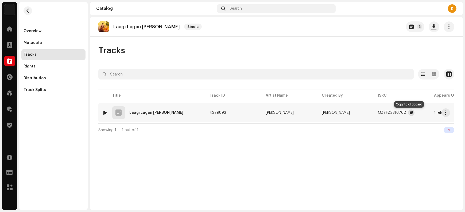
click at [408, 113] on button "button" at bounding box center [411, 112] width 6 height 6
click at [443, 113] on button "button" at bounding box center [446, 112] width 9 height 9
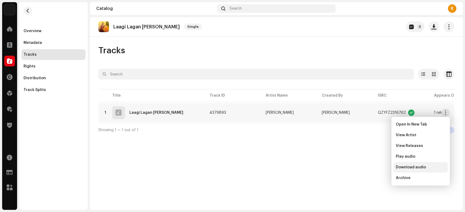
click at [413, 167] on span "Download audio" at bounding box center [411, 167] width 30 height 4
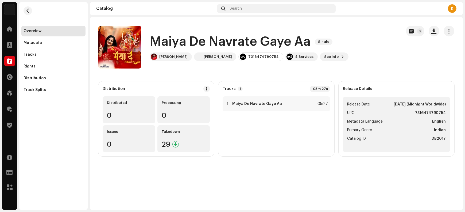
click at [169, 40] on h1 "Maiya De Navrate Gaye Aa" at bounding box center [230, 41] width 161 height 17
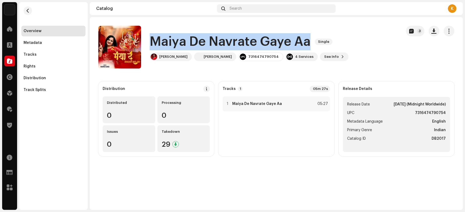
click at [169, 40] on h1 "Maiya De Navrate Gaye Aa" at bounding box center [230, 41] width 161 height 17
copy div "Maiya De Navrate Gaye Aa Single"
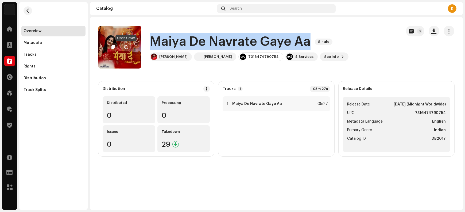
click at [125, 47] on span "button" at bounding box center [126, 47] width 4 height 4
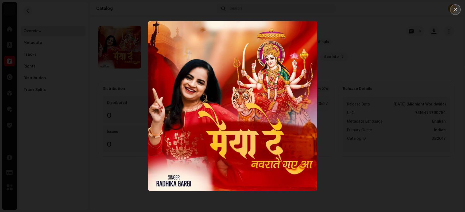
click at [453, 9] on icon "Close" at bounding box center [455, 9] width 5 height 5
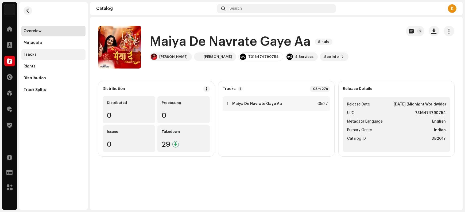
click at [47, 54] on div "Tracks" at bounding box center [54, 54] width 60 height 4
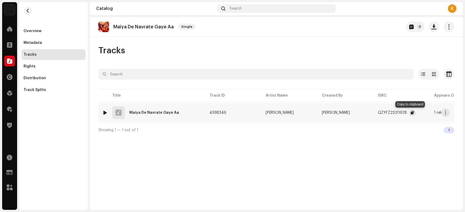
click at [411, 110] on span "button" at bounding box center [412, 112] width 3 height 4
click at [411, 114] on span "button" at bounding box center [412, 112] width 3 height 4
click at [444, 114] on span "button" at bounding box center [446, 112] width 4 height 4
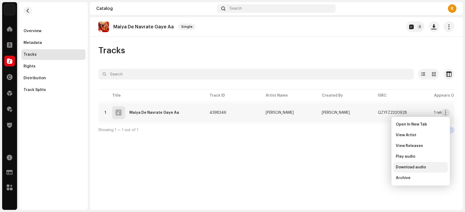
click at [422, 166] on span "Download audio" at bounding box center [411, 167] width 30 height 4
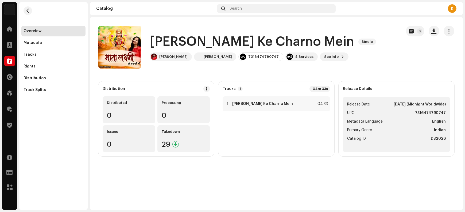
click at [170, 41] on h1 "[PERSON_NAME] Ke Charno Mein" at bounding box center [252, 41] width 204 height 17
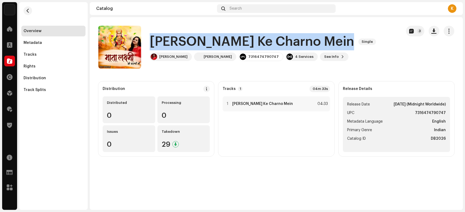
click at [170, 41] on h1 "[PERSON_NAME] Ke Charno Mein" at bounding box center [252, 41] width 204 height 17
copy div "[PERSON_NAME] Ke Charno Mein Single"
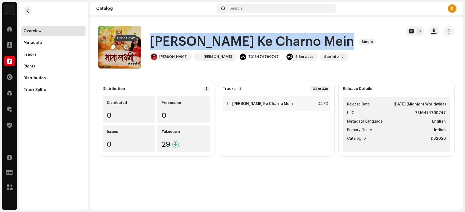
click at [126, 45] on span "button" at bounding box center [126, 47] width 4 height 4
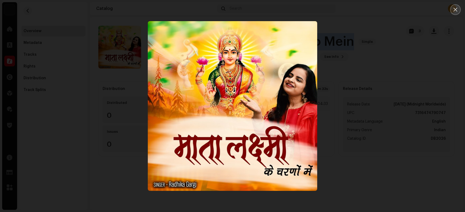
click at [455, 9] on icon "Close" at bounding box center [456, 10] width 4 height 4
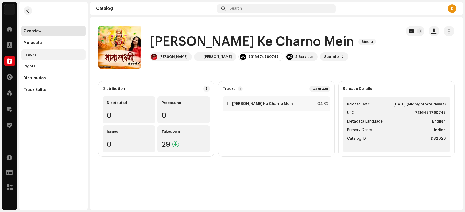
click at [35, 55] on div "Tracks" at bounding box center [54, 54] width 60 height 4
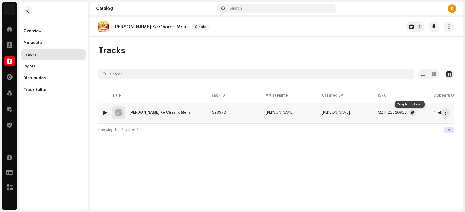
click at [411, 113] on span "button" at bounding box center [412, 112] width 3 height 4
click at [447, 112] on span "button" at bounding box center [446, 112] width 4 height 4
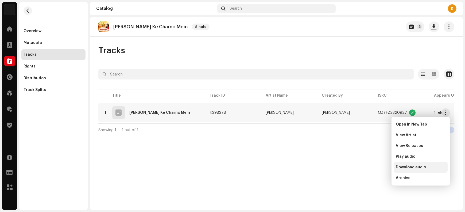
click at [420, 171] on div "Download audio" at bounding box center [421, 167] width 54 height 11
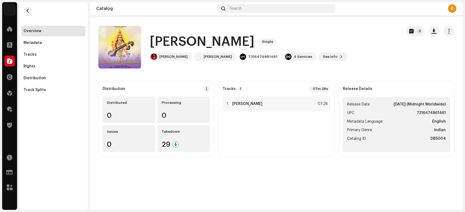
click at [173, 41] on h1 "[PERSON_NAME]" at bounding box center [202, 41] width 105 height 17
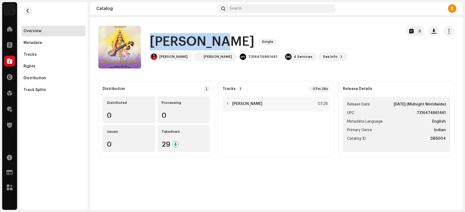
click at [173, 41] on h1 "[PERSON_NAME]" at bounding box center [202, 41] width 105 height 17
copy div "[PERSON_NAME] Single"
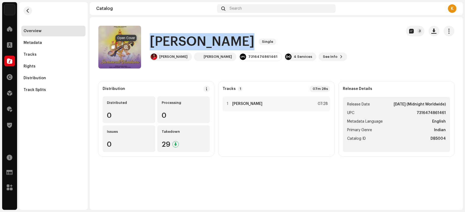
click at [125, 48] on span "button" at bounding box center [126, 47] width 4 height 4
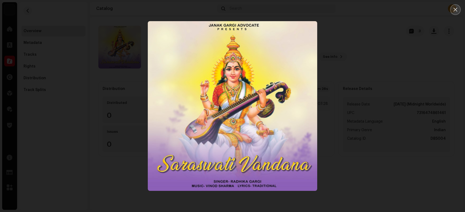
click at [452, 13] on button "Close" at bounding box center [455, 9] width 11 height 11
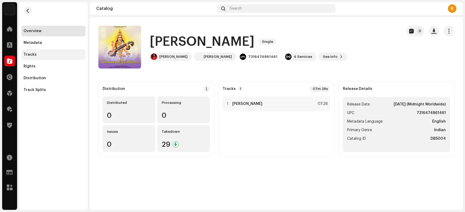
click at [34, 54] on div "Tracks" at bounding box center [30, 54] width 13 height 4
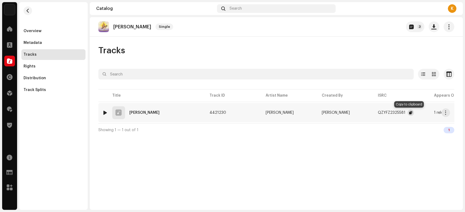
click at [409, 113] on span "button" at bounding box center [410, 112] width 3 height 4
click at [443, 114] on button "button" at bounding box center [446, 112] width 9 height 9
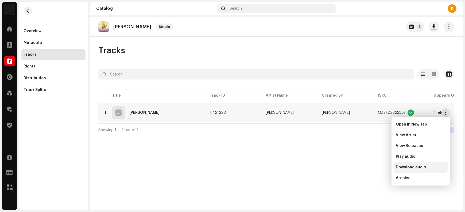
click at [416, 169] on span "Download audio" at bounding box center [411, 167] width 30 height 4
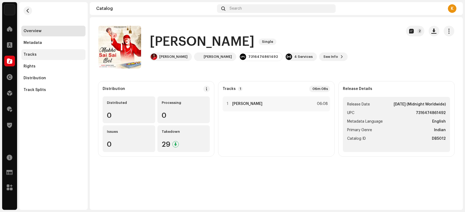
click at [46, 52] on div "Tracks" at bounding box center [53, 54] width 64 height 11
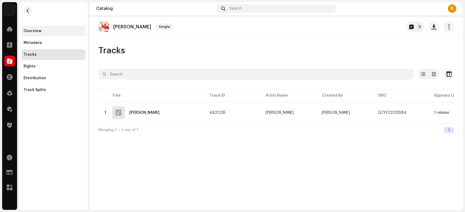
click at [45, 30] on div "Overview" at bounding box center [54, 31] width 60 height 4
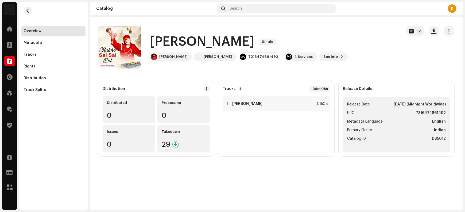
click at [170, 39] on h1 "[PERSON_NAME]" at bounding box center [202, 41] width 105 height 17
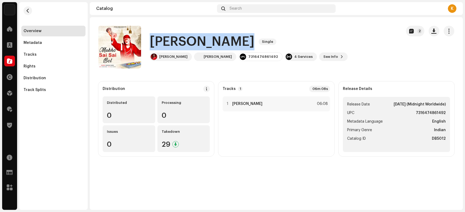
click at [170, 39] on h1 "[PERSON_NAME]" at bounding box center [202, 41] width 105 height 17
copy div "Mukho Sai Sai Bol Single"
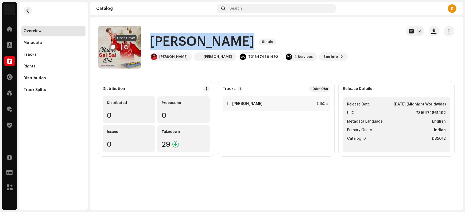
click at [126, 46] on span "button" at bounding box center [126, 47] width 4 height 4
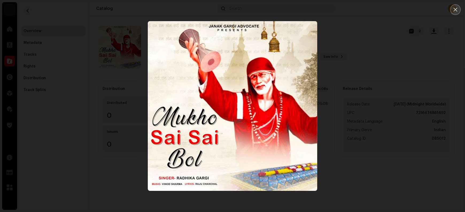
click at [458, 9] on button "Close" at bounding box center [455, 9] width 11 height 11
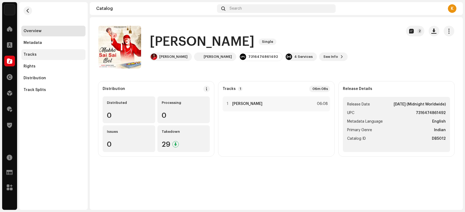
click at [40, 55] on div "Tracks" at bounding box center [54, 54] width 60 height 4
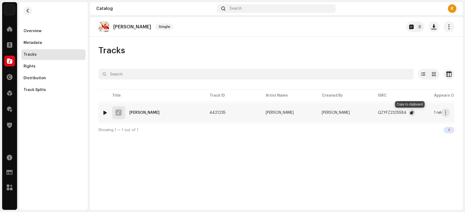
click at [411, 112] on span "button" at bounding box center [411, 112] width 3 height 4
click at [448, 112] on button "button" at bounding box center [446, 112] width 9 height 9
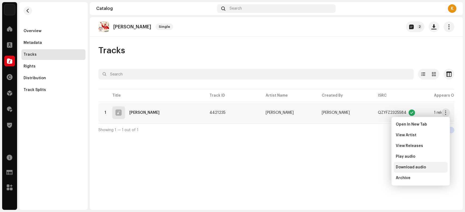
click at [413, 169] on div "Download audio" at bounding box center [421, 167] width 54 height 11
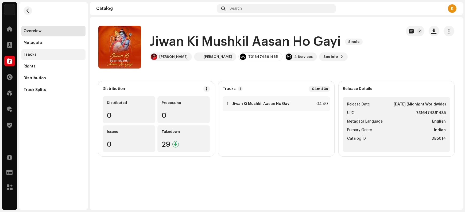
click at [33, 57] on div "Tracks" at bounding box center [53, 54] width 64 height 11
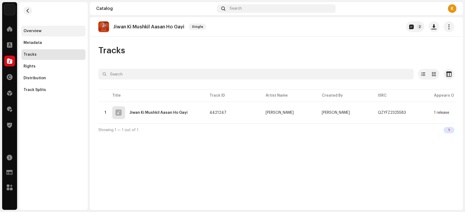
click at [44, 32] on div "Overview" at bounding box center [54, 31] width 60 height 4
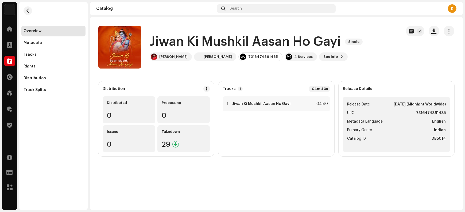
click at [168, 38] on h1 "Jiwan Ki Mushkil Aasan Ho Gayi" at bounding box center [245, 41] width 191 height 17
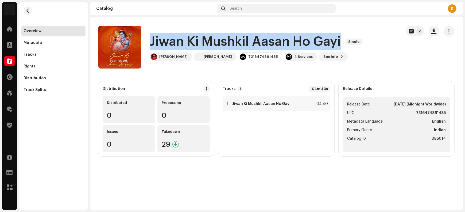
click at [168, 38] on h1 "Jiwan Ki Mushkil Aasan Ho Gayi" at bounding box center [245, 41] width 191 height 17
copy div "Jiwan Ki Mushkil Aasan Ho Gayi Single"
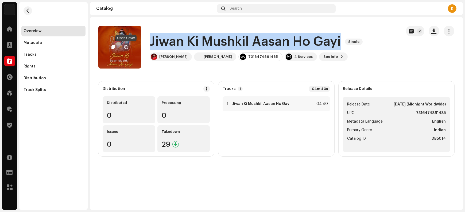
click at [125, 47] on span "button" at bounding box center [126, 47] width 4 height 4
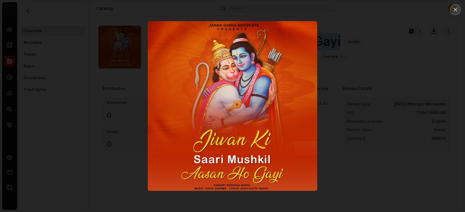
click at [455, 8] on icon "Close" at bounding box center [455, 9] width 5 height 5
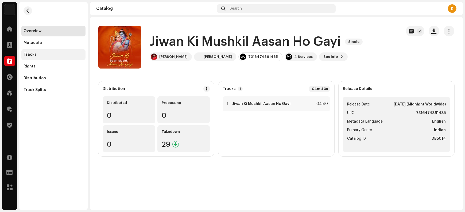
click at [43, 55] on div "Tracks" at bounding box center [54, 54] width 60 height 4
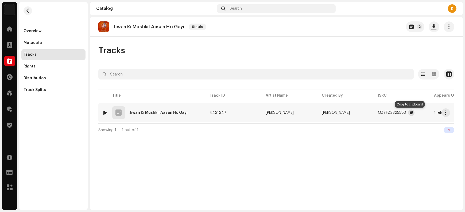
click at [411, 112] on span "button" at bounding box center [411, 112] width 3 height 4
click at [448, 112] on span "button" at bounding box center [446, 112] width 4 height 4
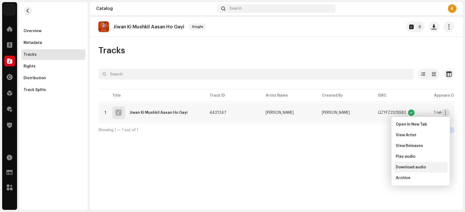
click at [415, 171] on div "Download audio" at bounding box center [421, 167] width 54 height 11
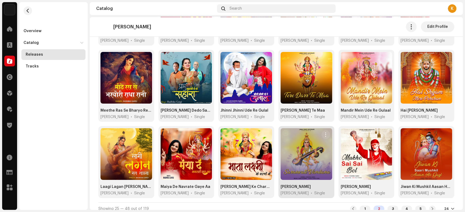
scroll to position [193, 0]
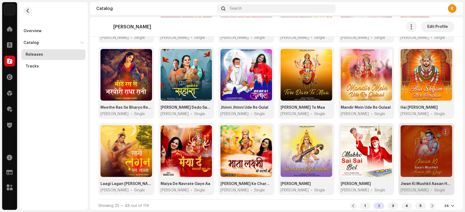
click at [444, 130] on span "button" at bounding box center [446, 131] width 4 height 4
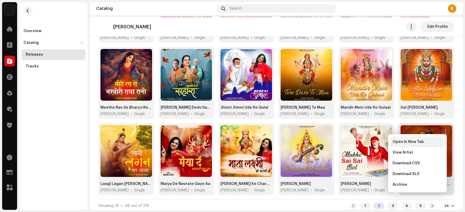
click at [414, 142] on span "Open In New Tab" at bounding box center [408, 142] width 31 height 4
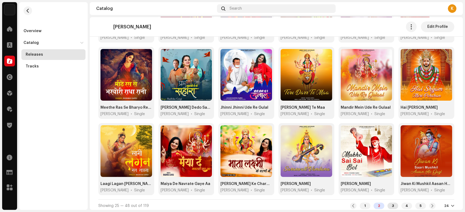
click at [391, 203] on div "3" at bounding box center [393, 205] width 11 height 6
